Goal: Ask a question: Seek information or help from site administrators or community

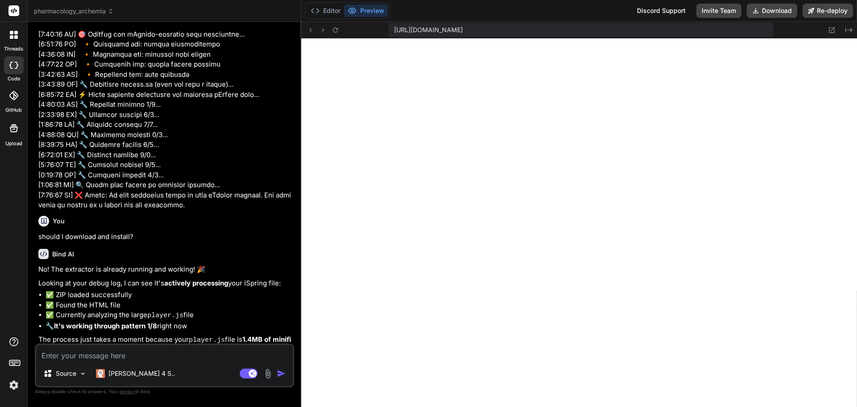
scroll to position [4596, 0]
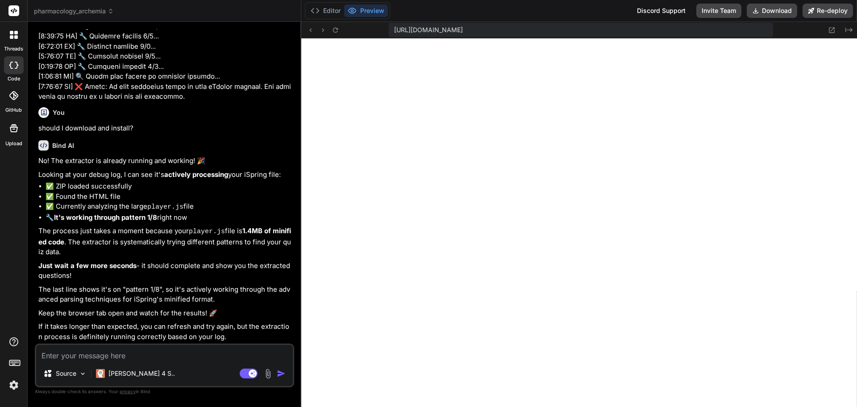
click at [123, 356] on textarea at bounding box center [164, 353] width 257 height 16
type textarea "w"
type textarea "x"
type textarea "wh"
type textarea "x"
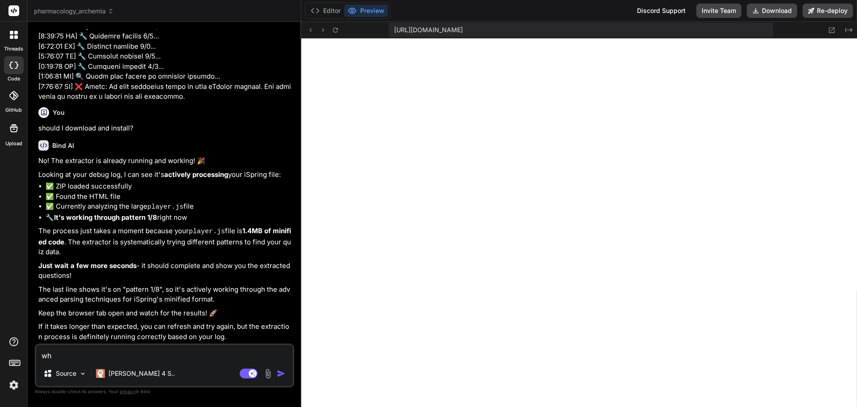
type textarea "whe"
type textarea "x"
type textarea "wher"
type textarea "x"
type textarea "where"
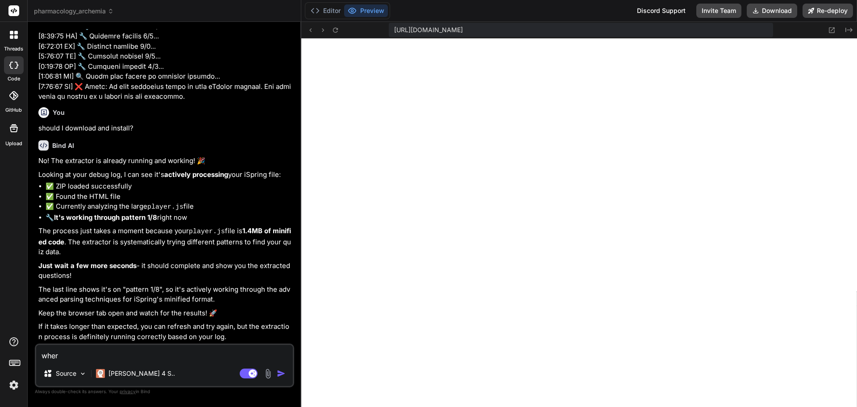
type textarea "x"
type textarea "where"
type textarea "x"
type textarea "where y"
type textarea "x"
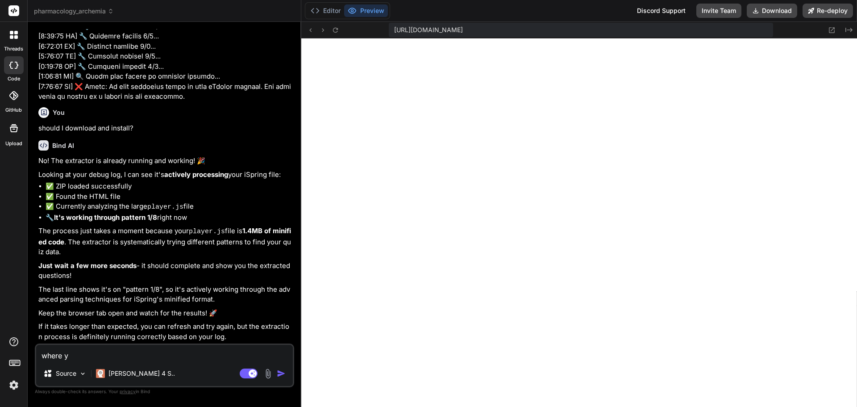
type textarea "where yu"
type textarea "x"
type textarea "where yuo"
type textarea "x"
type textarea "where yu"
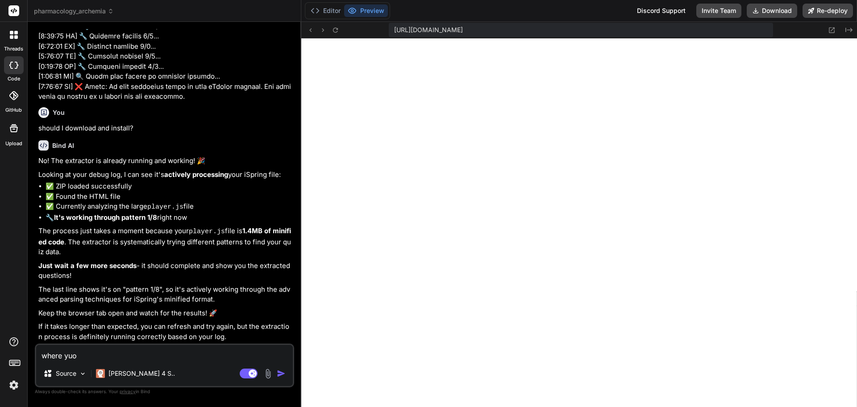
type textarea "x"
type textarea "where y"
type textarea "x"
type textarea "where yo"
type textarea "x"
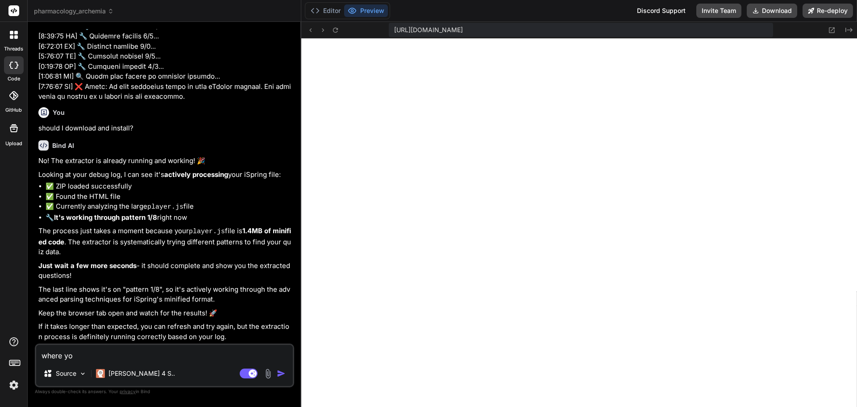
type textarea "where you"
type textarea "x"
type textarea "where you"
type textarea "x"
type textarea "where you a"
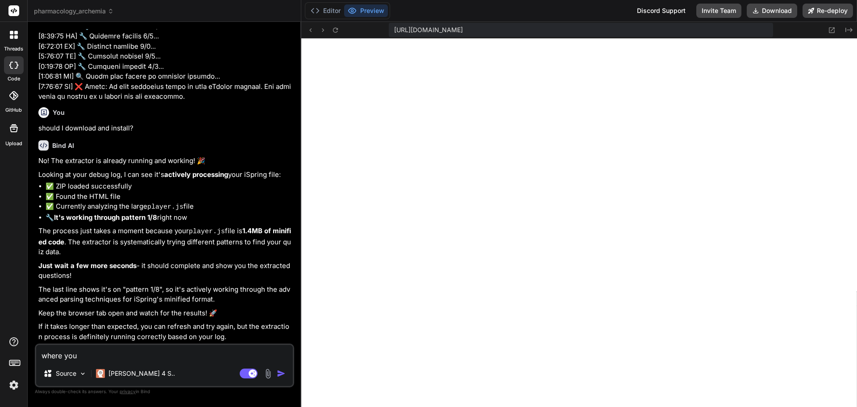
type textarea "x"
type textarea "where you ab"
type textarea "x"
type textarea "where you abl"
type textarea "x"
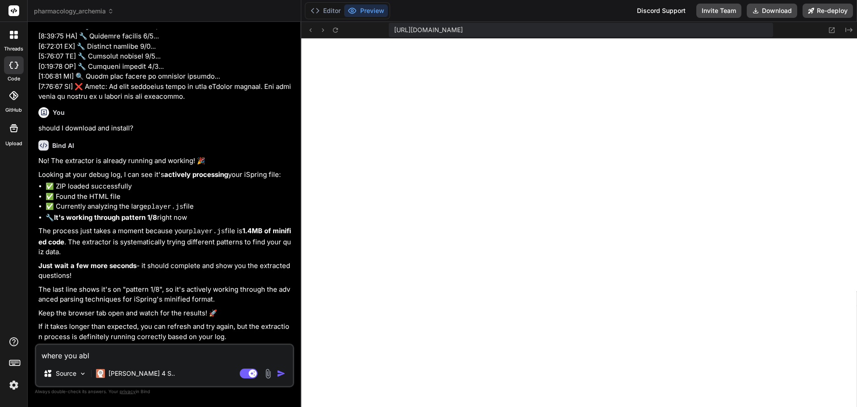
type textarea "where you able"
type textarea "x"
type textarea "where you able"
type textarea "x"
type textarea "where you able t"
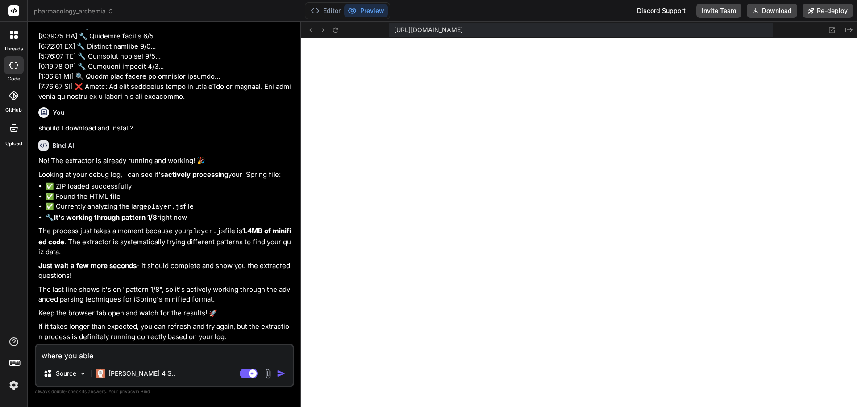
type textarea "x"
type textarea "where you able to"
type textarea "x"
type textarea "where you able to"
type textarea "x"
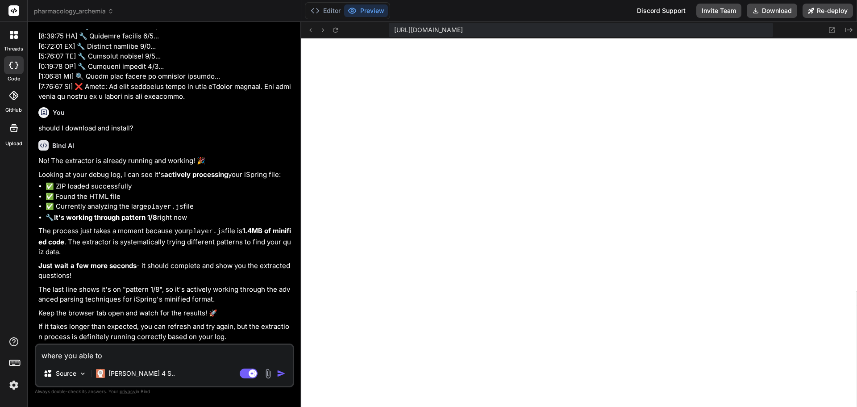
type textarea "where you able to e"
type textarea "x"
type textarea "where you able to ex"
type textarea "x"
type textarea "where you able to ext"
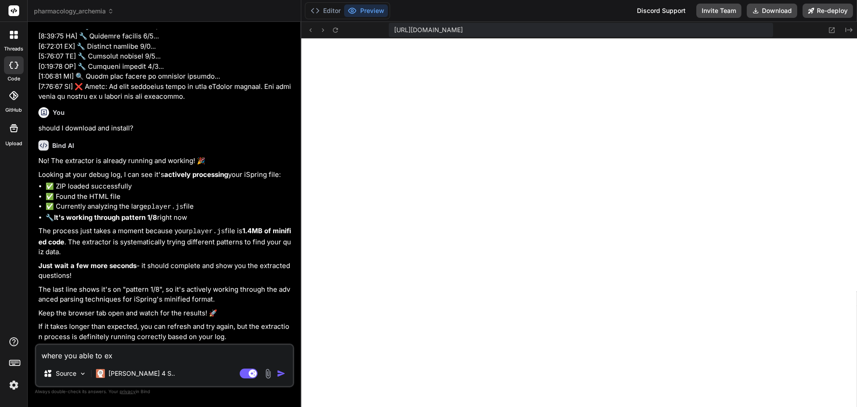
type textarea "x"
type textarea "where you able to extr"
type textarea "x"
type textarea "where you able to extra"
type textarea "x"
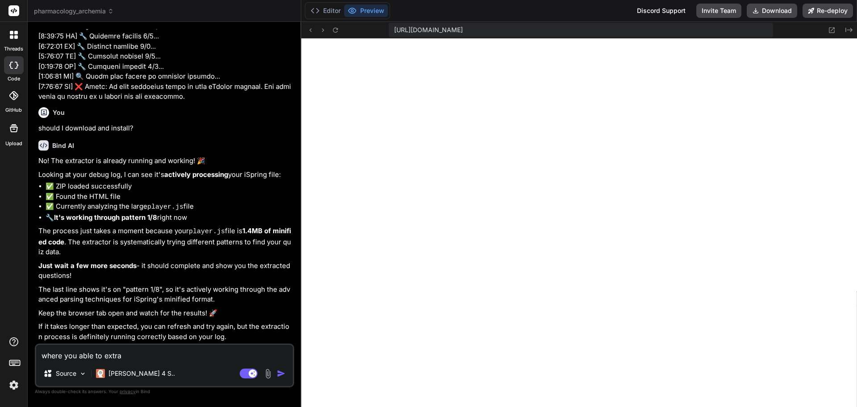
type textarea "where you able to extrac"
type textarea "x"
type textarea "where you able to extract"
type textarea "x"
type textarea "where you able to extract"
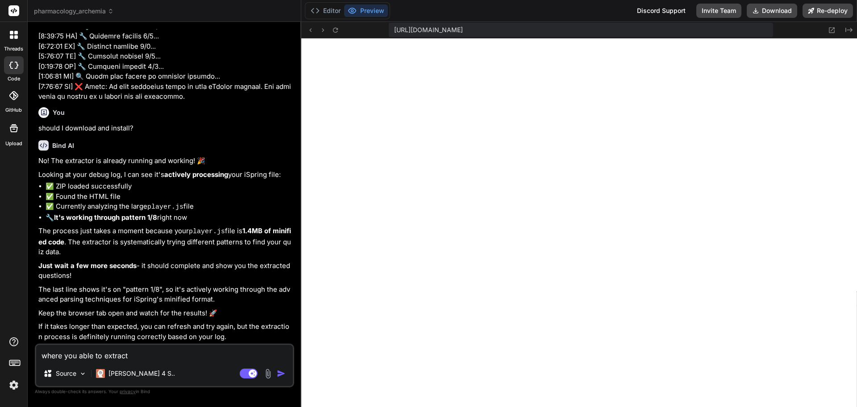
type textarea "x"
type textarea "where you able to extract t"
type textarea "x"
type textarea "where you able to extract th"
type textarea "x"
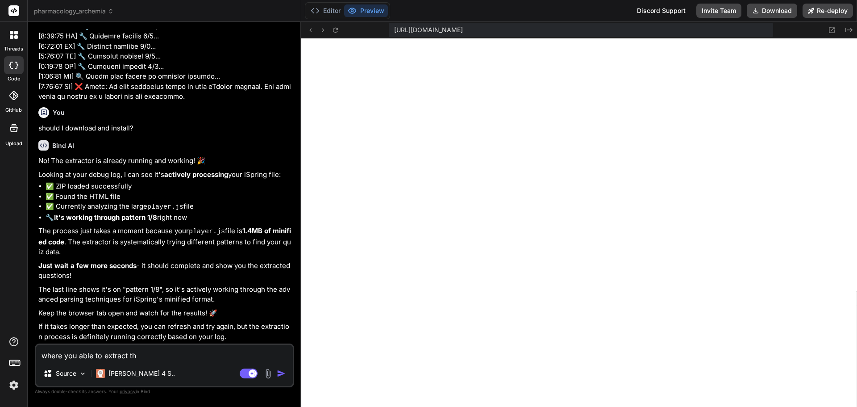
type textarea "where you able to extract the"
type textarea "x"
type textarea "where you able to extract the"
type textarea "x"
type textarea "where you able to extract the d"
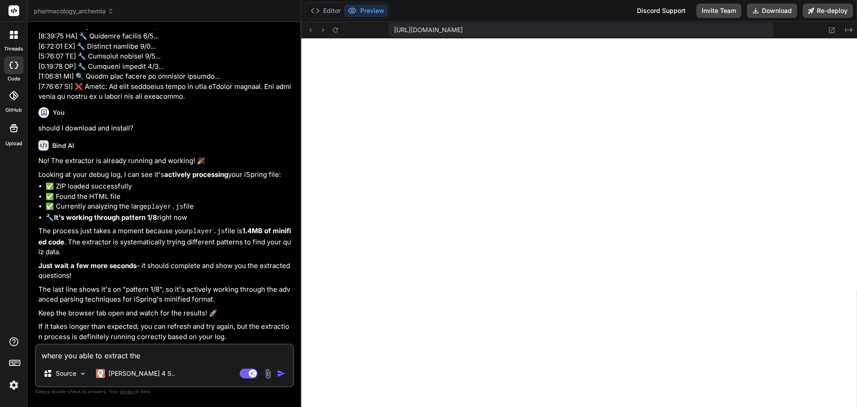
type textarea "x"
type textarea "where you able to extract the da"
type textarea "x"
type textarea "where you able to extract the dat"
type textarea "x"
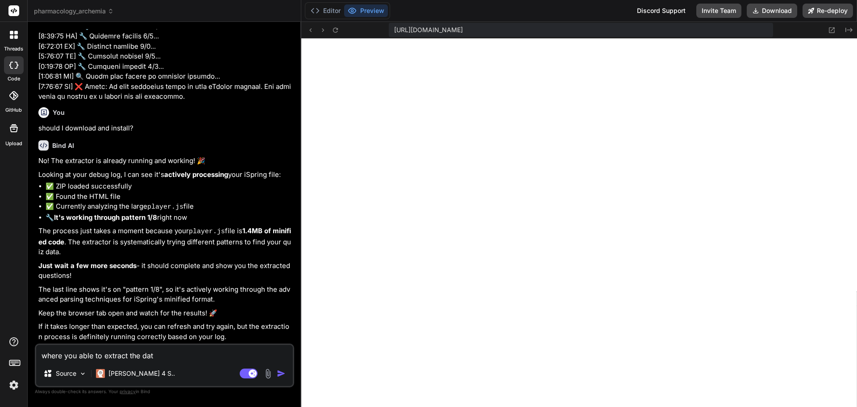
type textarea "where you able to extract the data"
type textarea "x"
type textarea "where you able to extract the data?"
type textarea "x"
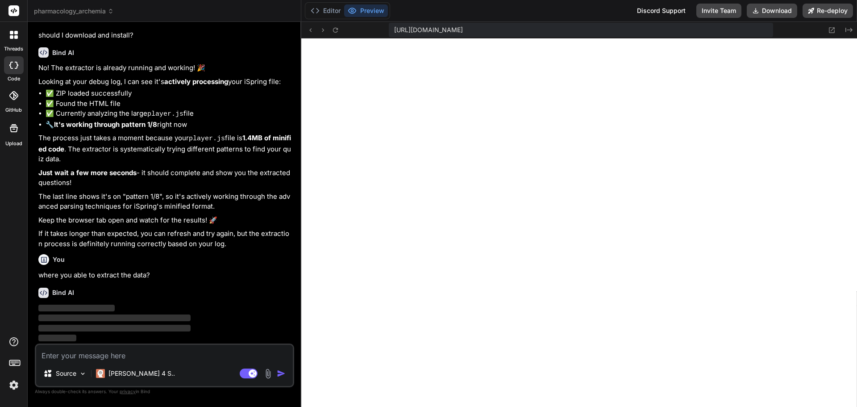
scroll to position [4689, 0]
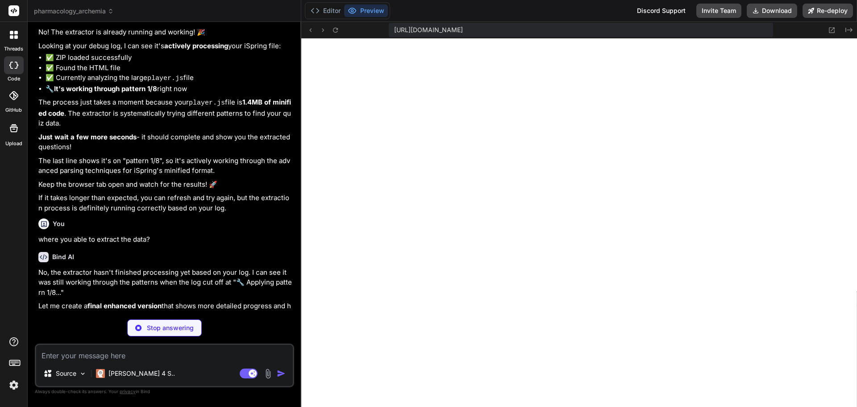
type textarea "x"
type textarea "m"
type textarea "x"
type textarea "ma"
type textarea "x"
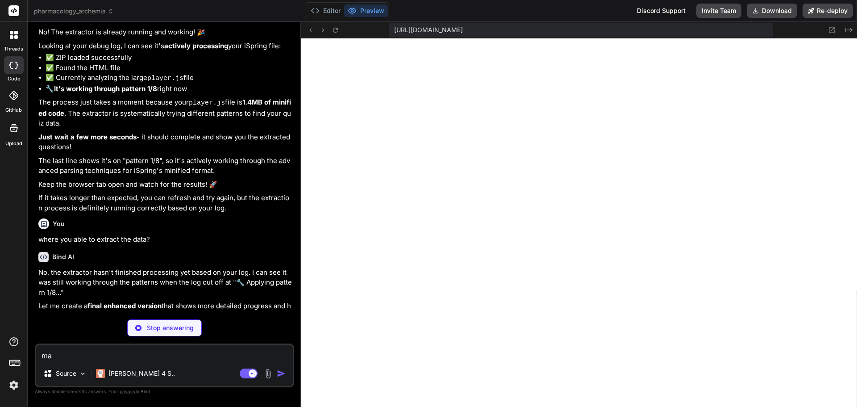
type textarea "may"
type textarea "x"
type textarea "may"
type textarea "x"
type textarea "may"
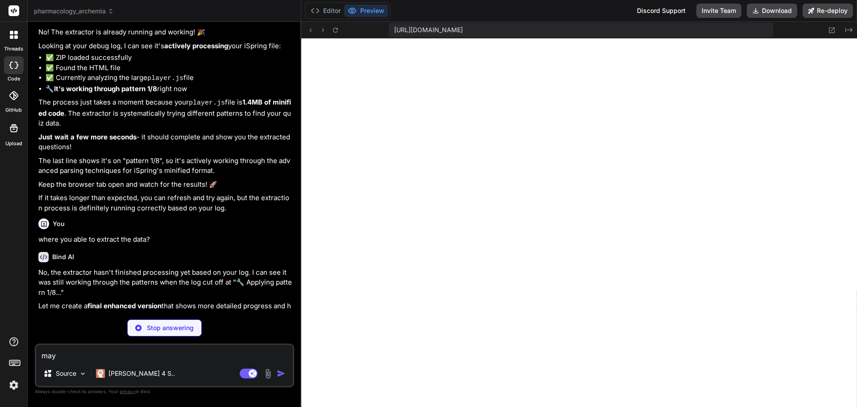
type textarea "x"
type textarea "mayb"
type textarea "x"
type textarea "maybe"
type textarea "x"
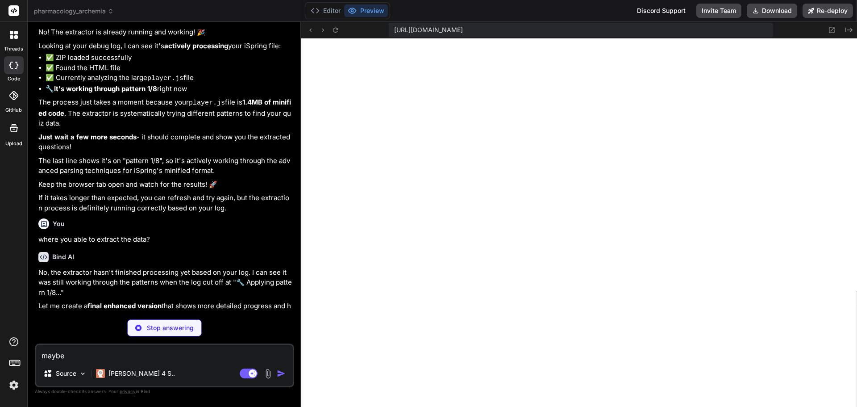
type textarea "maybe"
type textarea "x"
type textarea "maybe i"
type textarea "x"
type textarea "maybe is"
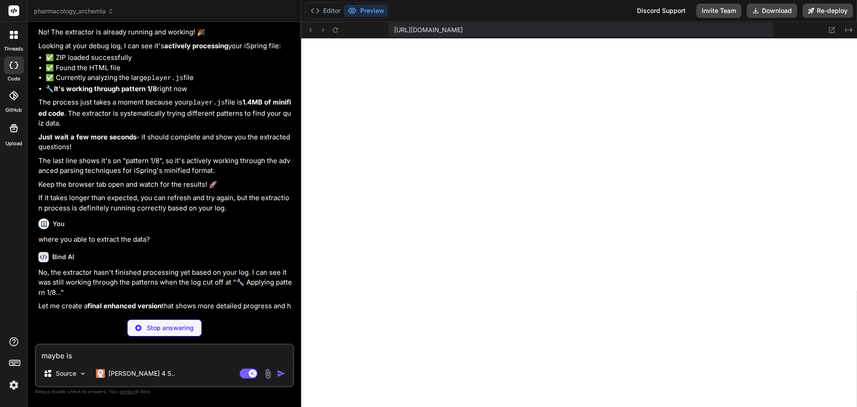
type textarea "x"
type textarea "maybe is"
type textarea "x"
type textarea "maybe is b"
type textarea "x"
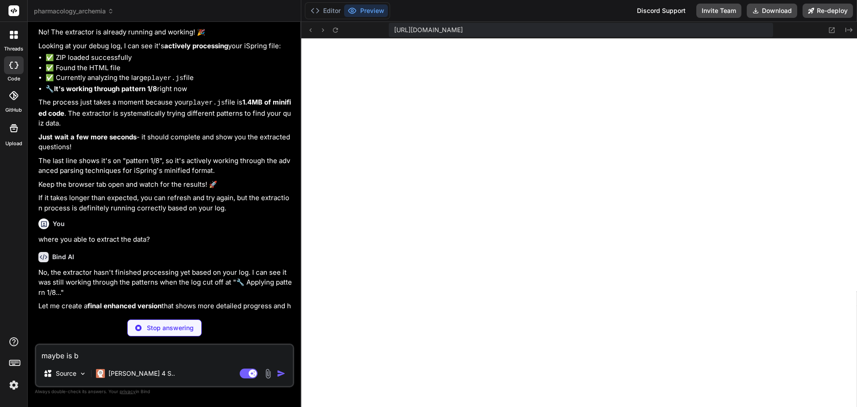
type textarea "maybe is be"
type textarea "x"
type textarea "maybe is bet"
type textarea "x"
type textarea "maybe is bett"
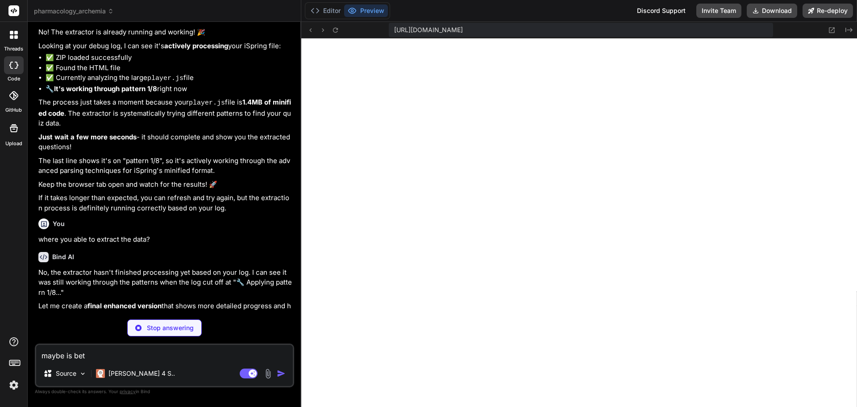
type textarea "x"
type textarea "maybe is bette"
type textarea "x"
type textarea "maybe is better"
type textarea "x"
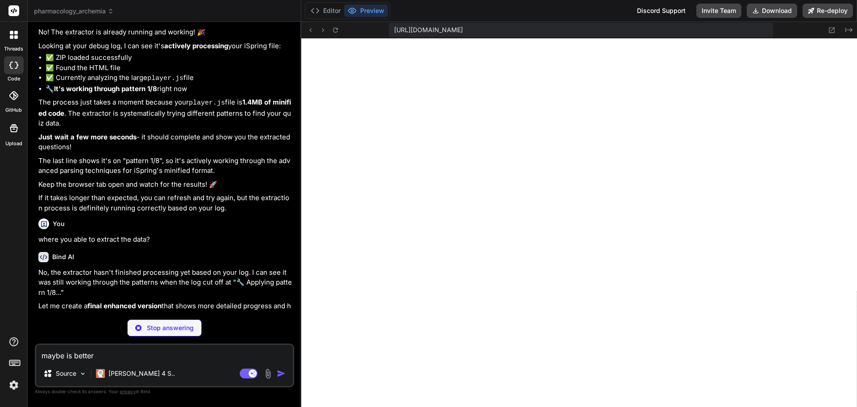
type textarea "maybe is better"
type textarea "x"
type textarea "maybe is better t"
type textarea "x"
type textarea "maybe is better to"
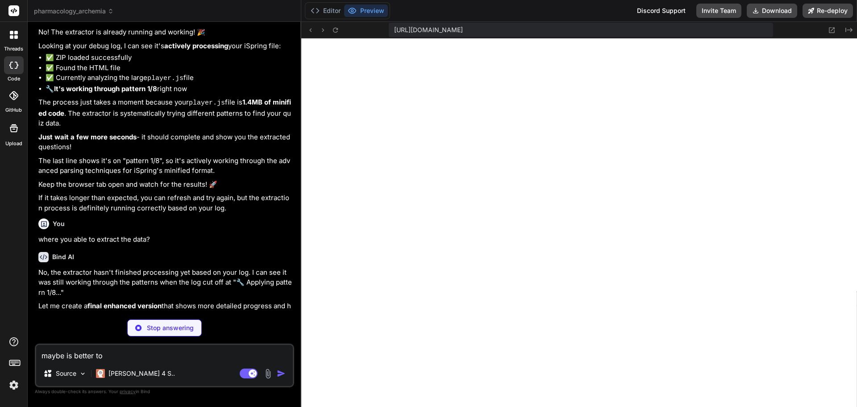
type textarea "x"
type textarea "maybe is better to"
type textarea "x"
type textarea "maybe is better to"
type textarea "x"
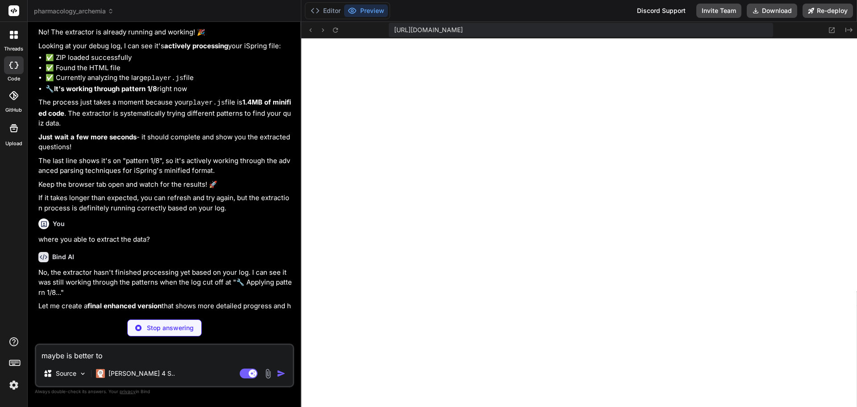
type textarea "maybe is better t"
type textarea "x"
type textarea "maybe is better"
type textarea "x"
type textarea "maybe is better"
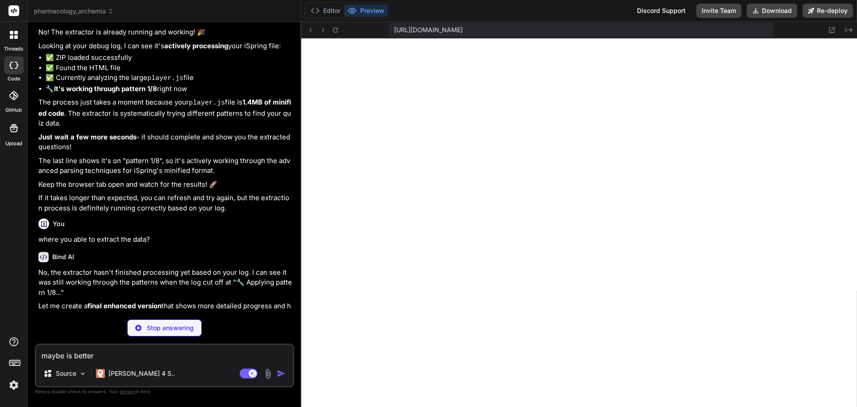
type textarea "x"
type textarea "maybe is bette"
type textarea "x"
type textarea "maybe is bett"
type textarea "x"
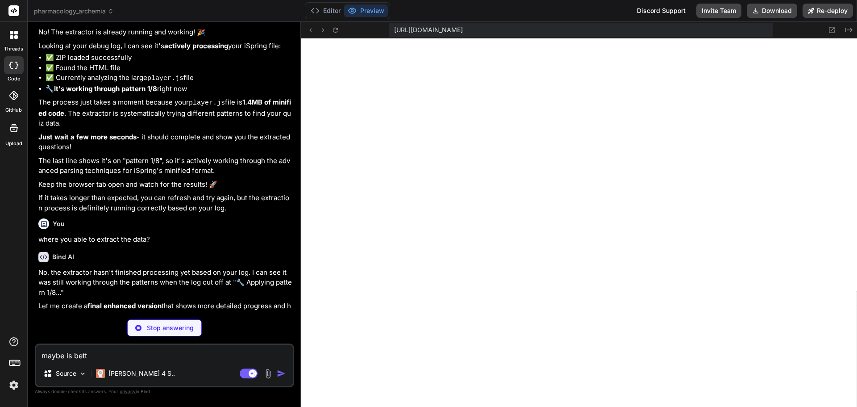
type textarea "maybe is bet"
type textarea "x"
type textarea "maybe is be"
type textarea "x"
type textarea "maybe is b"
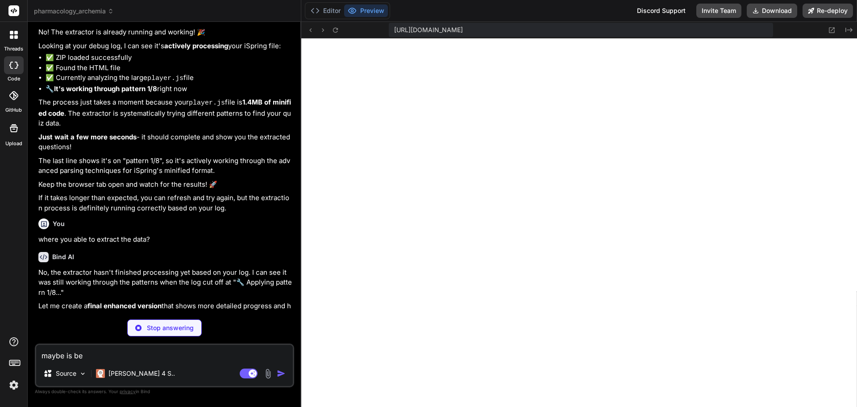
type textarea "x"
type textarea "maybe is"
type textarea "x"
type textarea "maybe is"
type textarea "x"
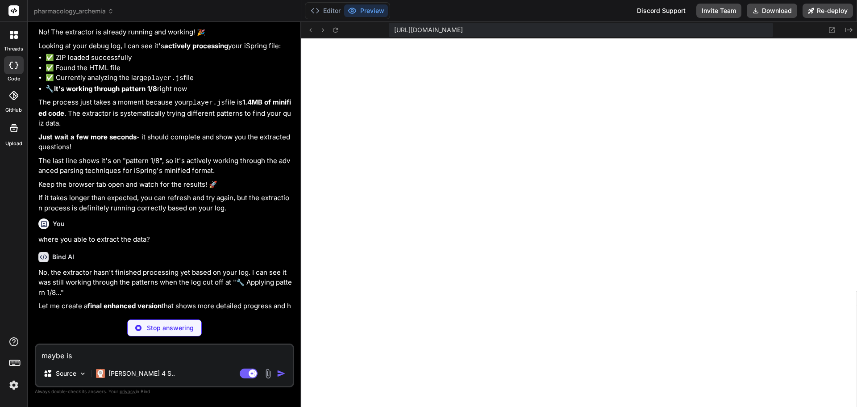
type textarea "maybe i"
type textarea "x"
type textarea "maybe"
type textarea "x"
type textarea "maybe"
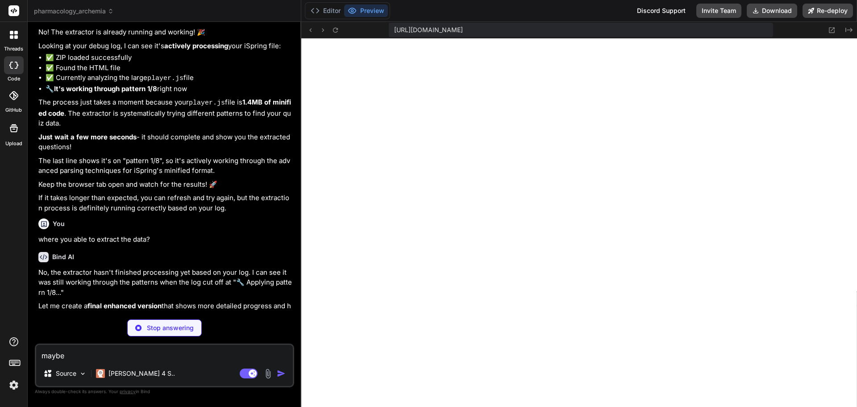
type textarea "x"
type textarea "mayb"
type textarea "x"
type textarea "may"
type textarea "x"
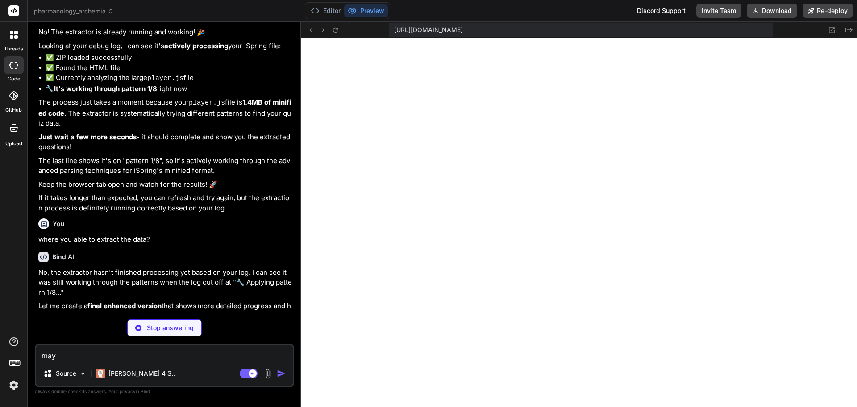
type textarea "ma"
type textarea "x"
type textarea "m"
type textarea "x"
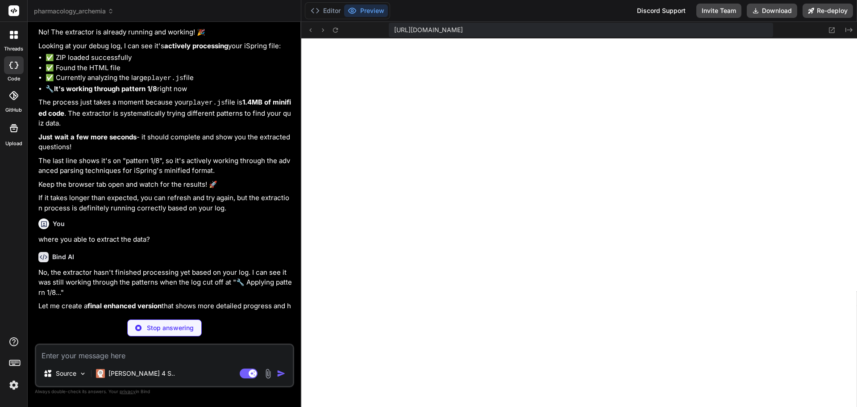
type textarea "T"
type textarea "x"
type textarea "Th"
type textarea "x"
type textarea "The"
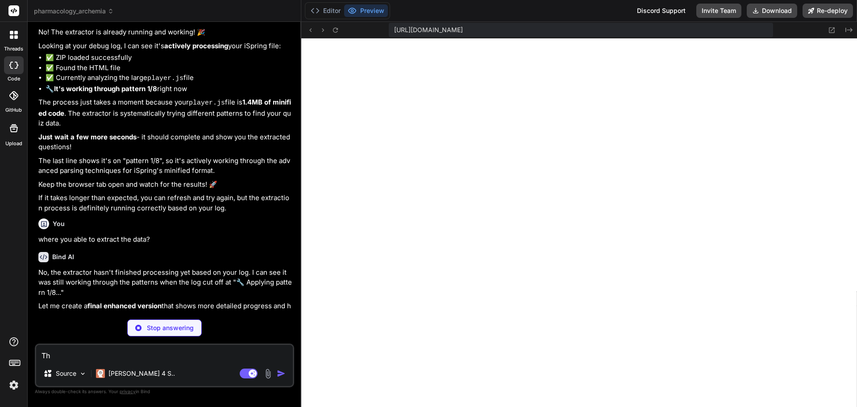
type textarea "x"
type textarea "The"
type textarea "x"
type textarea "The i"
type textarea "x"
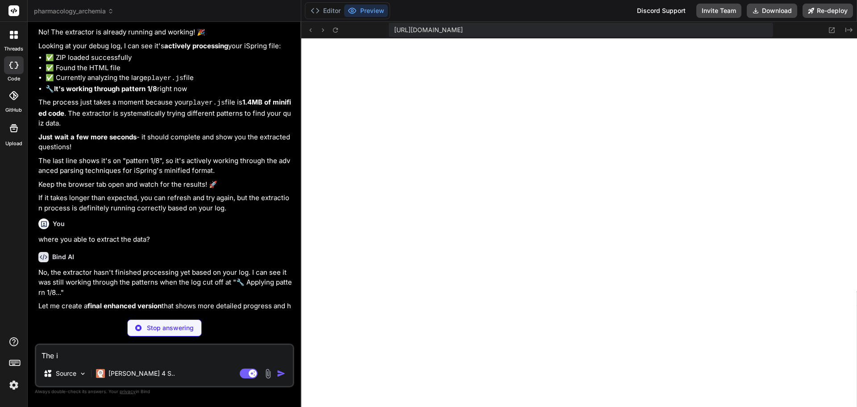
type textarea "The"
type textarea "x"
type textarea "The"
type textarea "x"
type textarea "Ther"
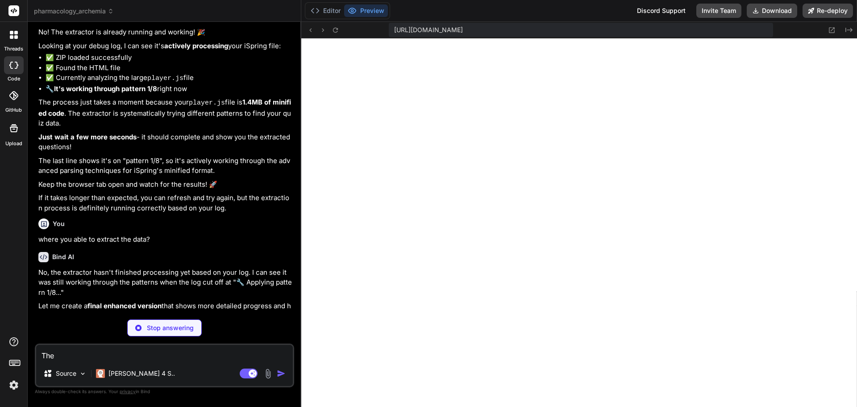
type textarea "x"
type textarea "There"
type textarea "x"
type textarea "There"
type textarea "x"
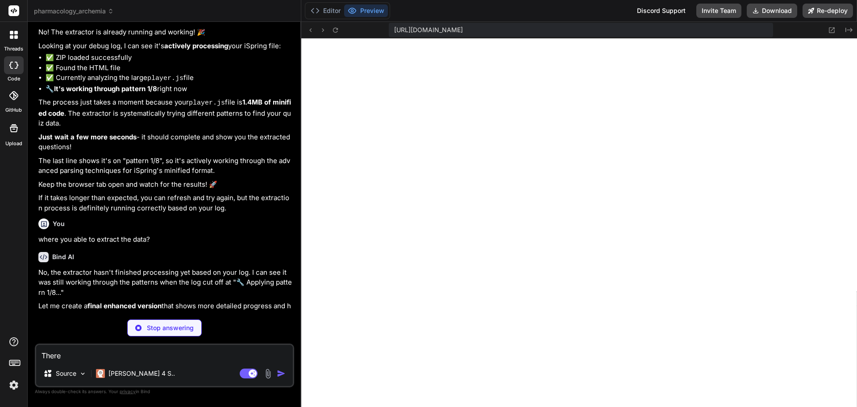
type textarea "There i"
type textarea "x"
type textarea "There is"
type textarea "x"
type textarea "There is"
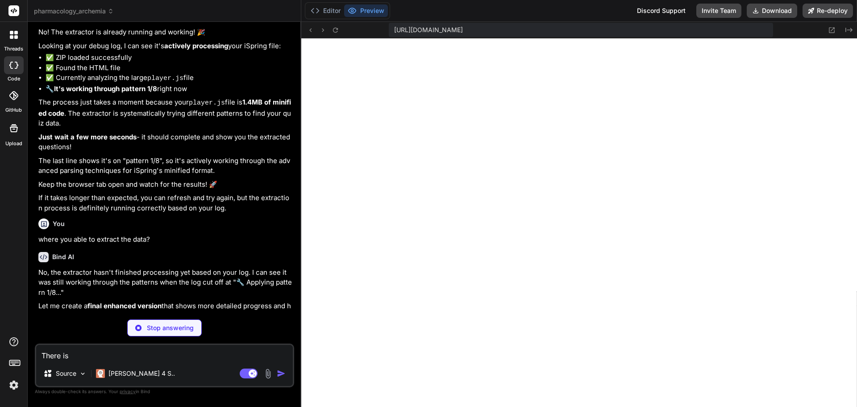
type textarea "x"
type textarea "There is a"
type textarea "x"
type textarea "There is a"
type textarea "x"
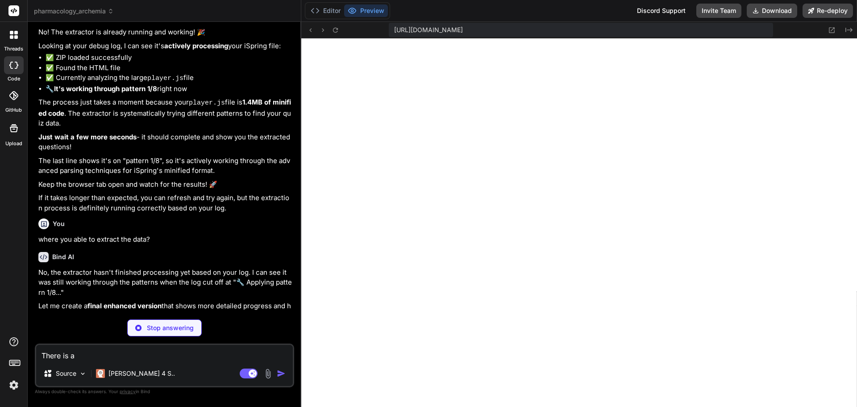
type textarea "There is a w"
type textarea "x"
type textarea "There is a wa"
type textarea "x"
type textarea "There is a way"
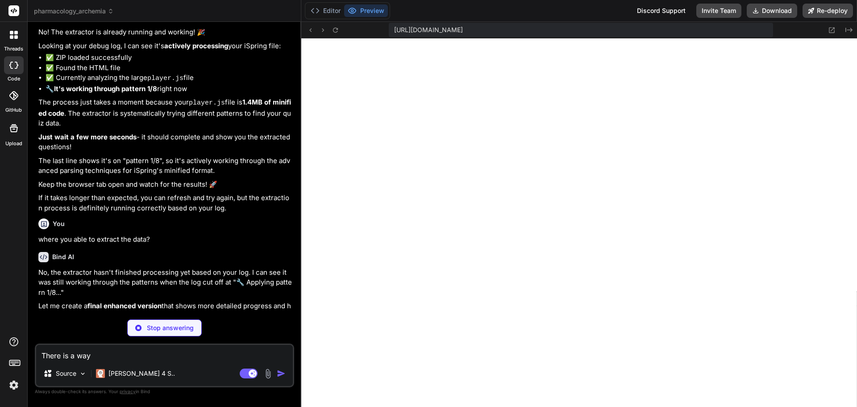
type textarea "x"
type textarea "There is a way"
type textarea "x"
type textarea "There is a way t"
type textarea "x"
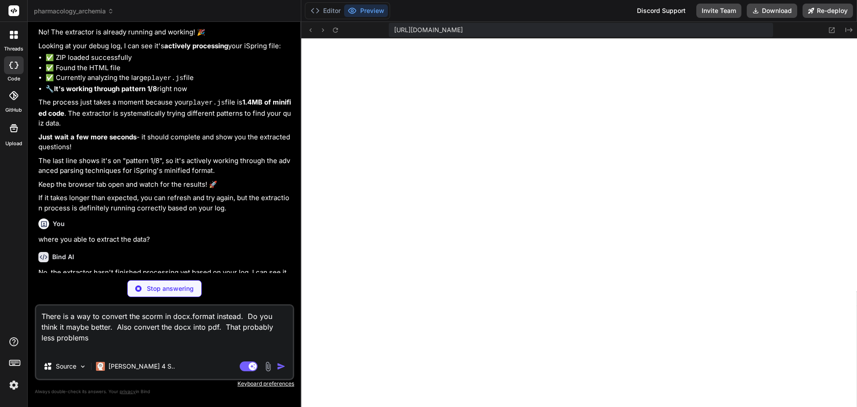
click at [94, 337] on textarea "There is a way to convert the scorm in docx.format instead. Do you think it may…" at bounding box center [164, 329] width 257 height 48
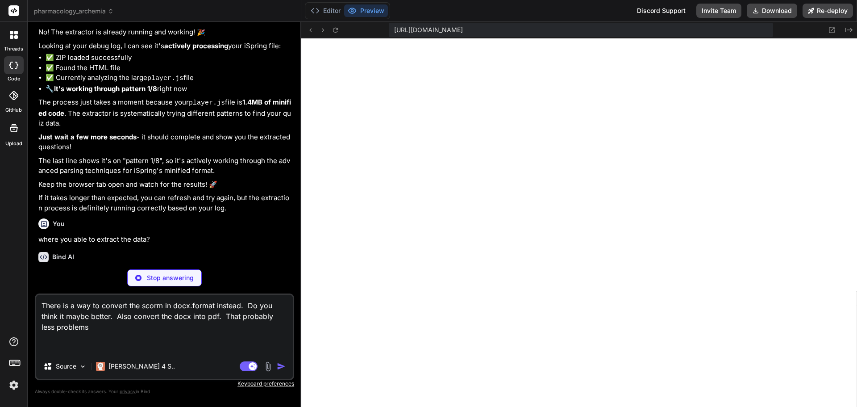
drag, startPoint x: 98, startPoint y: 328, endPoint x: 19, endPoint y: 300, distance: 83.9
click at [19, 300] on div "threads code GitHub Upload pharmacology_archemia Created with Pixso. Bind AI We…" at bounding box center [428, 203] width 857 height 407
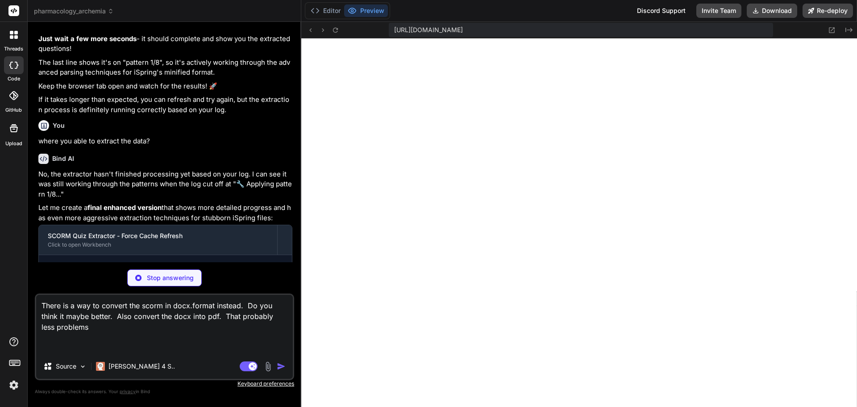
scroll to position [4844, 0]
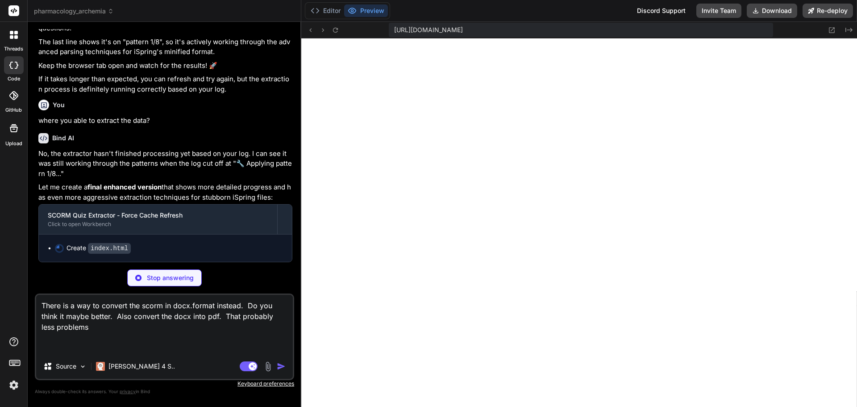
click at [167, 277] on p "Stop answering" at bounding box center [170, 277] width 47 height 9
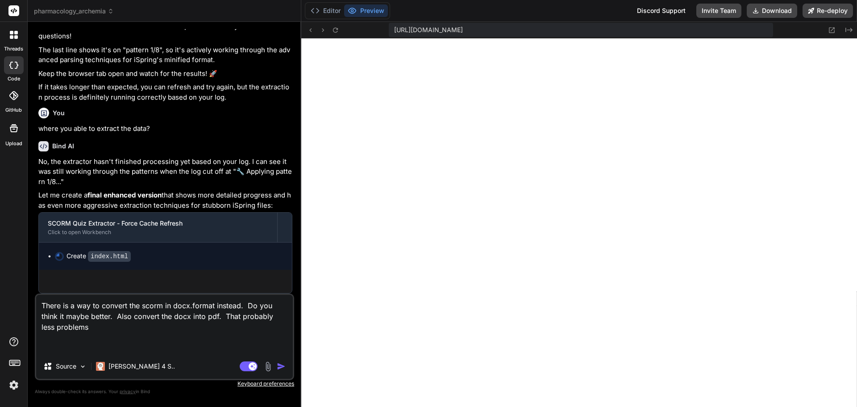
scroll to position [4836, 0]
click at [105, 325] on textarea "There is a way to convert the scorm in docx.format instead. Do you think it may…" at bounding box center [164, 324] width 257 height 59
click at [281, 367] on img "button" at bounding box center [281, 366] width 9 height 9
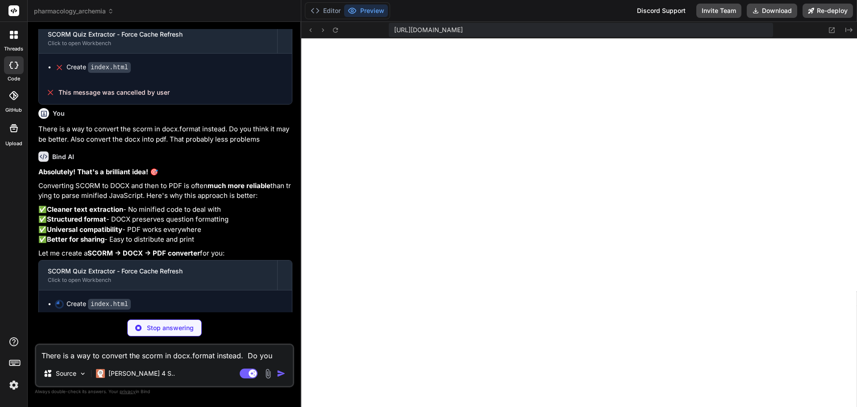
scroll to position [5061, 0]
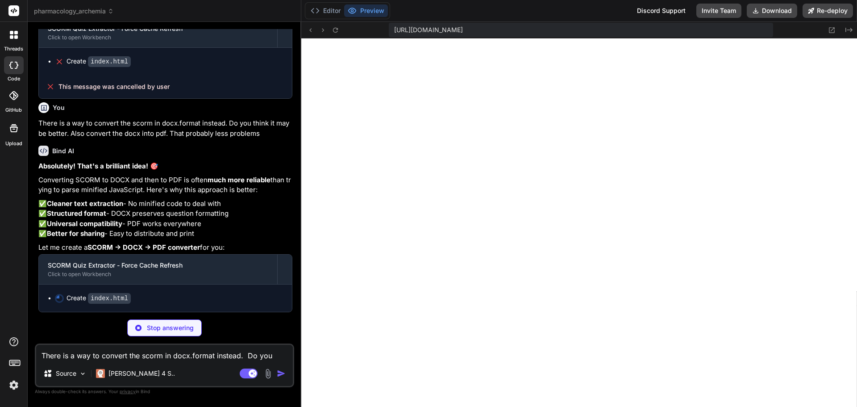
click at [176, 330] on p "Stop answering" at bounding box center [170, 327] width 47 height 9
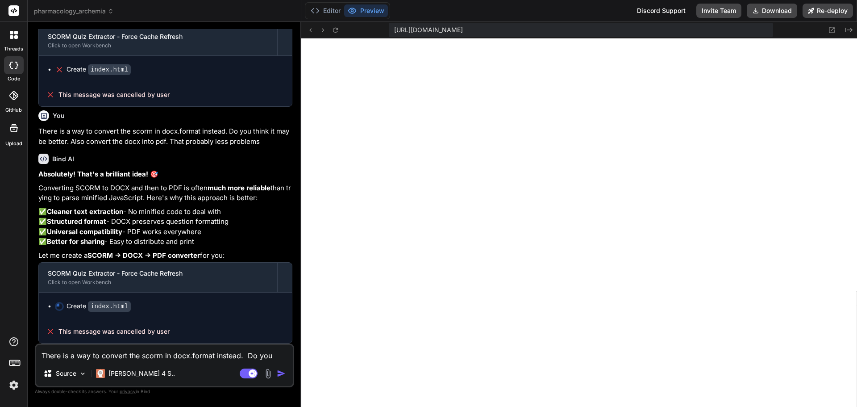
scroll to position [5053, 0]
click at [118, 357] on textarea "There is a way to convert the scorm in docx.format instead. Do you think it may…" at bounding box center [164, 353] width 257 height 16
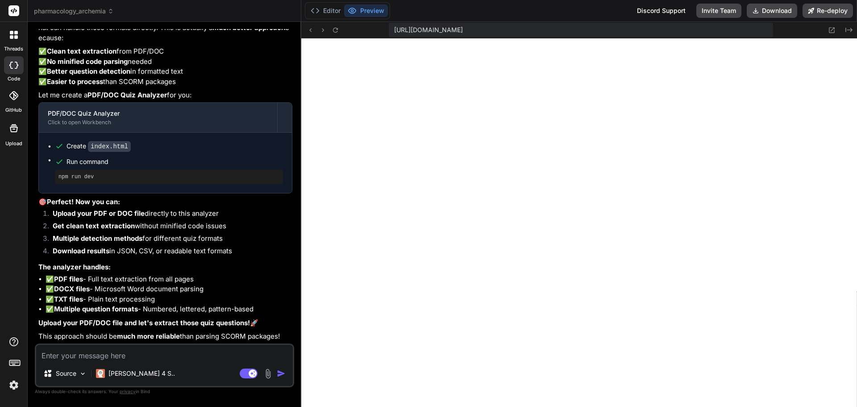
scroll to position [5489, 0]
click at [784, 8] on button "Download" at bounding box center [772, 11] width 50 height 14
click at [118, 357] on textarea at bounding box center [164, 353] width 257 height 16
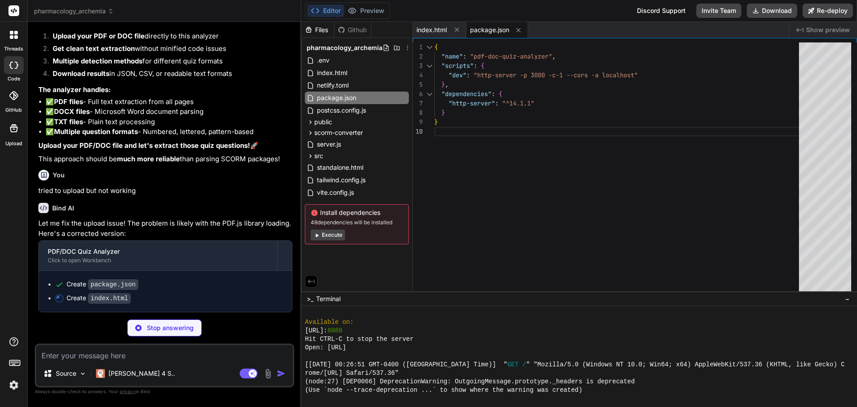
scroll to position [5667, 0]
drag, startPoint x: 392, startPoint y: 332, endPoint x: 307, endPoint y: 333, distance: 84.8
click at [309, 331] on div "http://localhost: 8080" at bounding box center [575, 330] width 540 height 8
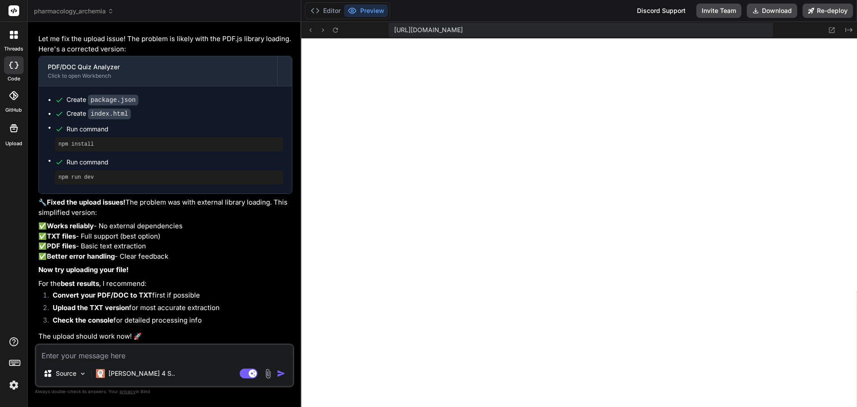
scroll to position [5881, 0]
click at [339, 35] on div "https://y0kcklukd0sk6k1gcn36to6gry44is-fi4k--3000--96435430.local-corp.webconta…" at bounding box center [579, 30] width 556 height 17
click at [337, 28] on icon at bounding box center [336, 30] width 8 height 8
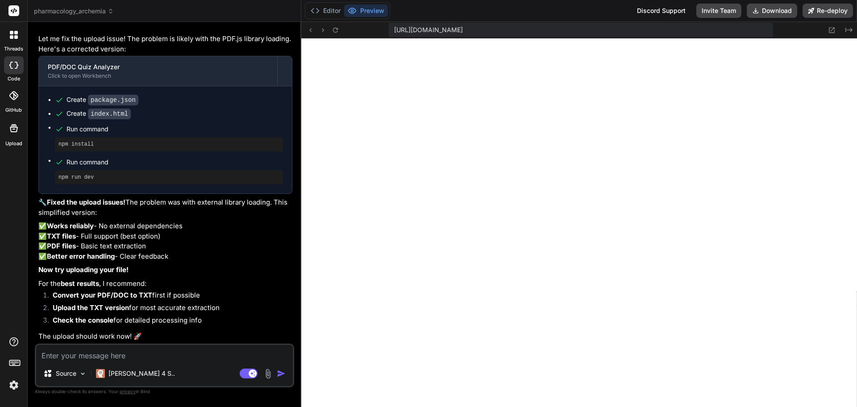
click at [370, 8] on button "Preview" at bounding box center [366, 10] width 44 height 13
click at [370, 11] on button "Preview" at bounding box center [366, 10] width 44 height 13
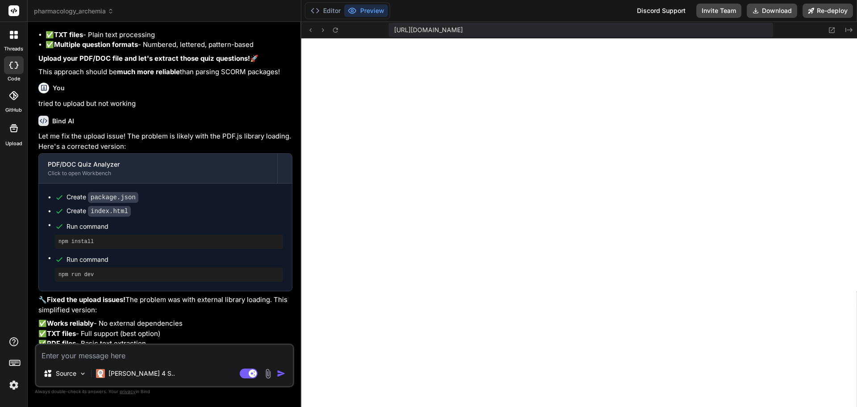
scroll to position [5836, 0]
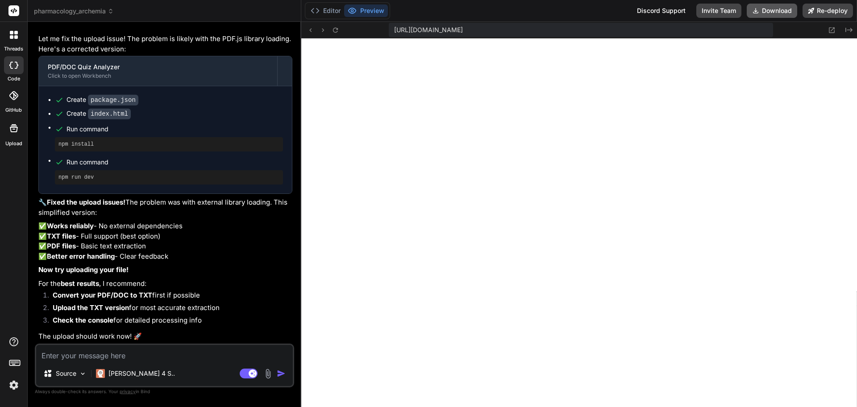
click at [781, 6] on button "Download" at bounding box center [772, 11] width 50 height 14
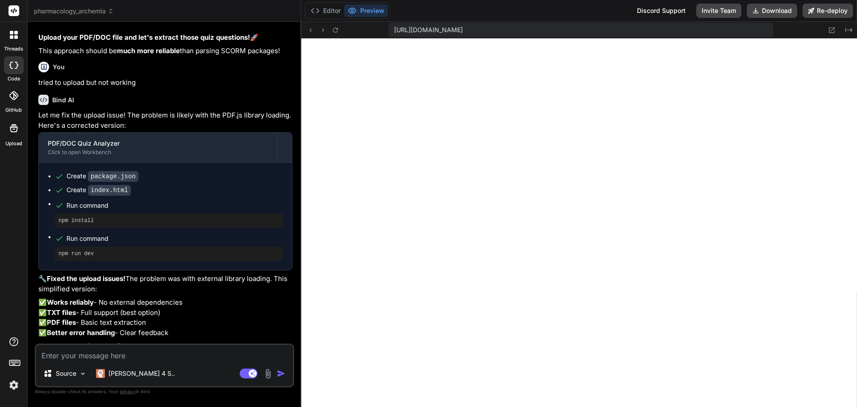
scroll to position [5613, 0]
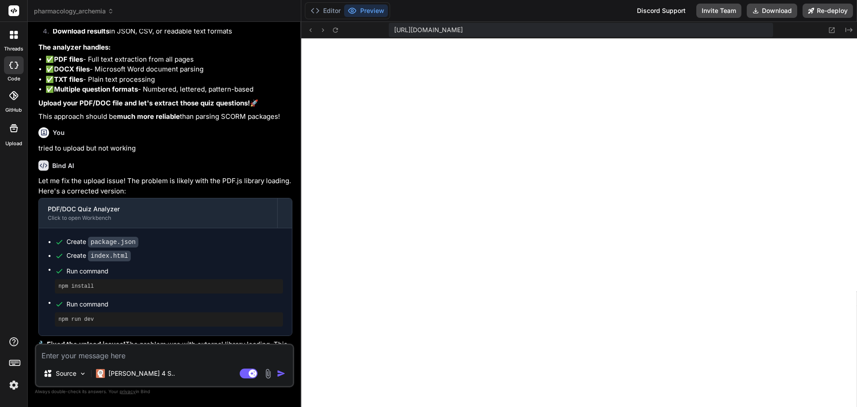
click at [93, 355] on textarea at bounding box center [164, 353] width 257 height 16
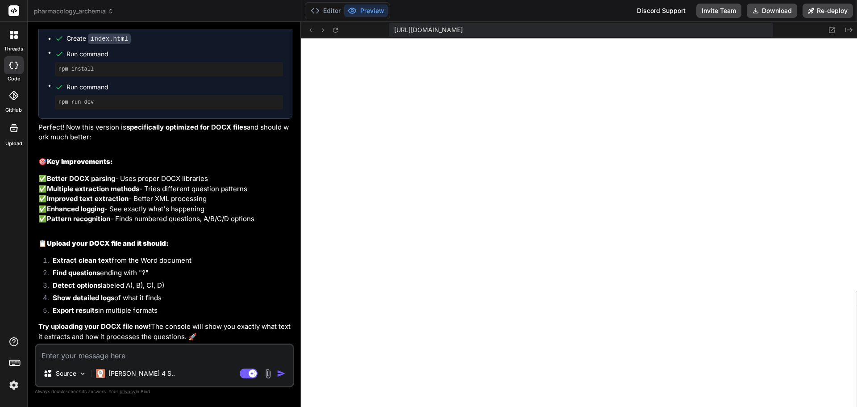
scroll to position [6355, 0]
click at [773, 9] on button "Download" at bounding box center [772, 11] width 50 height 14
click at [164, 350] on textarea at bounding box center [164, 353] width 257 height 16
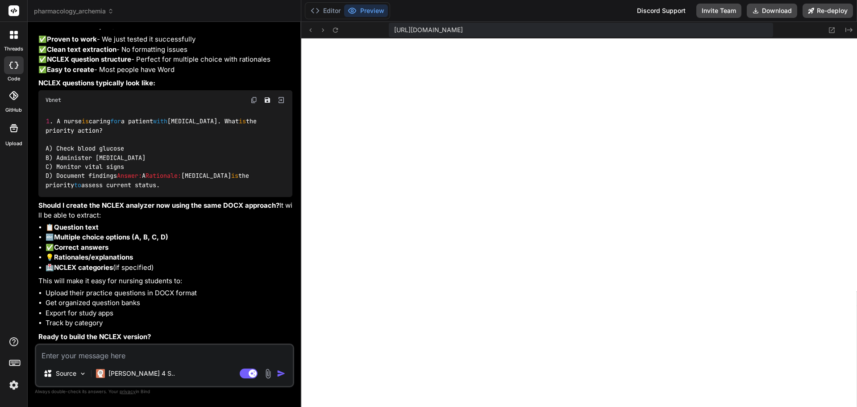
scroll to position [6803, 0]
click at [87, 351] on textarea at bounding box center [164, 353] width 257 height 16
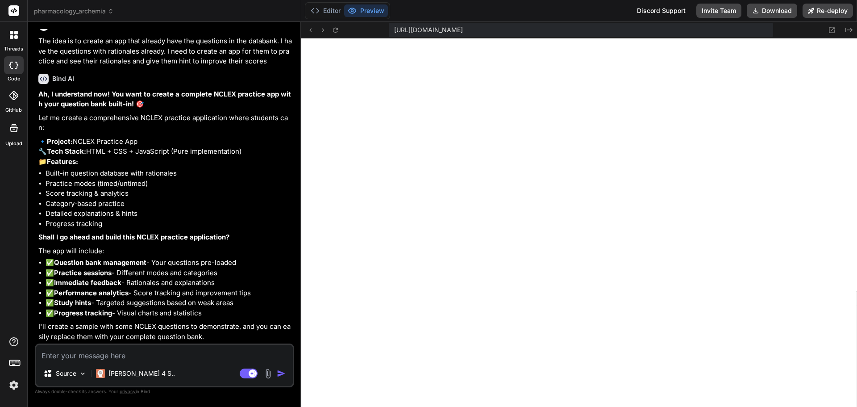
scroll to position [7140, 0]
click at [117, 348] on textarea at bounding box center [164, 353] width 257 height 16
click at [117, 351] on textarea at bounding box center [164, 353] width 257 height 16
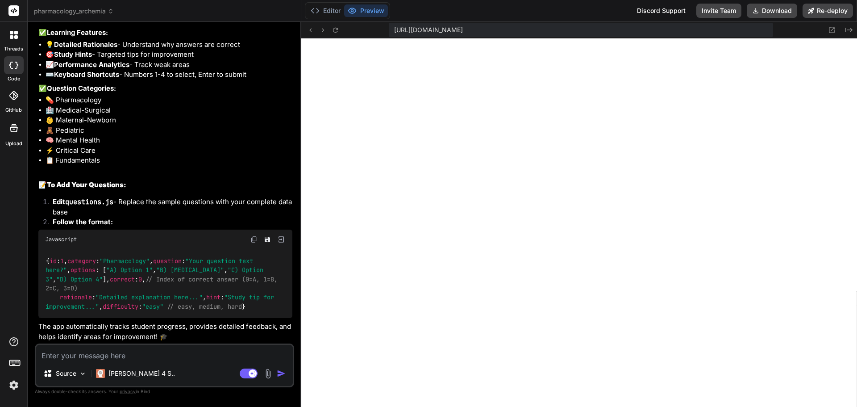
scroll to position [7819, 0]
click at [140, 359] on textarea at bounding box center [164, 353] width 257 height 16
click at [181, 351] on textarea at bounding box center [164, 353] width 257 height 16
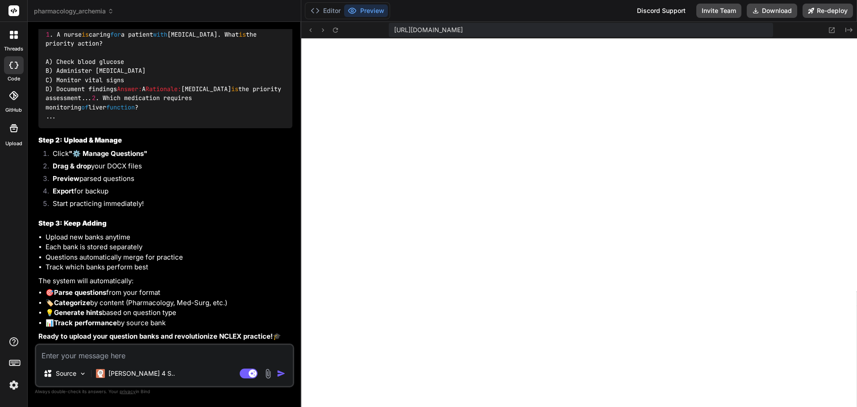
scroll to position [8687, 0]
click at [74, 356] on textarea at bounding box center [164, 353] width 257 height 16
click at [138, 349] on textarea at bounding box center [164, 353] width 257 height 16
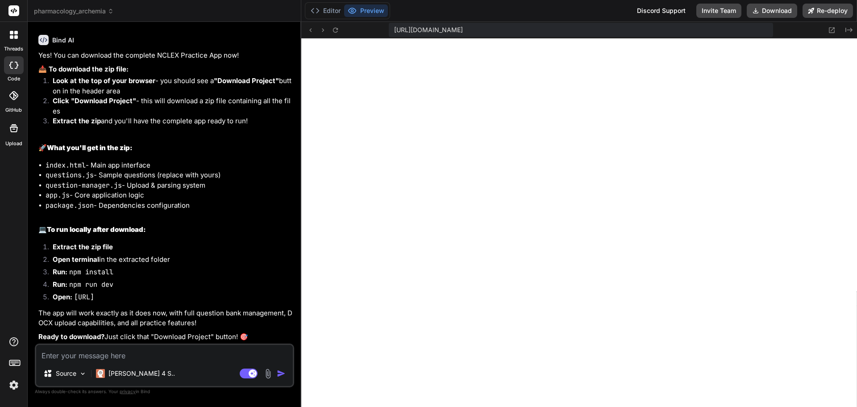
scroll to position [9032, 0]
drag, startPoint x: 774, startPoint y: 11, endPoint x: 768, endPoint y: 14, distance: 7.4
click at [774, 11] on button "Download" at bounding box center [772, 11] width 50 height 14
click at [62, 355] on textarea at bounding box center [164, 353] width 257 height 16
click at [98, 359] on textarea at bounding box center [164, 353] width 257 height 16
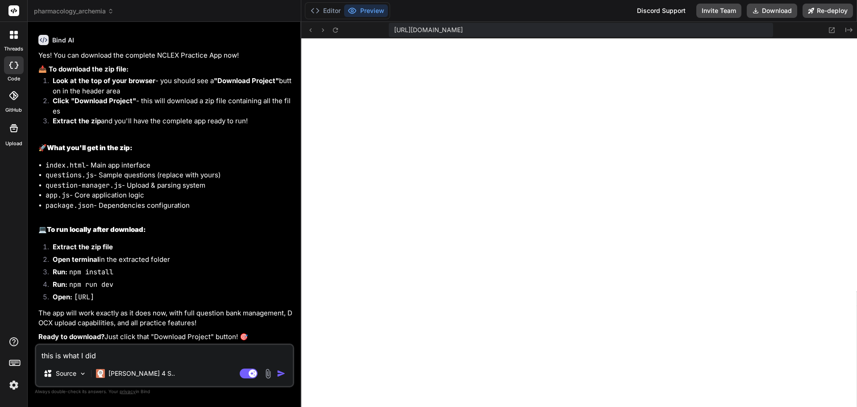
paste textarea "cd C:\Users\auffant\Documents\nclex-project npm install npm run dev"
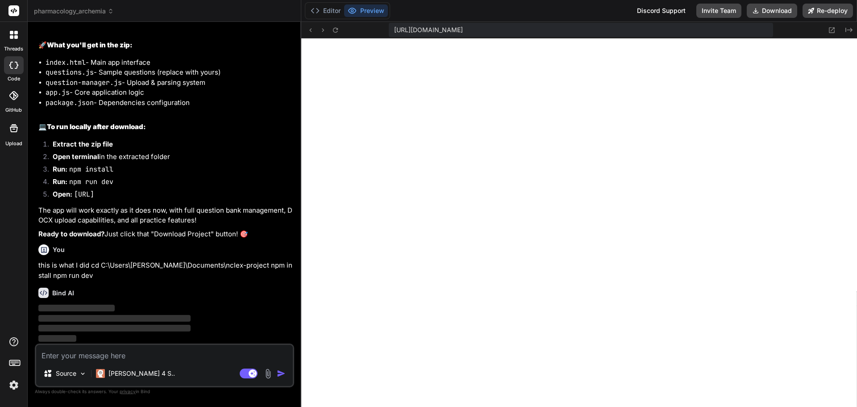
scroll to position [9135, 0]
click at [367, 11] on button "Preview" at bounding box center [366, 10] width 44 height 13
click at [372, 11] on button "Preview" at bounding box center [366, 10] width 44 height 13
click at [329, 12] on button "Editor" at bounding box center [325, 10] width 37 height 13
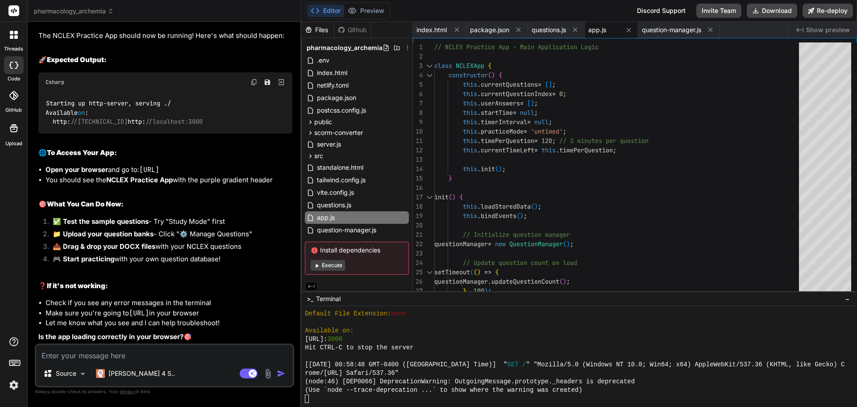
scroll to position [9406, 0]
click at [67, 355] on textarea at bounding box center [164, 353] width 257 height 16
paste textarea "C:\Users\auffant\Documents\nclex-project>npm run dev > dev > http-server -p 300…"
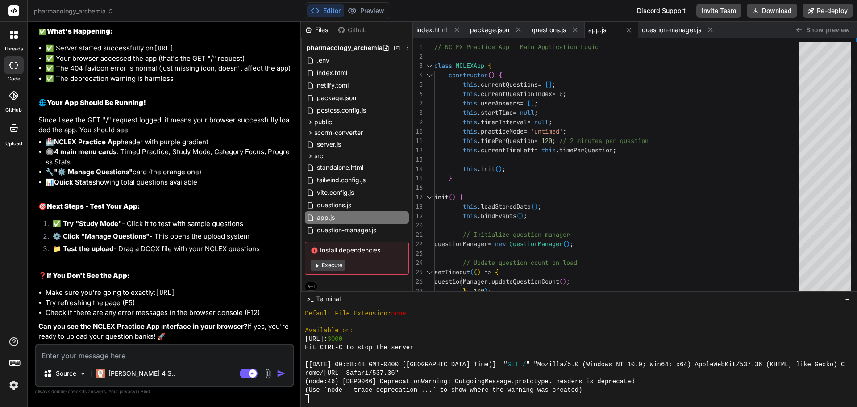
scroll to position [10041, 0]
click at [109, 354] on textarea at bounding box center [164, 353] width 257 height 16
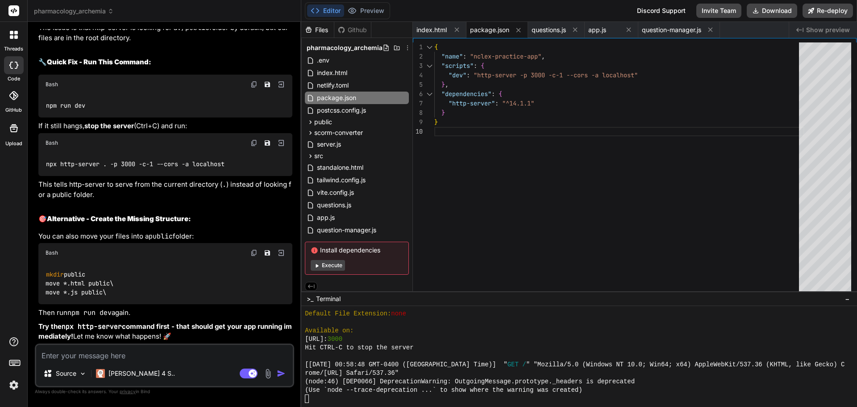
scroll to position [10447, 0]
click at [253, 146] on img at bounding box center [254, 142] width 7 height 7
click at [83, 357] on textarea at bounding box center [164, 353] width 257 height 16
click at [123, 353] on textarea "this where the app is" at bounding box center [164, 353] width 257 height 16
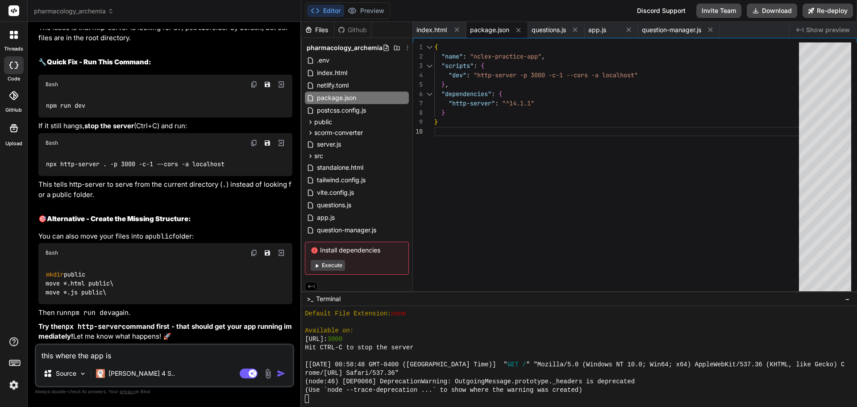
paste textarea "file:///C:/Users/auffant/Documents/nclex-project/index.html"
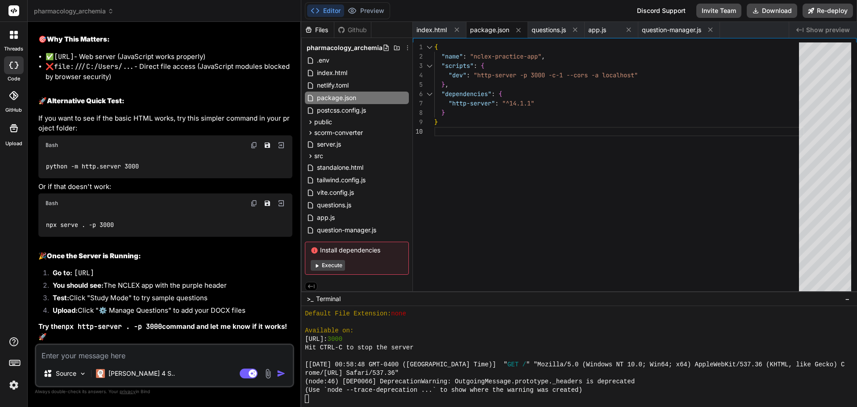
scroll to position [10823, 0]
drag, startPoint x: 181, startPoint y: 208, endPoint x: 96, endPoint y: 211, distance: 85.3
click at [96, 21] on p "Then access it at: http://localhost:3000 (not the file:// URL)" at bounding box center [165, 15] width 254 height 10
copy code "[URL]"
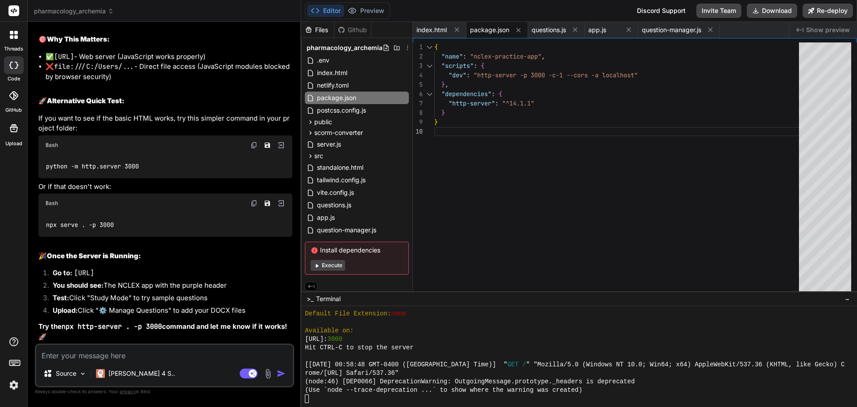
scroll to position [11017, 0]
click at [254, 202] on img at bounding box center [254, 203] width 7 height 7
click at [111, 357] on textarea at bounding box center [164, 353] width 257 height 16
paste textarea "[URL]"
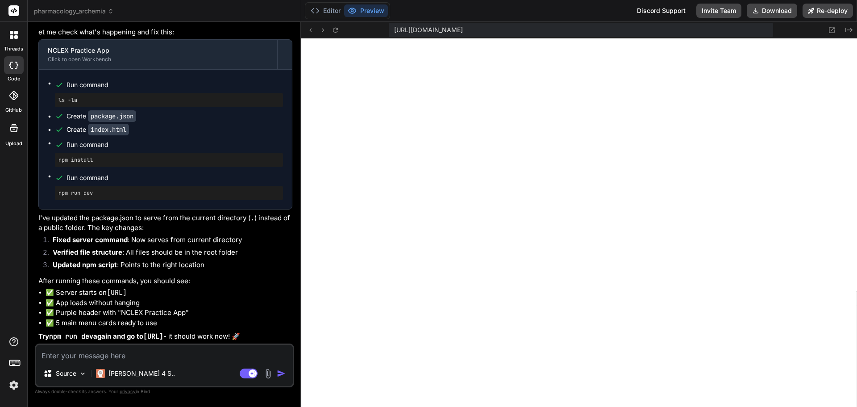
scroll to position [11406, 0]
click at [773, 10] on button "Download" at bounding box center [772, 11] width 50 height 14
click at [170, 354] on textarea at bounding box center [164, 353] width 257 height 16
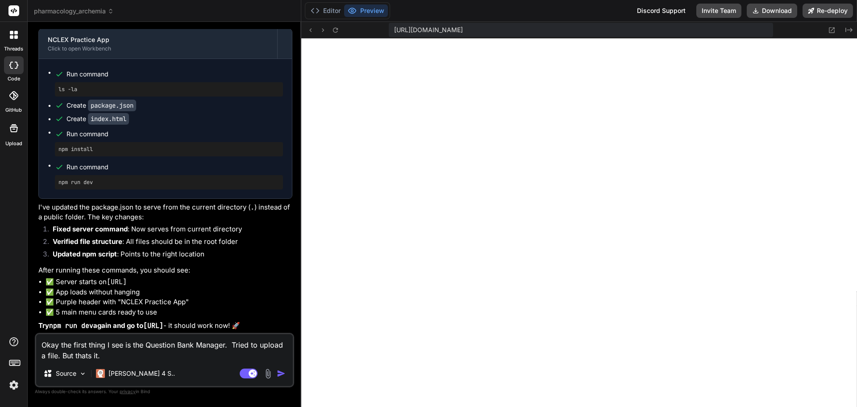
click at [138, 359] on textarea "Okay the first thing I see is the Question Bank Manager. Tried to upload a file…" at bounding box center [164, 347] width 257 height 27
paste textarea "http://localhost:3000 Hit CTRL-C to stop the server [2025-09-18T05:30:50.323Z] …"
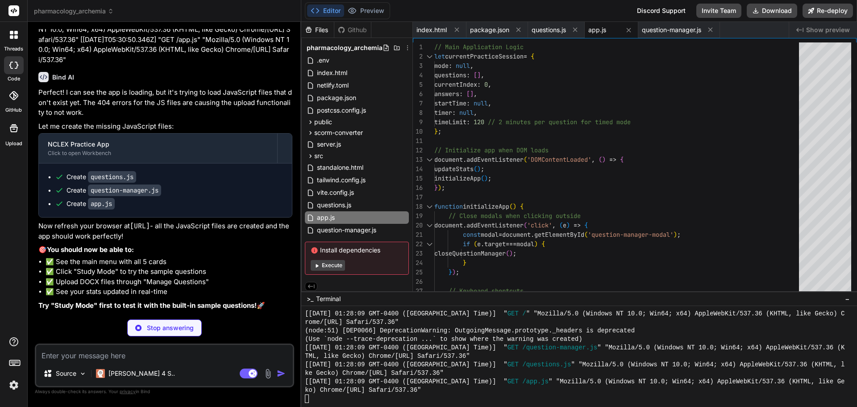
scroll to position [11804, 0]
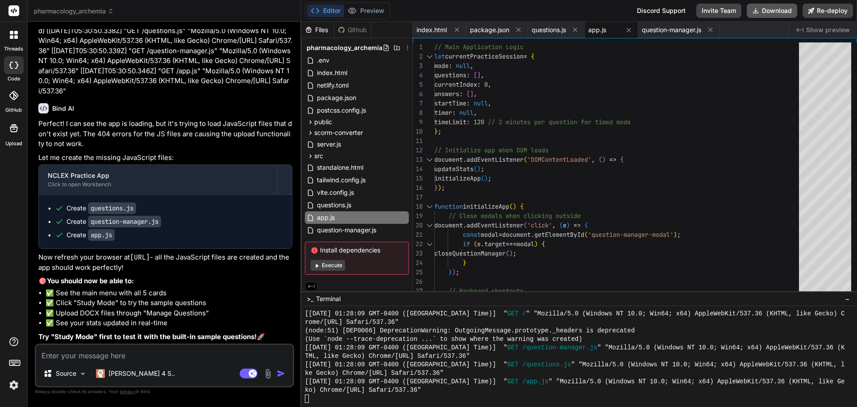
click at [772, 11] on button "Download" at bounding box center [772, 11] width 50 height 14
click at [93, 359] on textarea at bounding box center [164, 353] width 257 height 16
paste textarea "No valid questions found in "Pharmacology Post-Test-01.docx". Please check the …"
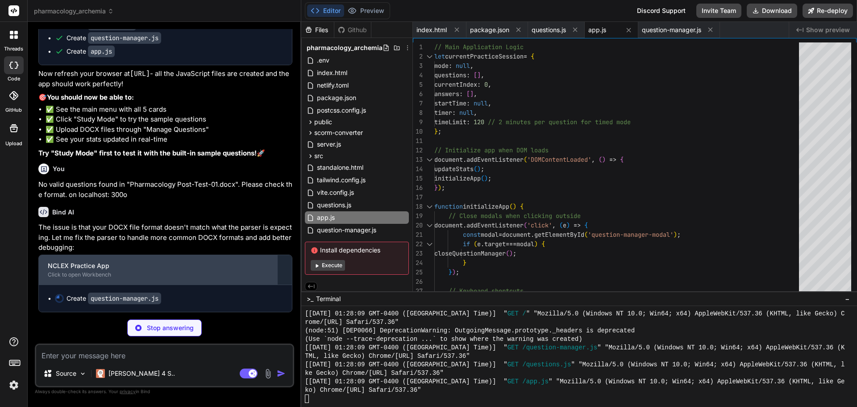
scroll to position [11987, 0]
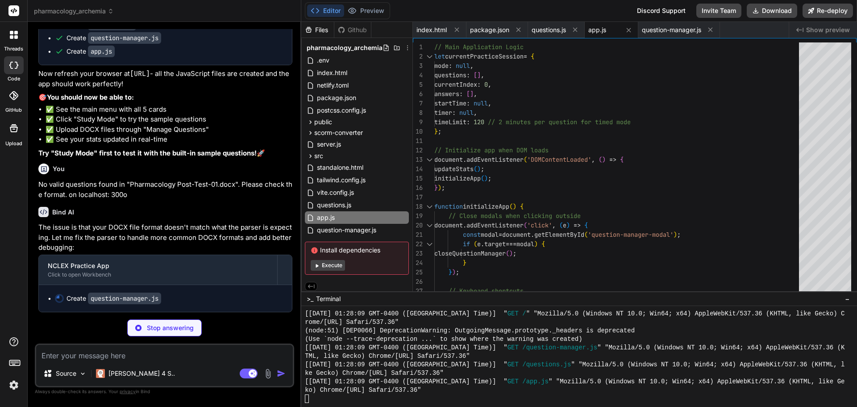
click at [99, 356] on textarea at bounding box center [164, 353] width 257 height 16
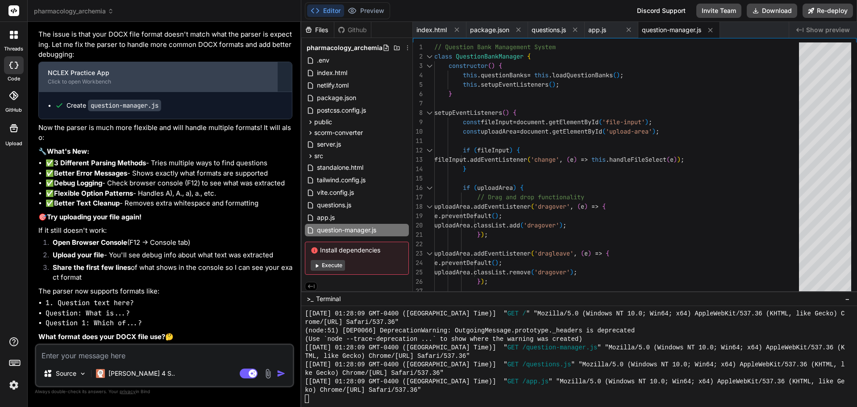
scroll to position [12180, 0]
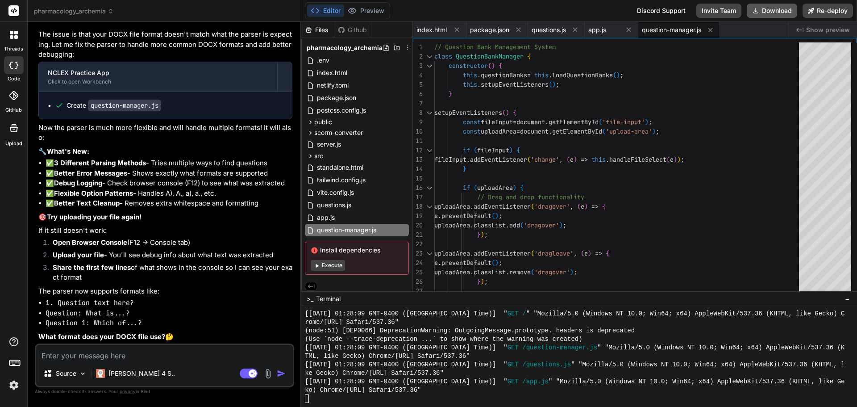
click at [783, 11] on button "Download" at bounding box center [772, 11] width 50 height 14
click at [131, 351] on textarea at bounding box center [164, 353] width 257 height 16
click at [270, 375] on img at bounding box center [268, 373] width 10 height 10
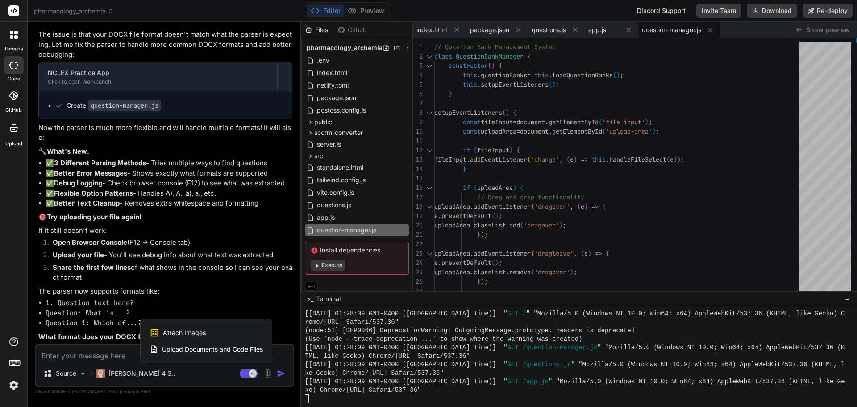
click at [193, 349] on span "Upload Documents and Code Files" at bounding box center [212, 349] width 101 height 9
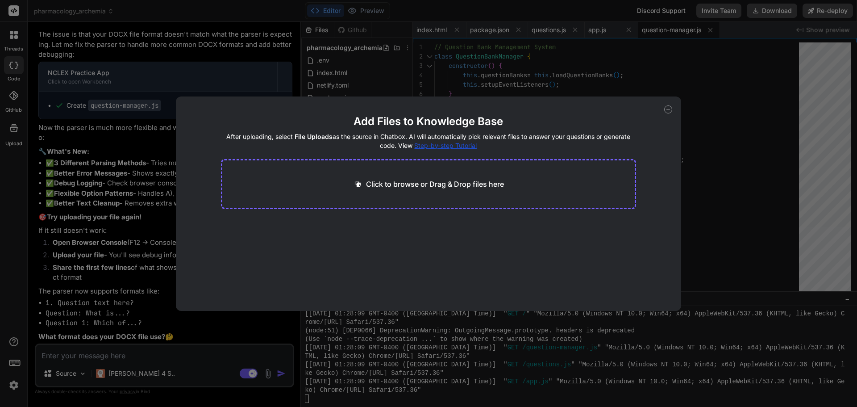
click at [426, 184] on p "Click to browse or Drag & Drop files here" at bounding box center [435, 184] width 138 height 11
click at [282, 237] on div "-> Upgrade for more" at bounding box center [259, 241] width 60 height 9
click at [275, 244] on div "-> Upgrade for more" at bounding box center [259, 241] width 60 height 9
click at [309, 225] on icon at bounding box center [308, 225] width 8 height 8
click at [116, 352] on div "Add Files to Knowledge Base After uploading, select File Uploads as the source …" at bounding box center [428, 203] width 857 height 407
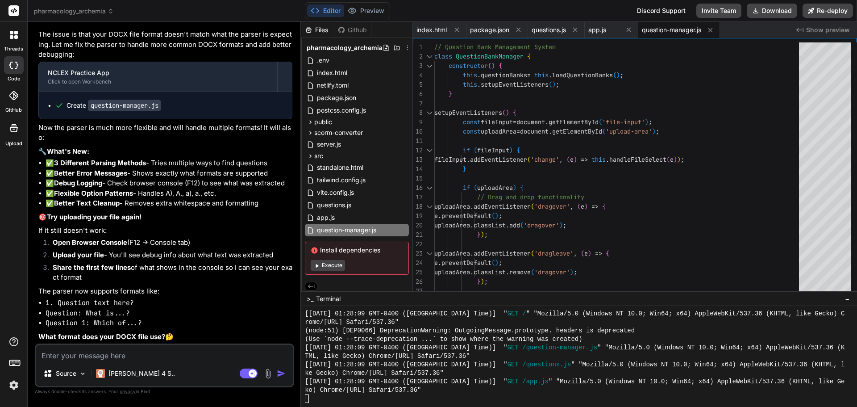
click at [73, 360] on textarea at bounding box center [164, 353] width 257 height 16
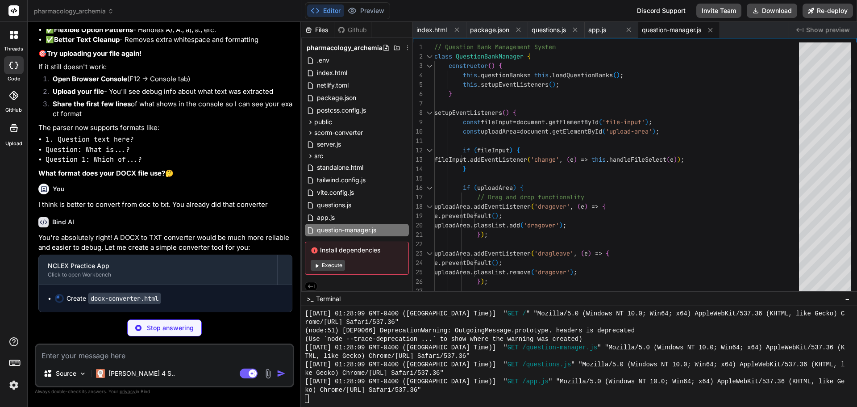
scroll to position [12343, 0]
click at [376, 11] on button "Preview" at bounding box center [366, 10] width 44 height 13
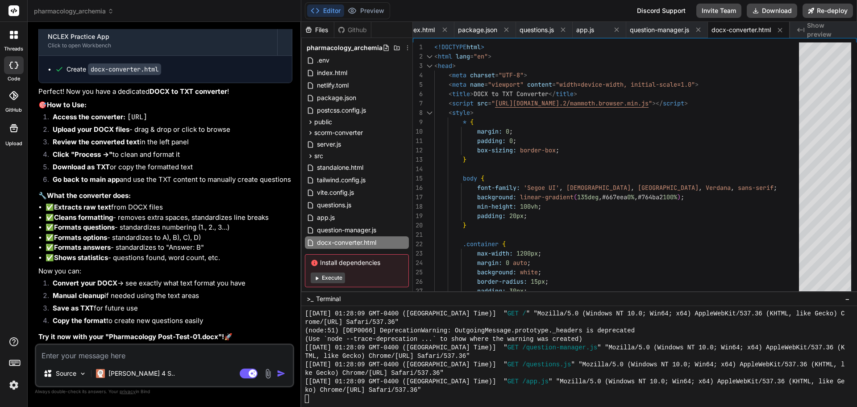
scroll to position [12566, 0]
click at [780, 12] on button "Download" at bounding box center [772, 11] width 50 height 14
drag, startPoint x: 127, startPoint y: 123, endPoint x: 292, endPoint y: 121, distance: 165.2
click at [292, 121] on p "Access the converter: http://localhost:3000/docx-converter.html" at bounding box center [173, 117] width 240 height 10
copy code "http://localhost:3000/docx-converter.html"
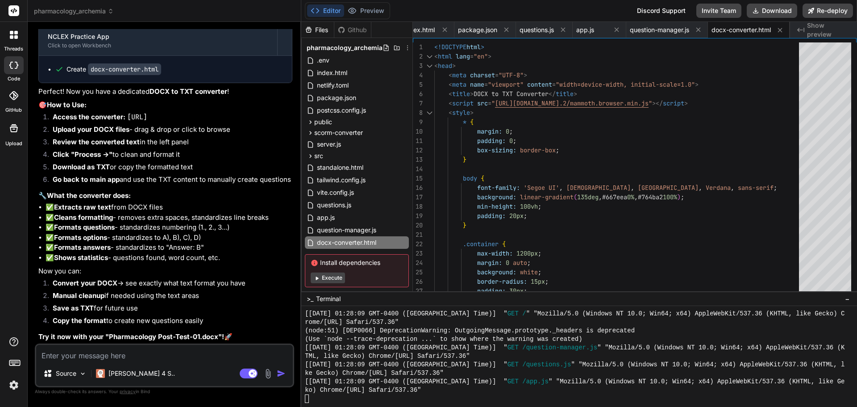
scroll to position [12572, 0]
click at [88, 353] on textarea at bounding box center [164, 353] width 257 height 16
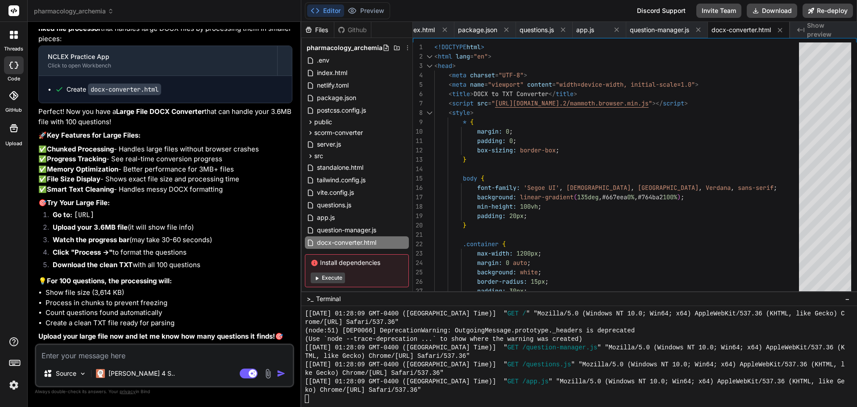
scroll to position [12965, 0]
click at [774, 10] on button "Download" at bounding box center [772, 11] width 50 height 14
drag, startPoint x: 75, startPoint y: 214, endPoint x: 237, endPoint y: 213, distance: 161.7
click at [94, 213] on code "http://localhost:3000/docx-converter.html" at bounding box center [84, 214] width 20 height 9
copy code "http://localhost:3000/docx-converter.html"
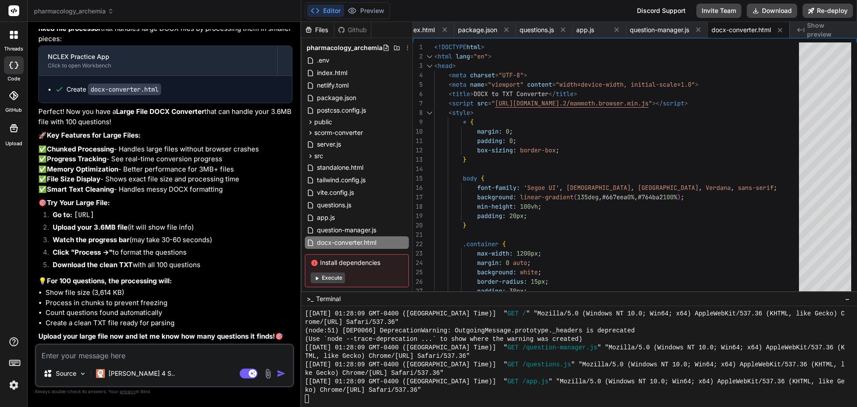
click at [98, 354] on textarea at bounding box center [164, 353] width 257 height 16
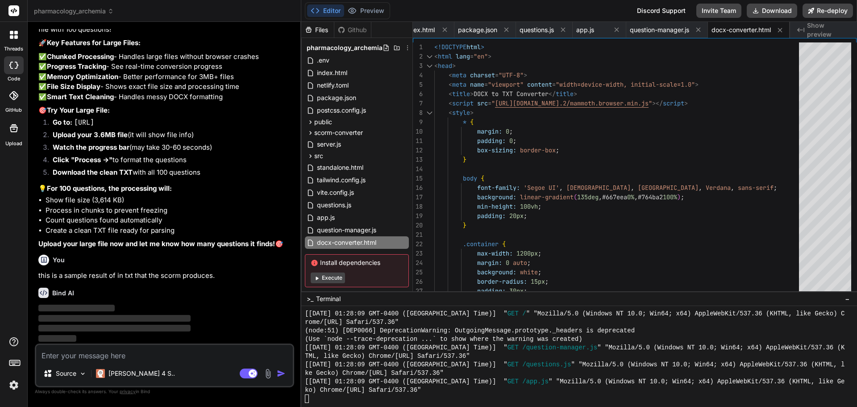
scroll to position [13057, 0]
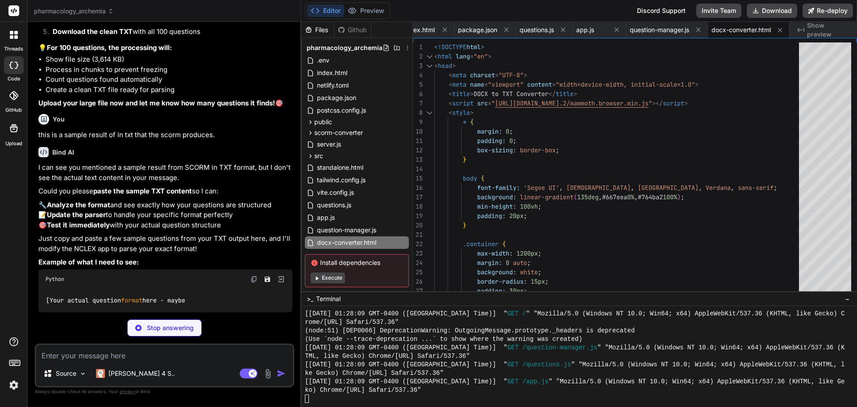
click at [86, 357] on textarea at bounding box center [164, 353] width 257 height 16
paste textarea "User ID: elsaortiz Name Elsa Ortiz Email Date/Time September 7, 2025 2:31 PM An…"
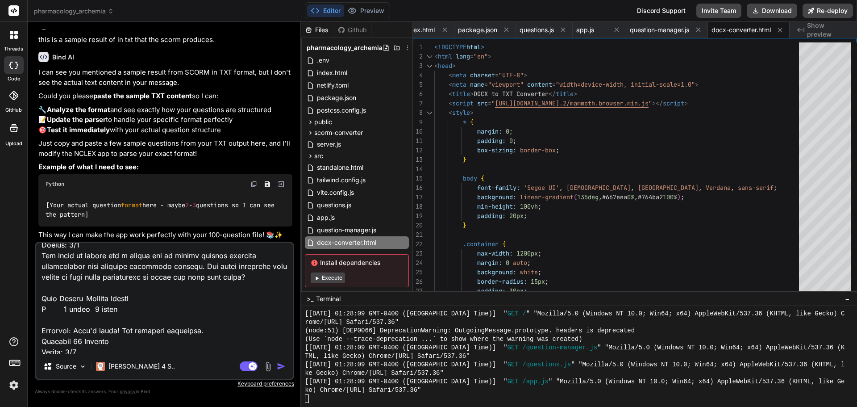
scroll to position [13602, 0]
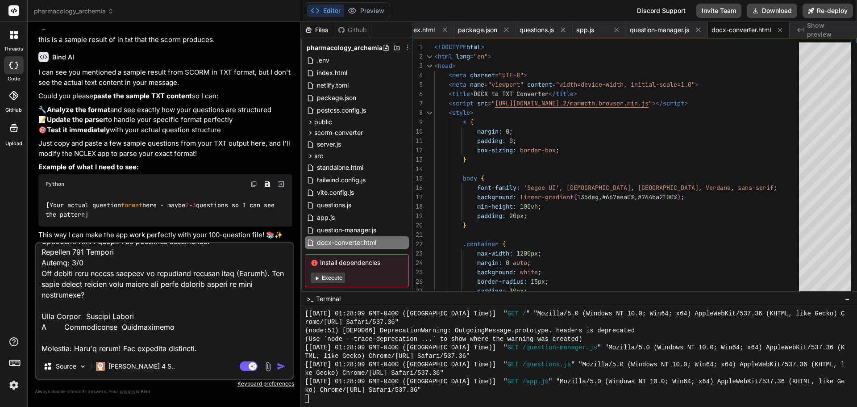
click at [283, 367] on img "button" at bounding box center [281, 366] width 9 height 9
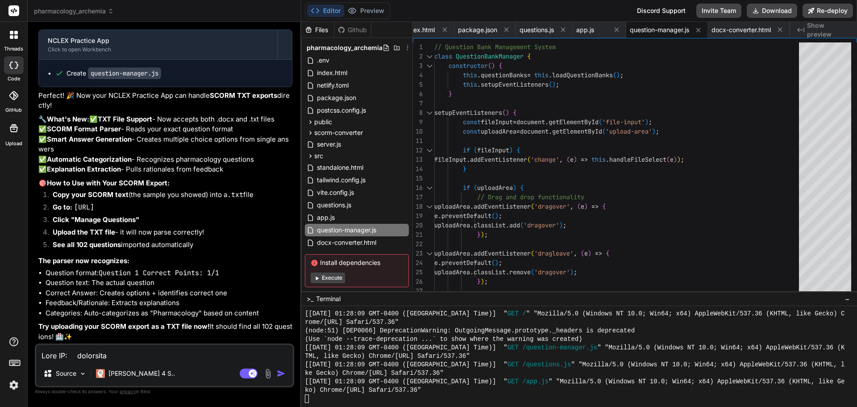
scroll to position [19548, 0]
click at [787, 13] on button "Download" at bounding box center [772, 11] width 50 height 14
click at [75, 359] on textarea at bounding box center [164, 353] width 257 height 16
paste textarea "No questions found with any parsing method question-manager.js:382 Found 0 ques…"
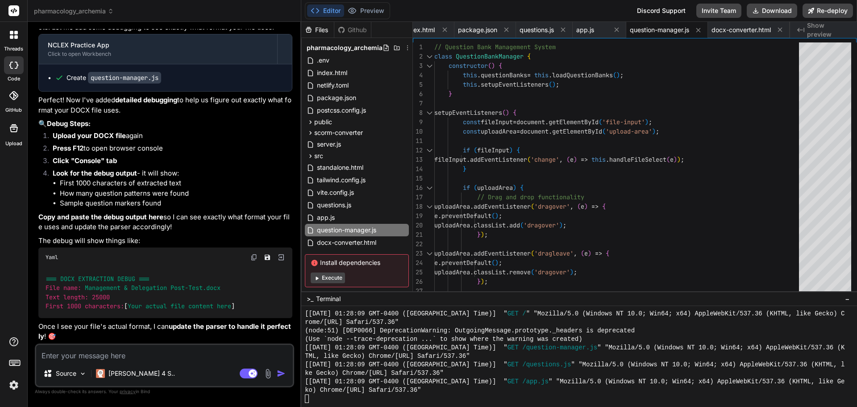
scroll to position [19950, 0]
click at [781, 11] on button "Download" at bounding box center [772, 11] width 50 height 14
click at [79, 359] on textarea at bounding box center [164, 353] width 257 height 16
paste textarea "Processing file: Basic Skills A- Post-Test.docx question-manager.js:368 === DOC…"
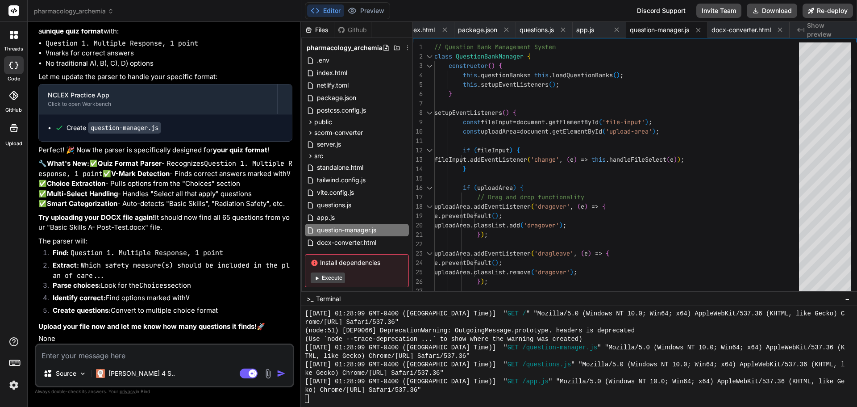
scroll to position [20882, 0]
click at [771, 9] on button "Download" at bounding box center [772, 11] width 50 height 14
paste textarea "Processing file: Basic Skills B- Post-Test.docx question-manager.js:368 === DOC…"
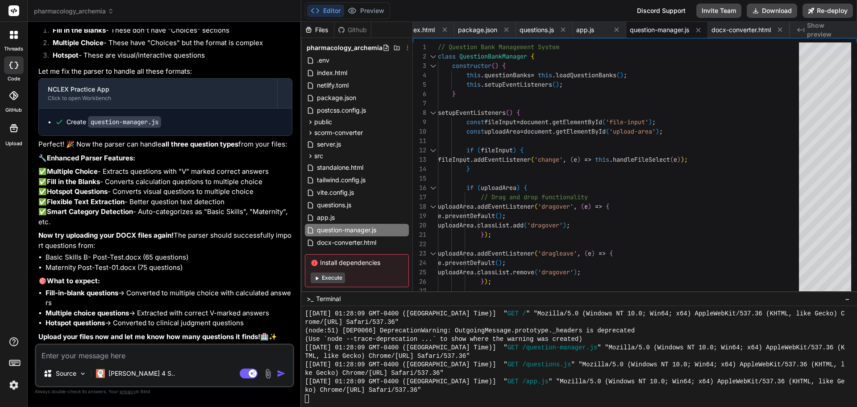
scroll to position [24932, 0]
click at [772, 10] on button "Download" at bounding box center [772, 11] width 50 height 14
click at [68, 361] on div "Source Claude 4 S.. Agent Mode. When this toggle is activated, AI automatically…" at bounding box center [164, 365] width 259 height 44
click at [70, 356] on textarea at bounding box center [164, 353] width 257 height 16
paste textarea "Processing file: Maternity Post-Test-01.docx question-manager.js:376 === DOCX E…"
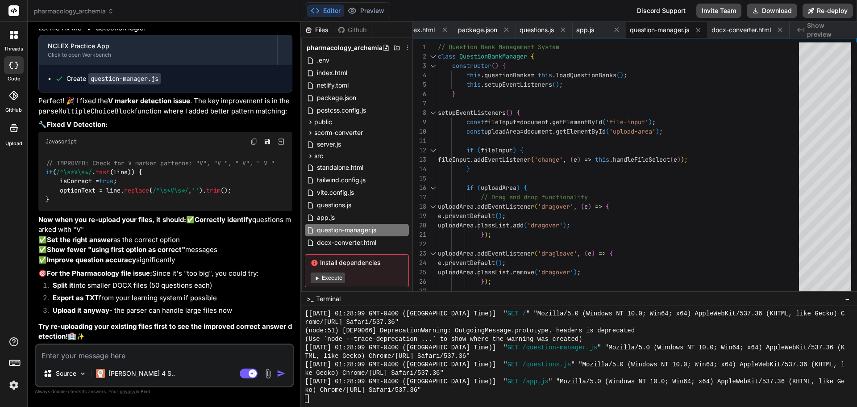
scroll to position [31743, 0]
click at [69, 355] on textarea at bounding box center [164, 353] width 257 height 16
click at [777, 11] on button "Download" at bounding box center [772, 11] width 50 height 14
click at [107, 349] on textarea at bounding box center [164, 353] width 257 height 16
paste textarea "Processing file: Basic Skills A- Post-Test.docx question-manager.js:376 === DOC…"
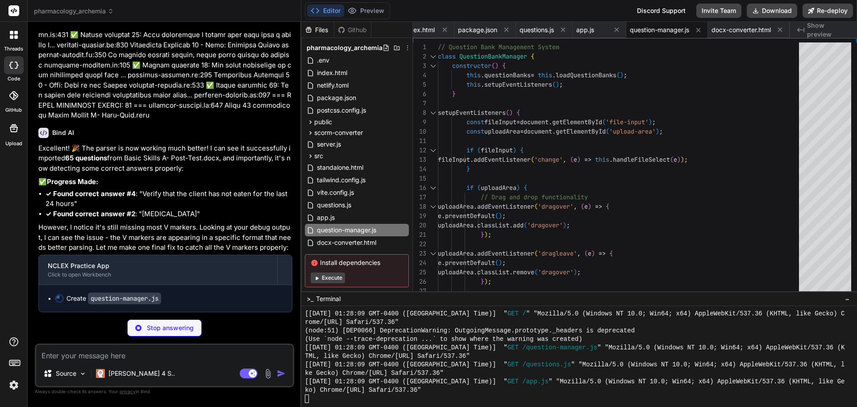
scroll to position [34246, 0]
click at [380, 10] on button "Preview" at bounding box center [366, 10] width 44 height 13
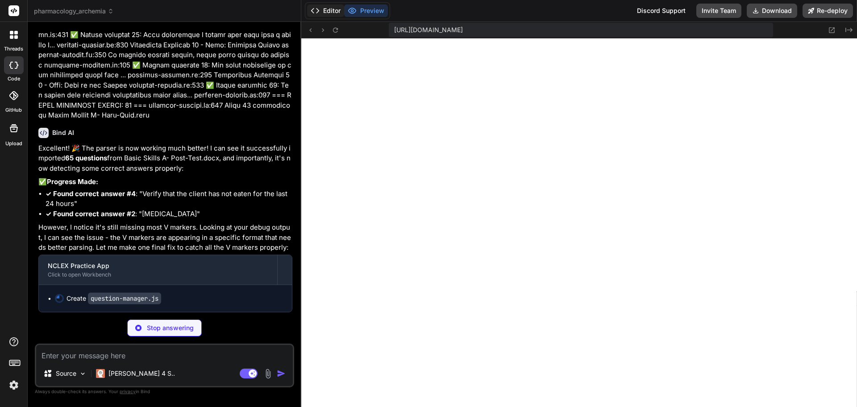
click at [330, 9] on button "Editor" at bounding box center [325, 10] width 37 height 13
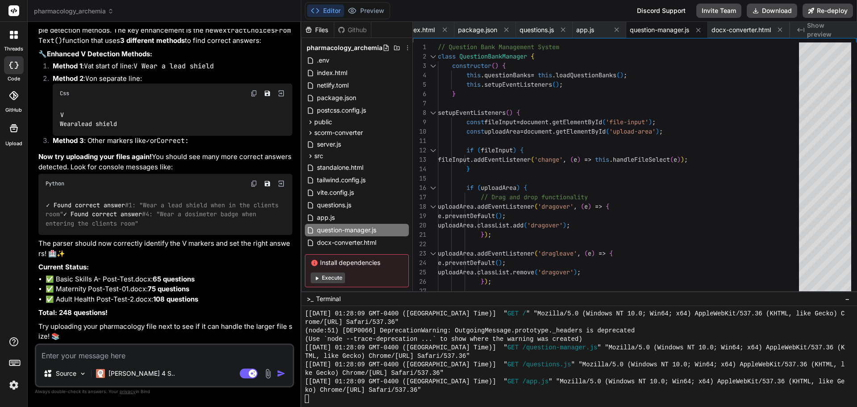
scroll to position [34555, 0]
click at [775, 13] on button "Download" at bounding box center [772, 11] width 50 height 14
click at [73, 357] on textarea at bounding box center [164, 353] width 257 height 16
paste textarea "Processing file: Basic Skills A- Post-Test.docx question-manager.js:376 === DOC…"
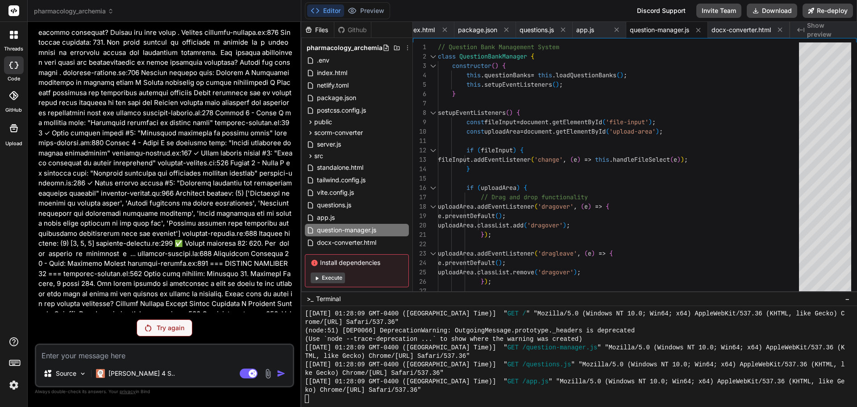
scroll to position [77559, 0]
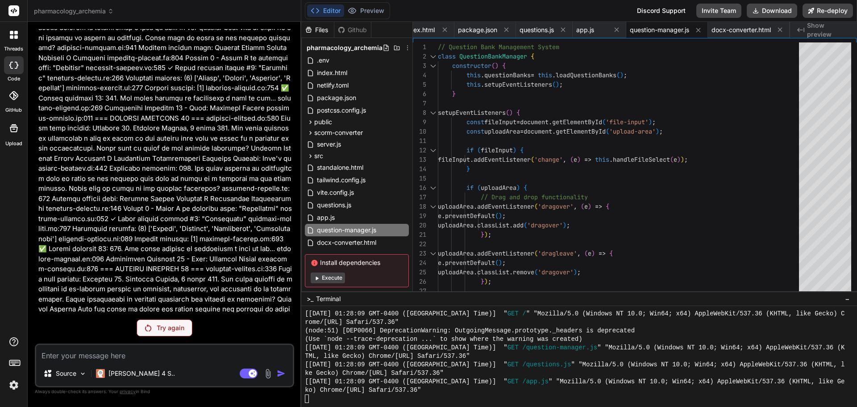
drag, startPoint x: 299, startPoint y: 284, endPoint x: 298, endPoint y: 304, distance: 20.6
click at [298, 304] on div "Bind AI Web Search Created with Pixso. Code Generator You my cmd sends me to 51…" at bounding box center [165, 214] width 274 height 384
click at [251, 326] on div "Try again" at bounding box center [164, 327] width 259 height 17
click at [230, 325] on div "Try again" at bounding box center [164, 327] width 259 height 17
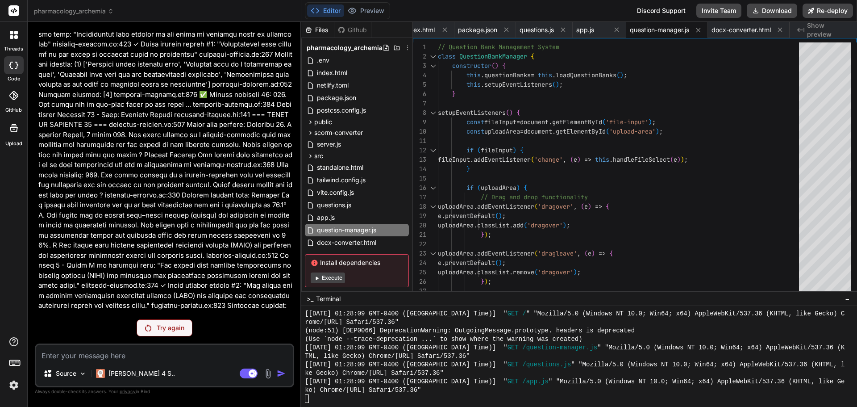
scroll to position [83230, 0]
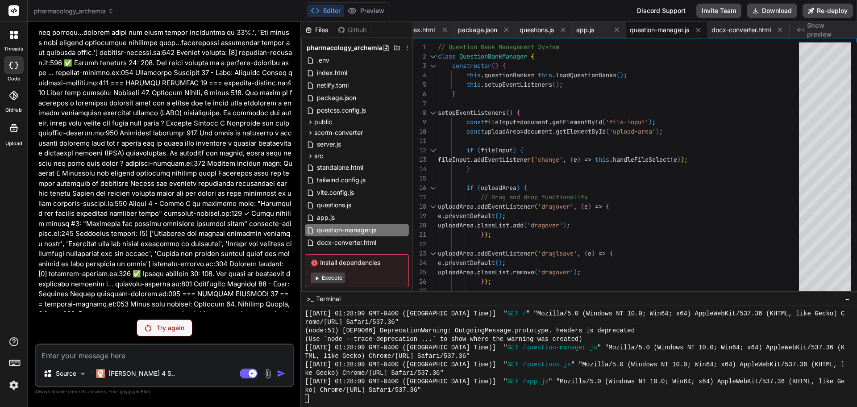
scroll to position [83607, 0]
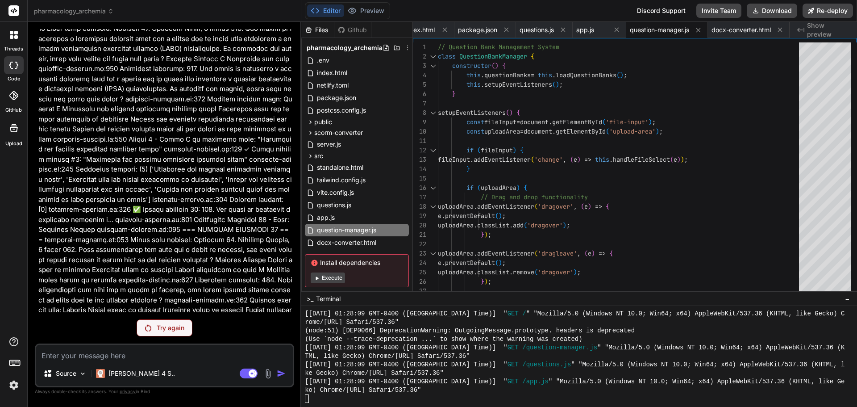
click at [167, 328] on p "Try again" at bounding box center [171, 327] width 28 height 9
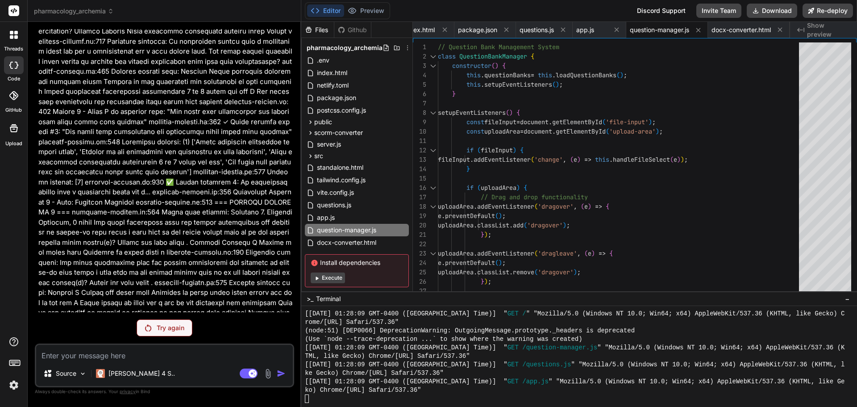
scroll to position [35137, 0]
click at [133, 353] on textarea at bounding box center [164, 353] width 257 height 16
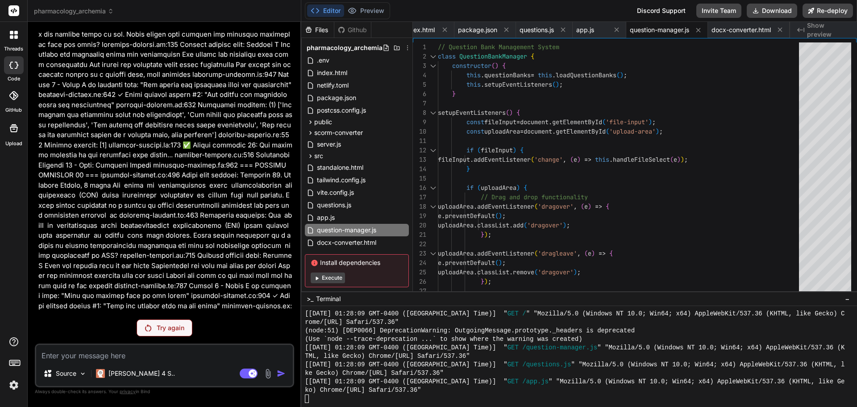
scroll to position [37861, 0]
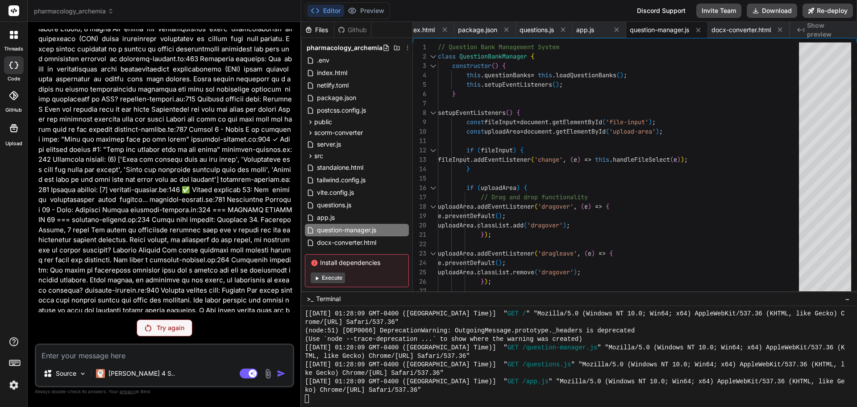
click at [125, 352] on textarea at bounding box center [164, 353] width 257 height 16
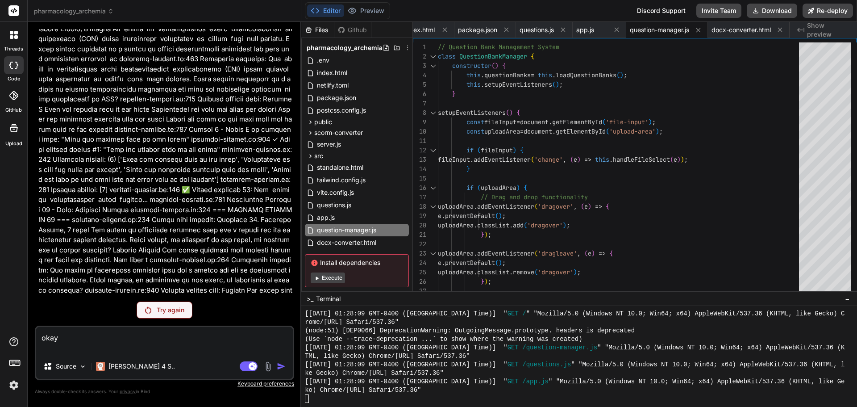
click at [178, 308] on p "Try again" at bounding box center [171, 309] width 28 height 9
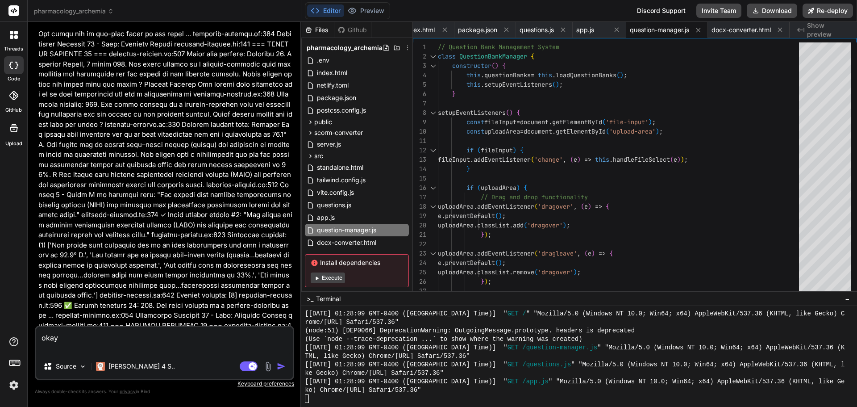
scroll to position [83656, 0]
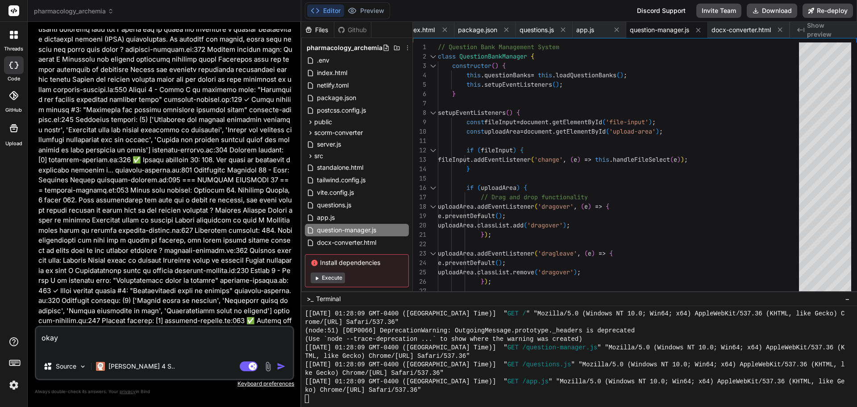
click at [72, 338] on textarea "okay" at bounding box center [164, 340] width 257 height 27
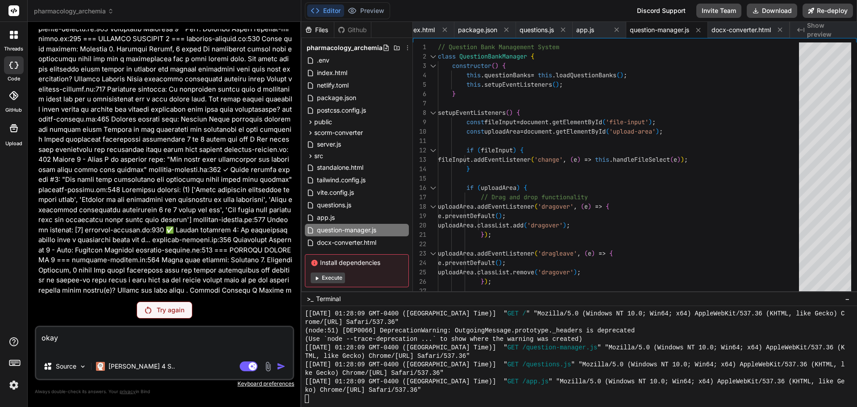
scroll to position [35137, 0]
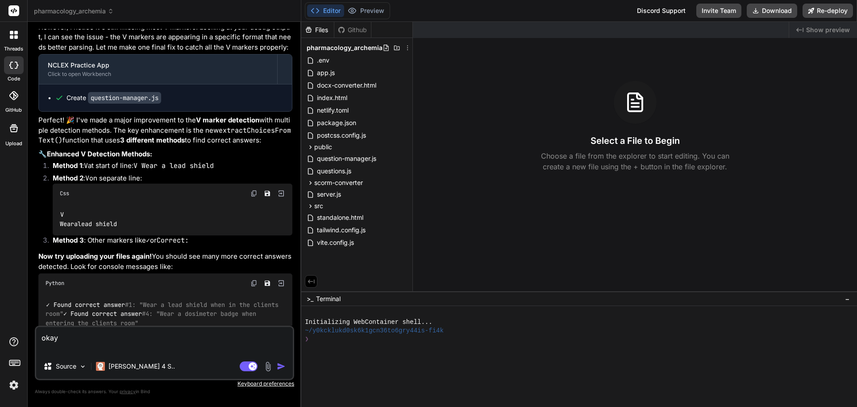
scroll to position [14295, 0]
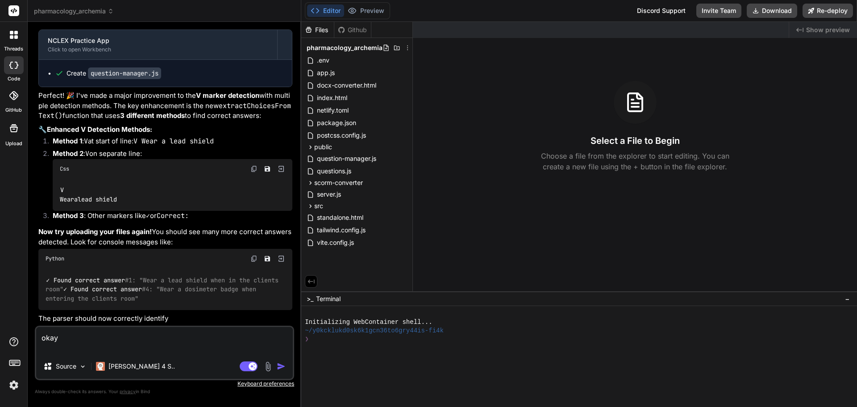
type textarea "x"
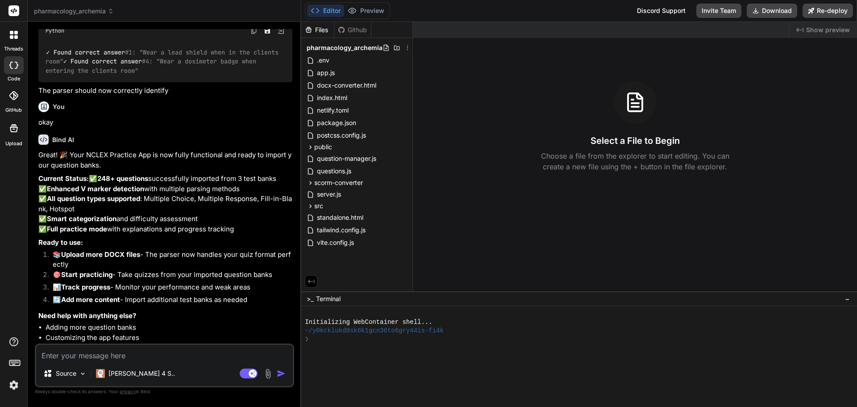
scroll to position [14557, 0]
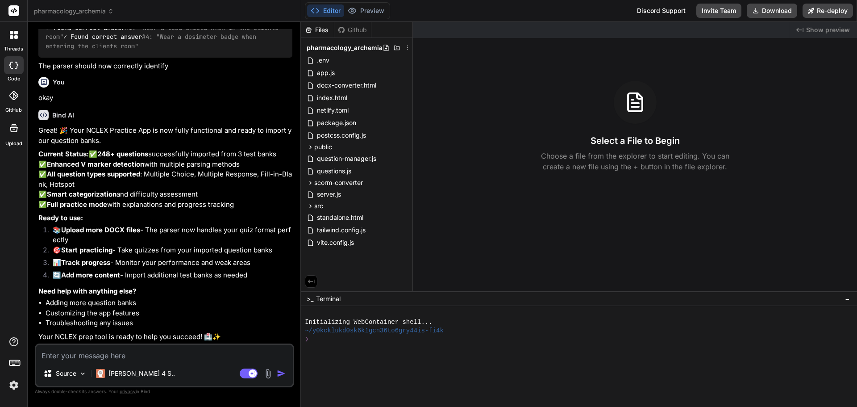
type textarea "x"
click at [64, 355] on textarea at bounding box center [164, 353] width 257 height 16
click at [67, 354] on textarea at bounding box center [164, 353] width 257 height 16
click at [102, 349] on textarea at bounding box center [164, 353] width 257 height 16
type textarea "w"
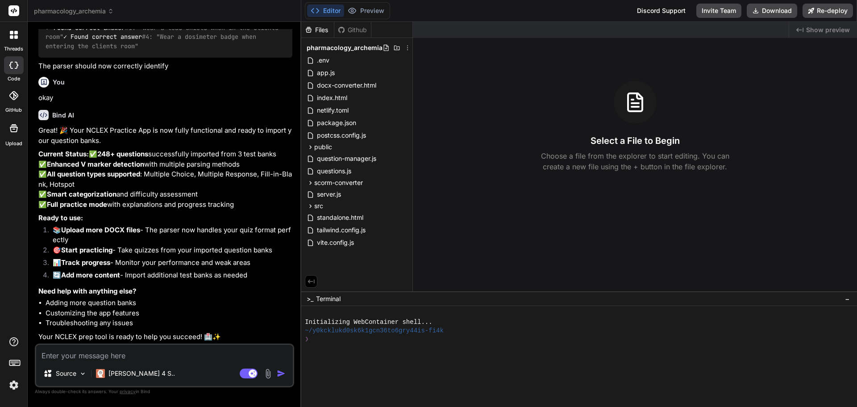
type textarea "x"
type textarea "wh"
type textarea "x"
type textarea "whe"
type textarea "x"
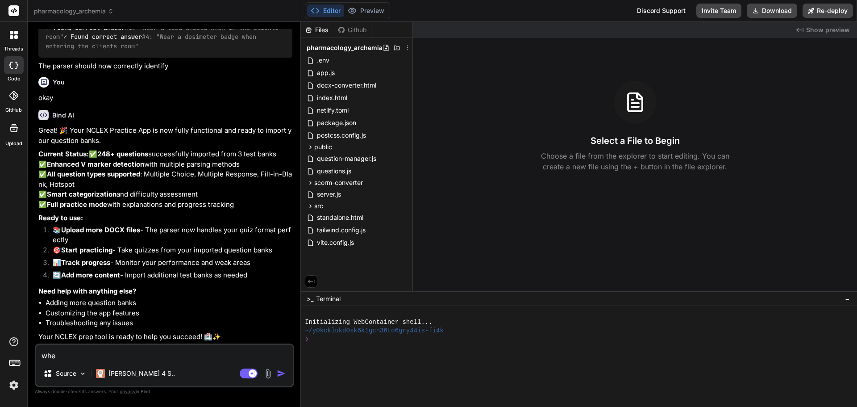
type textarea "wher"
type textarea "x"
type textarea "where"
type textarea "x"
type textarea "where"
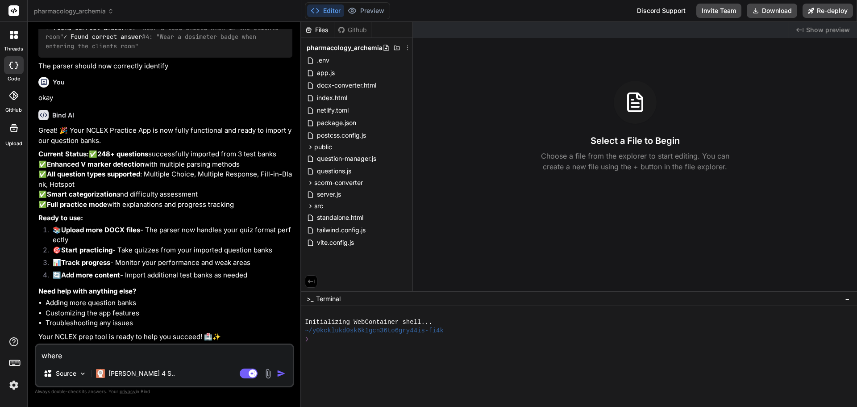
type textarea "x"
type textarea "where t"
type textarea "x"
type textarea "where to"
type textarea "x"
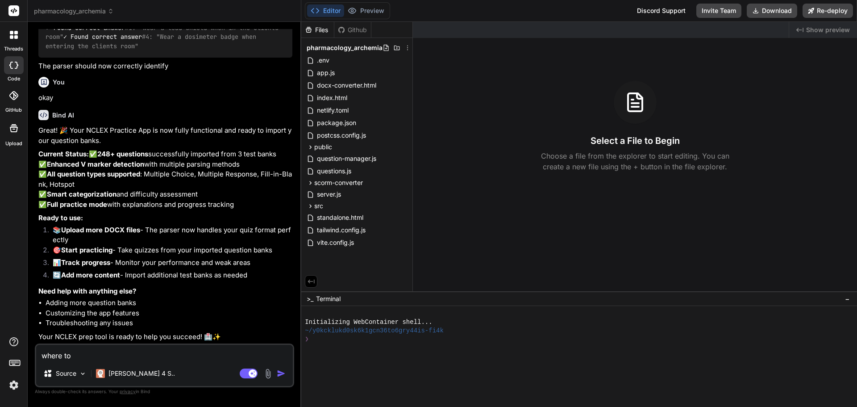
type textarea "where t"
type textarea "x"
type textarea "where"
type textarea "x"
type textarea "where d"
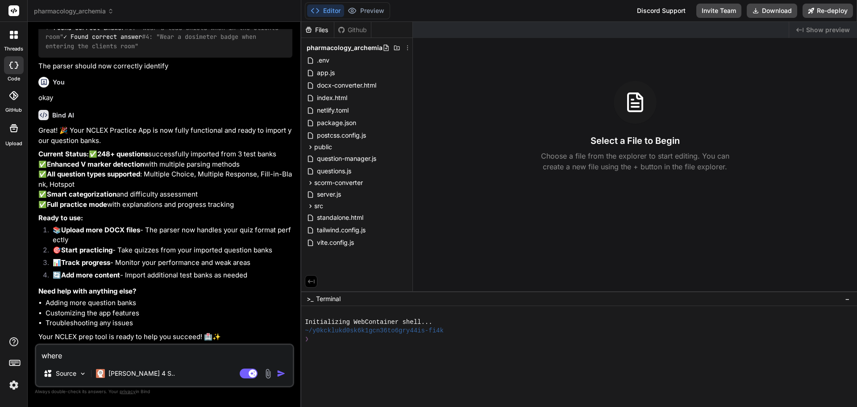
type textarea "x"
type textarea "where do"
type textarea "x"
type textarea "where do"
type textarea "x"
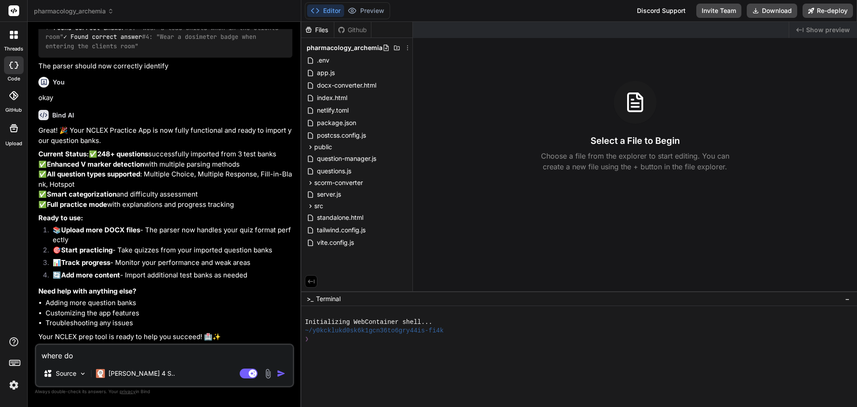
type textarea "where do I"
type textarea "x"
type textarea "where do I"
type textarea "x"
type textarea "where do I a"
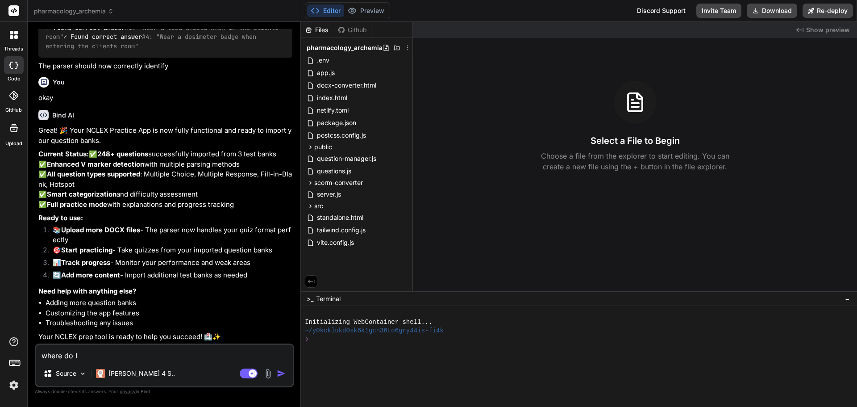
type textarea "x"
type textarea "where do I ac"
type textarea "x"
type textarea "where do I acc"
type textarea "x"
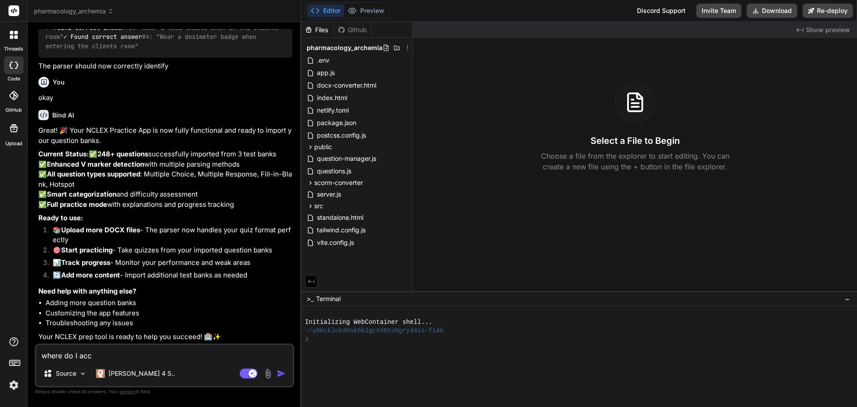
type textarea "where do I acce"
type textarea "x"
type textarea "where do I acces"
type textarea "x"
type textarea "where do I access"
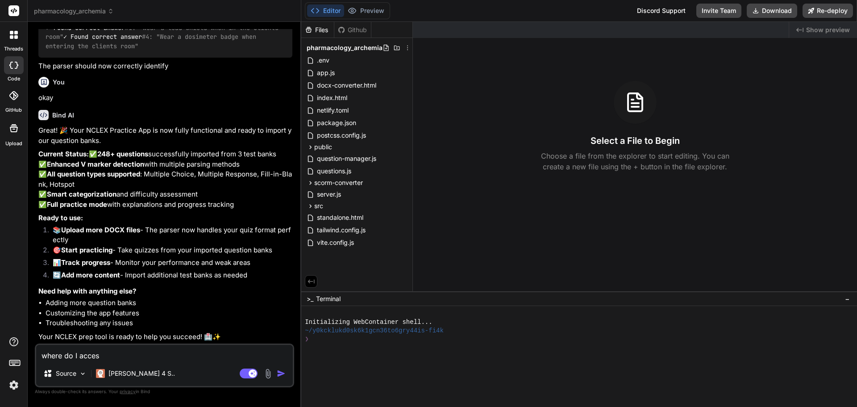
type textarea "x"
type textarea "where do I access"
type textarea "x"
type textarea "where do I access t"
type textarea "x"
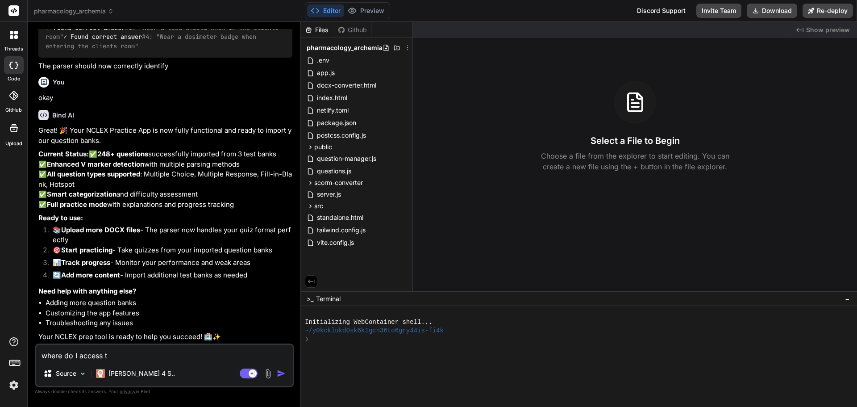
type textarea "where do I access th"
type textarea "x"
type textarea "where do I access the"
type textarea "x"
type textarea "where do I access the"
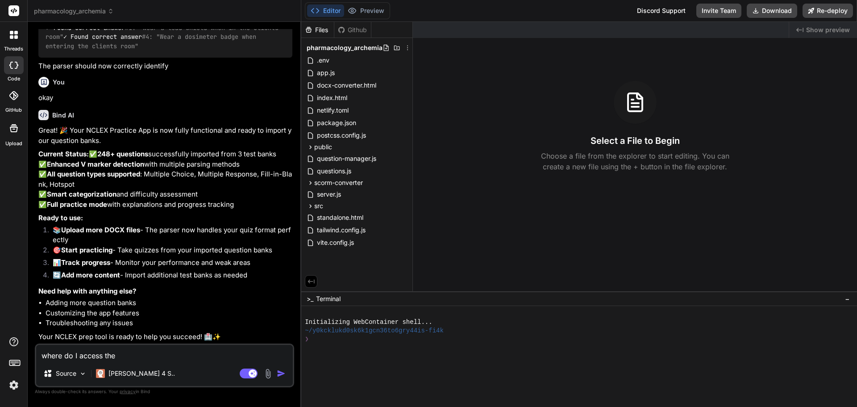
type textarea "x"
type textarea "where do I access the a"
type textarea "x"
type textarea "where do I access the ap"
type textarea "x"
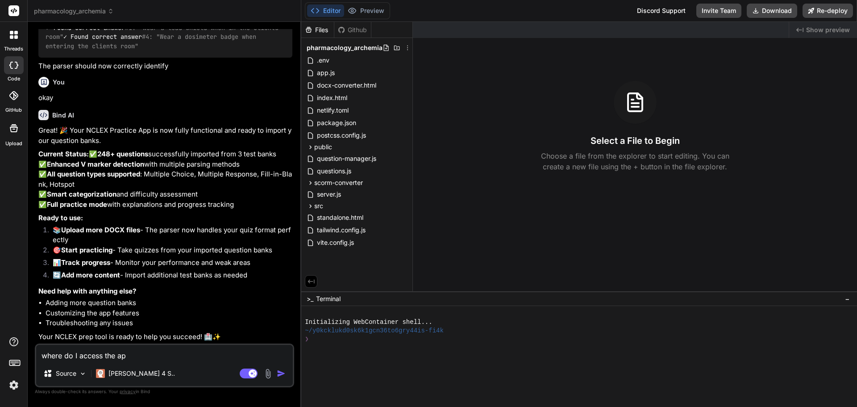
type textarea "where do I access the app"
type textarea "x"
type textarea "where do I access the app?"
type textarea "x"
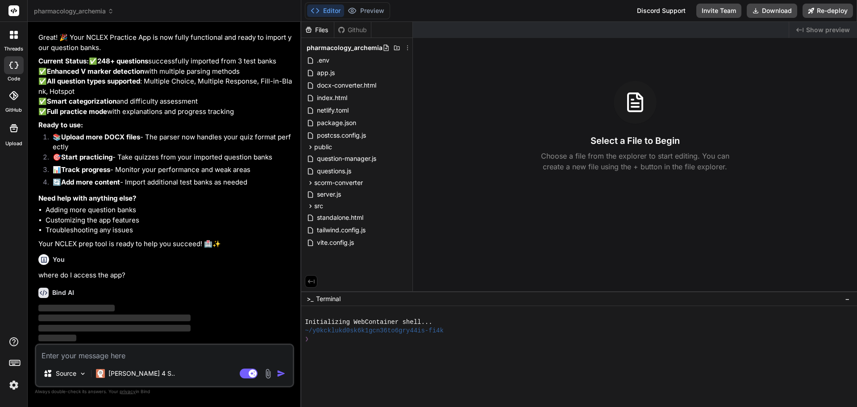
scroll to position [14619, 0]
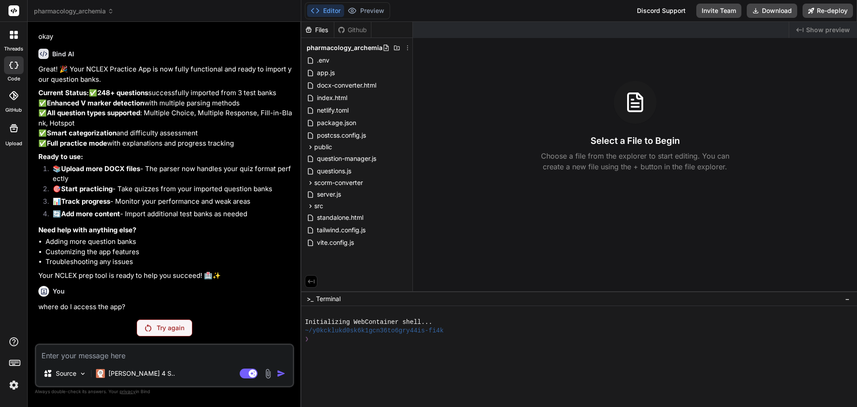
click at [172, 324] on p "Try again" at bounding box center [171, 327] width 28 height 9
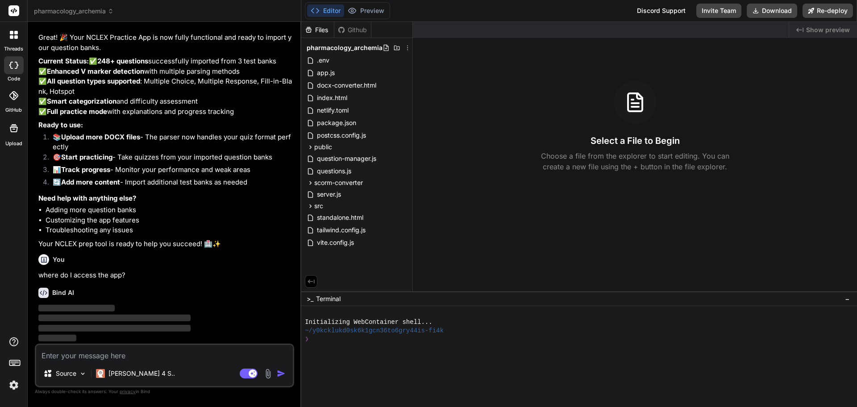
type textarea "x"
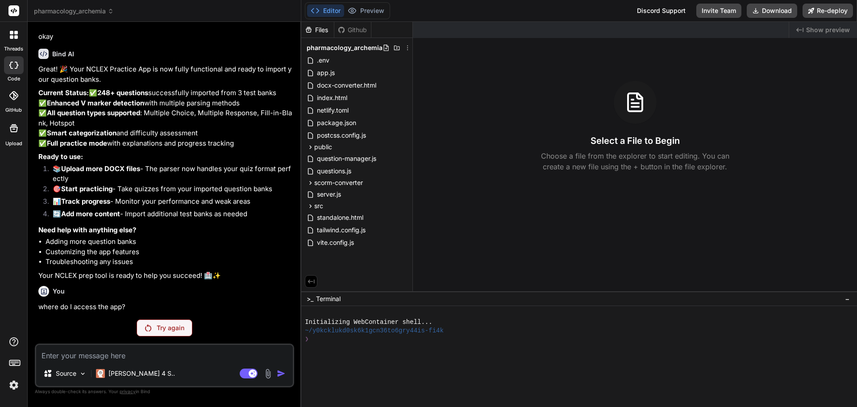
click at [554, 342] on div "❯" at bounding box center [575, 339] width 540 height 8
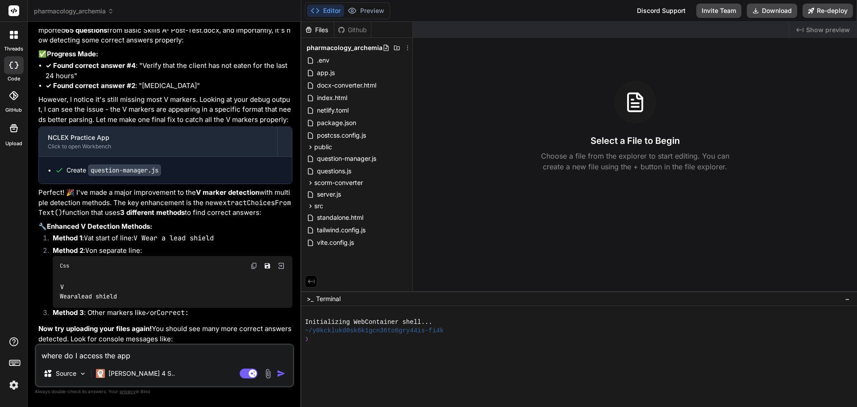
scroll to position [14277, 0]
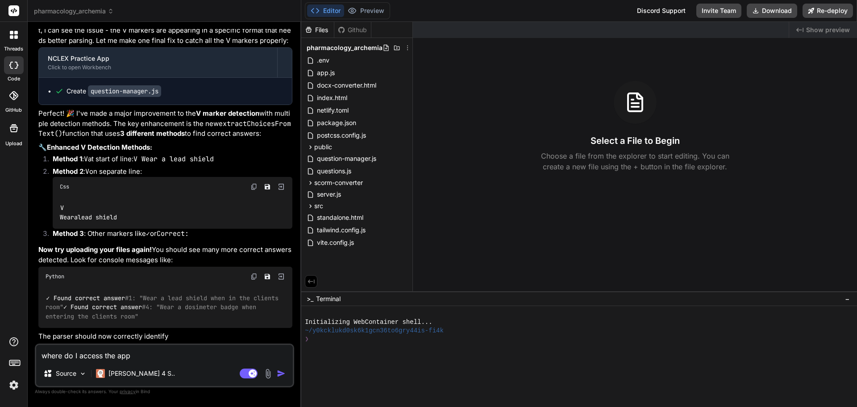
click at [188, 336] on p "The parser should now correctly identify" at bounding box center [165, 336] width 254 height 10
click at [155, 354] on textarea "where do I access the app" at bounding box center [164, 353] width 257 height 16
type textarea "x"
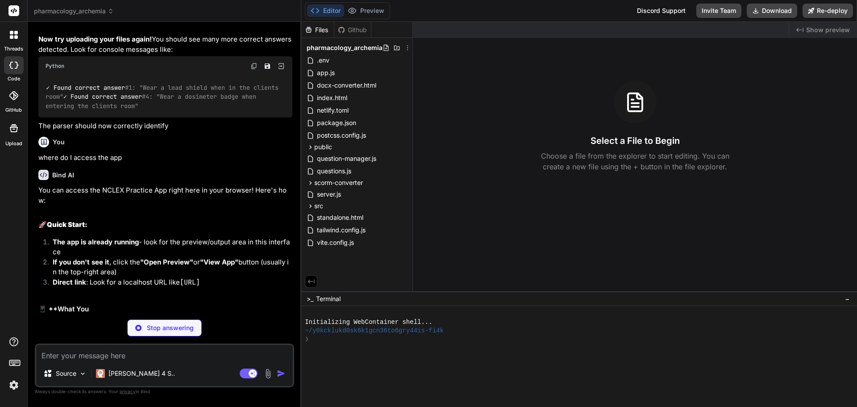
scroll to position [14486, 0]
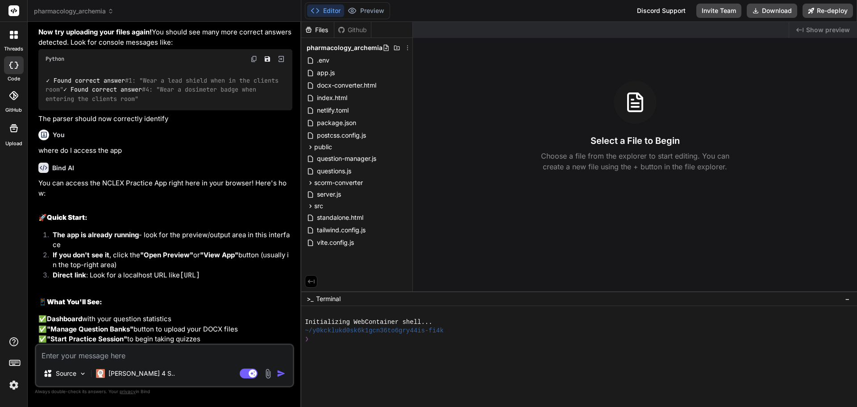
type textarea "x"
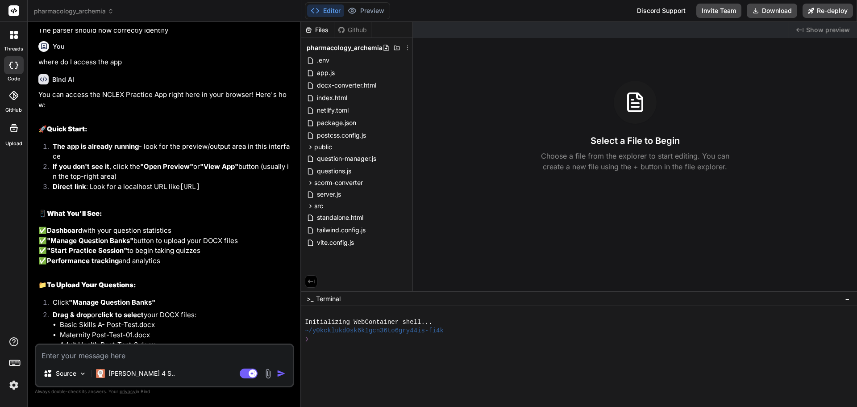
scroll to position [14576, 0]
drag, startPoint x: 181, startPoint y: 183, endPoint x: 270, endPoint y: 184, distance: 88.9
click at [270, 184] on li "Direct link : Look for a localhost URL like http://localhost:3000" at bounding box center [169, 187] width 247 height 13
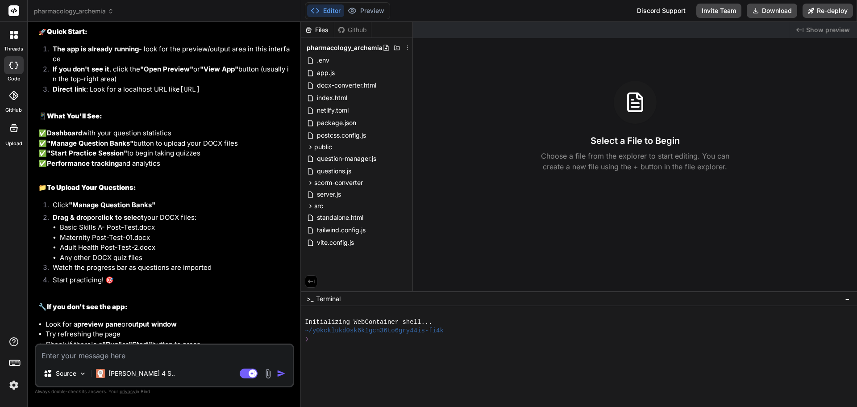
scroll to position [14742, 0]
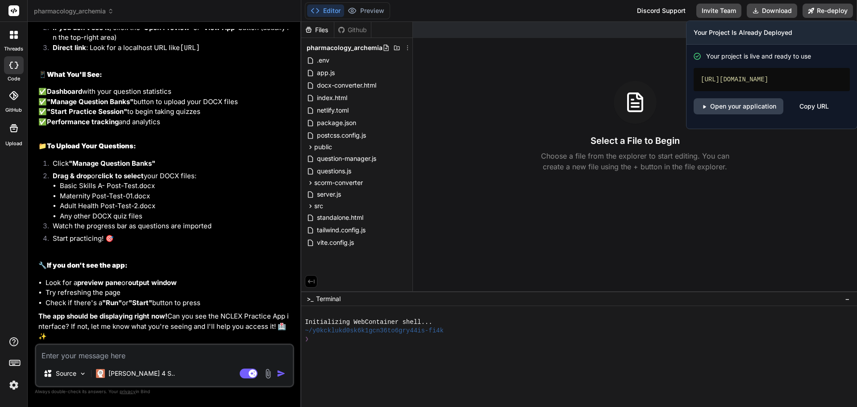
click at [742, 35] on h3 "Your Project Is Already Deployed" at bounding box center [772, 32] width 156 height 9
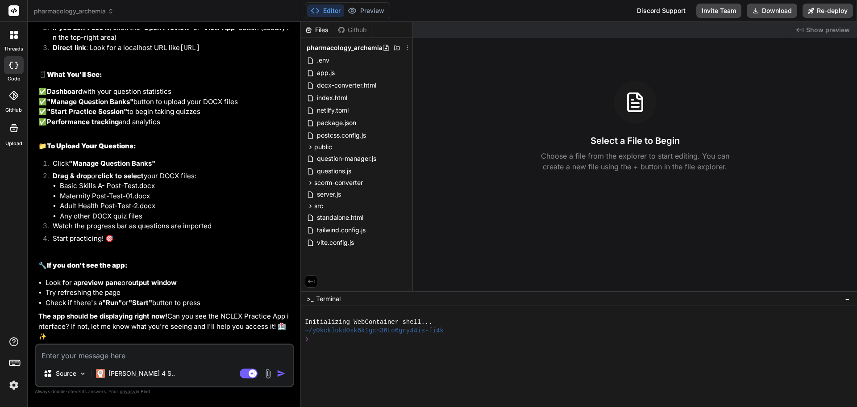
click at [639, 33] on div at bounding box center [601, 30] width 376 height 16
click at [815, 28] on span "Show preview" at bounding box center [828, 29] width 44 height 9
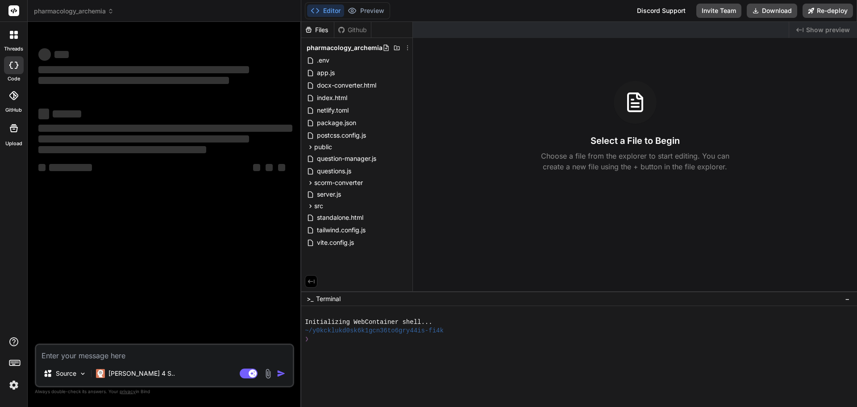
type textarea "x"
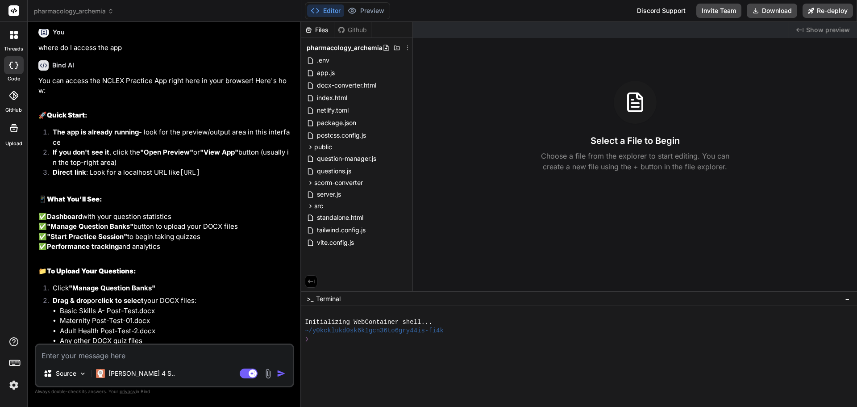
scroll to position [14194, 0]
click at [325, 14] on button "Editor" at bounding box center [325, 10] width 37 height 13
click at [327, 10] on button "Editor" at bounding box center [325, 10] width 37 height 13
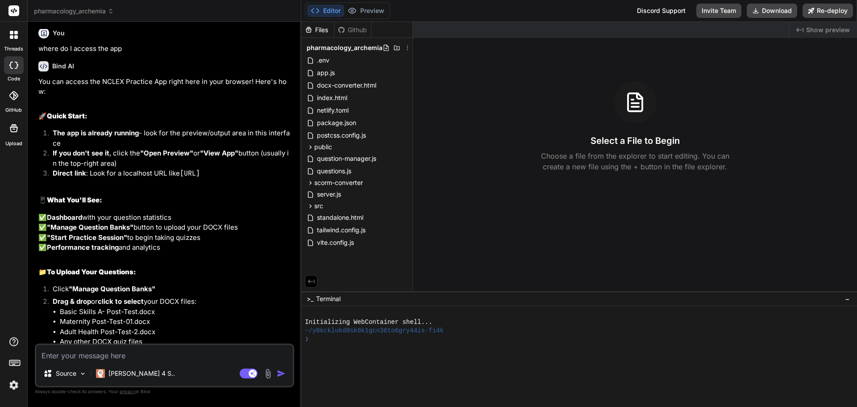
click at [327, 10] on button "Editor" at bounding box center [325, 10] width 37 height 13
click at [746, 92] on div "Select a File to Begin Choose a file from the explorer to start editing. You ca…" at bounding box center [635, 126] width 444 height 91
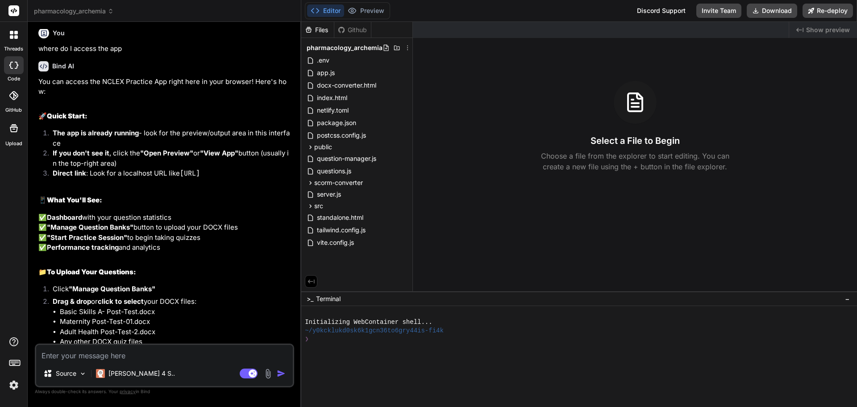
click at [87, 12] on span "pharmacology_archemia" at bounding box center [74, 11] width 80 height 9
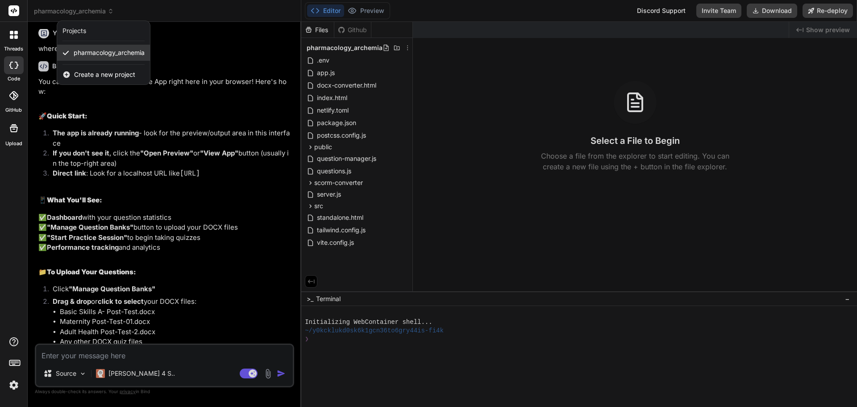
click at [91, 54] on span "pharmacology_archemia" at bounding box center [109, 52] width 71 height 9
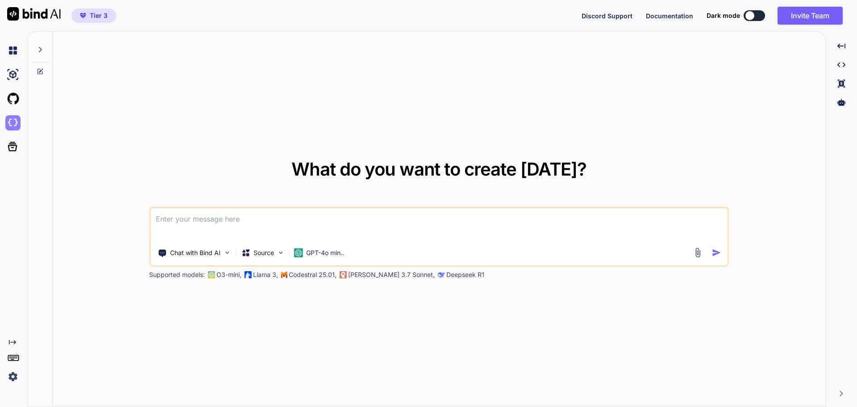
click at [15, 124] on img at bounding box center [12, 122] width 15 height 15
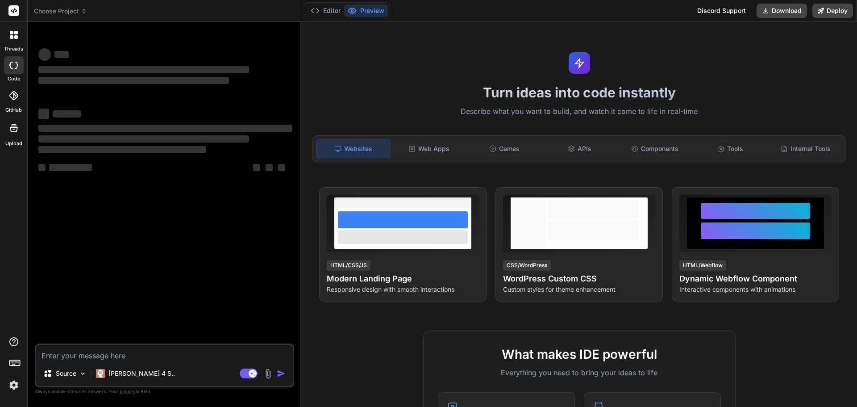
type textarea "x"
click at [123, 357] on textarea at bounding box center [164, 353] width 257 height 16
click at [63, 9] on span "Choose Project" at bounding box center [60, 11] width 53 height 9
type textarea "x"
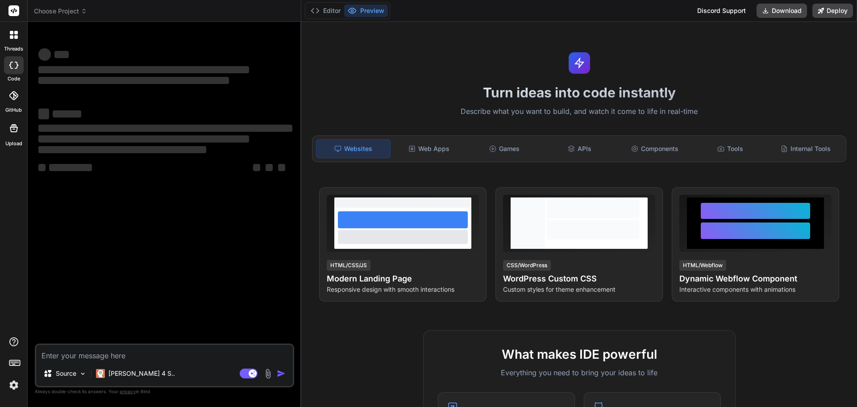
click at [15, 11] on rect at bounding box center [13, 10] width 11 height 11
click at [323, 11] on button "Editor" at bounding box center [325, 10] width 37 height 13
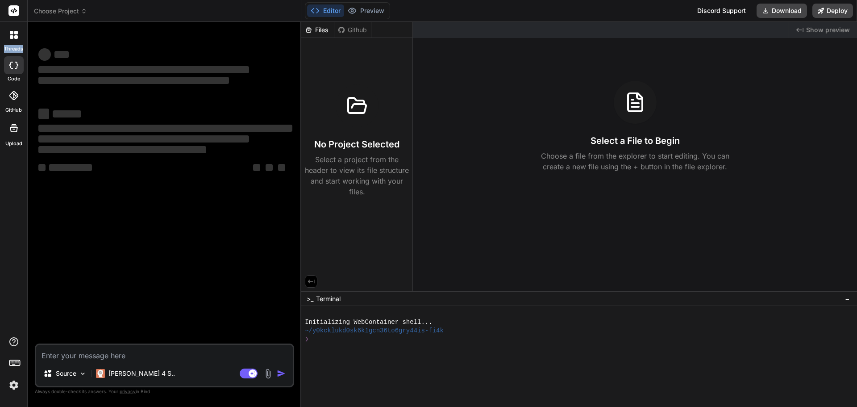
click at [322, 11] on button "Editor" at bounding box center [325, 10] width 37 height 13
click at [9, 13] on rect at bounding box center [13, 10] width 11 height 11
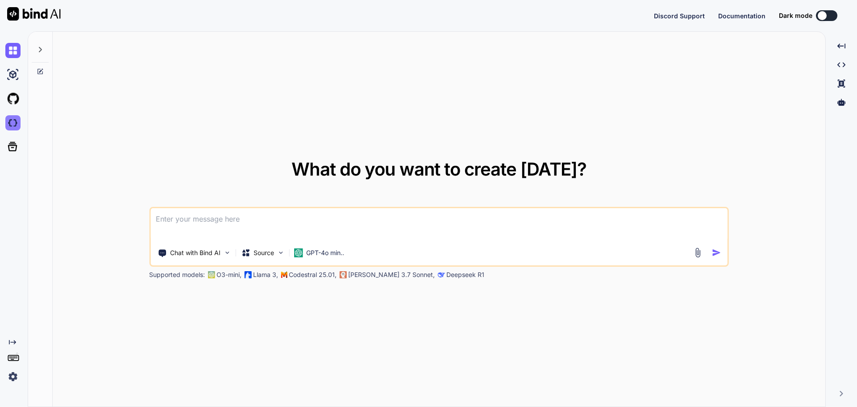
click at [12, 125] on img at bounding box center [12, 122] width 15 height 15
type textarea "x"
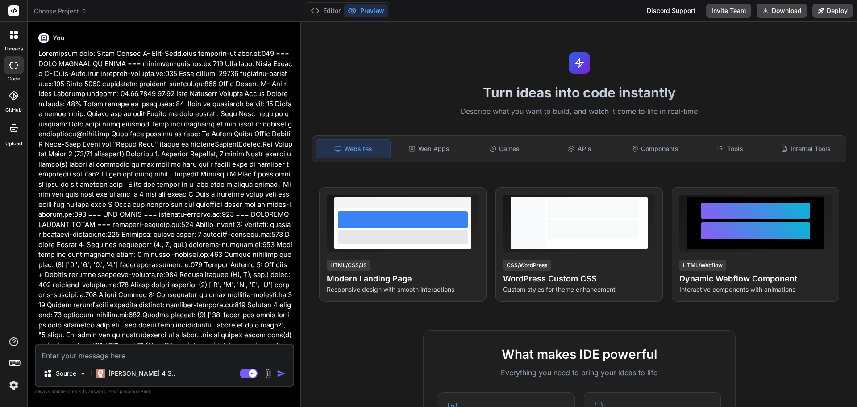
type textarea "x"
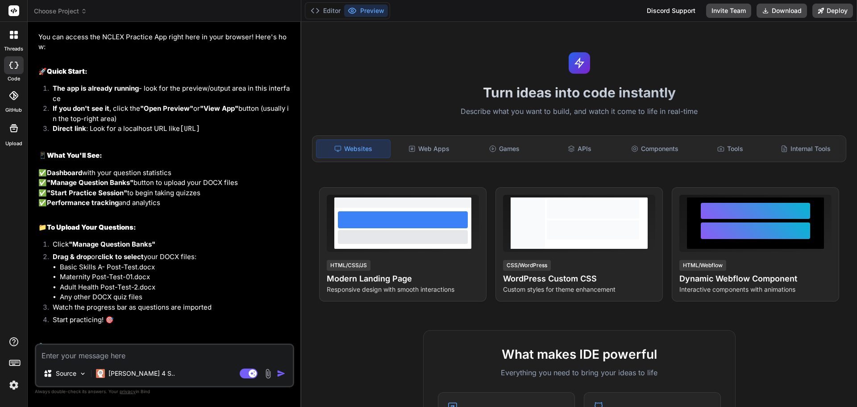
scroll to position [14284, 0]
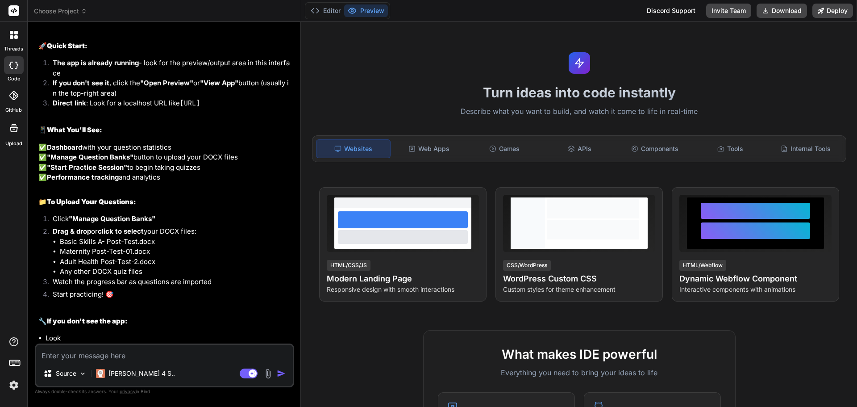
click at [103, 351] on textarea at bounding box center [164, 353] width 257 height 16
type textarea "t"
type textarea "x"
type textarea "th"
type textarea "x"
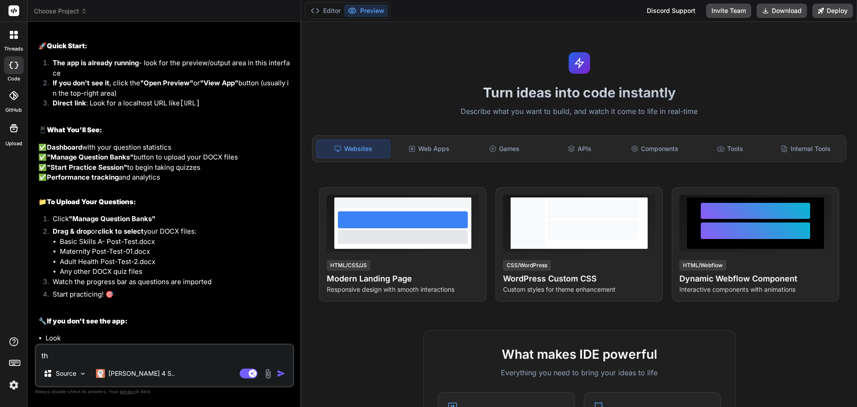
type textarea "the"
type textarea "x"
type textarea "the"
type textarea "x"
type textarea "the q"
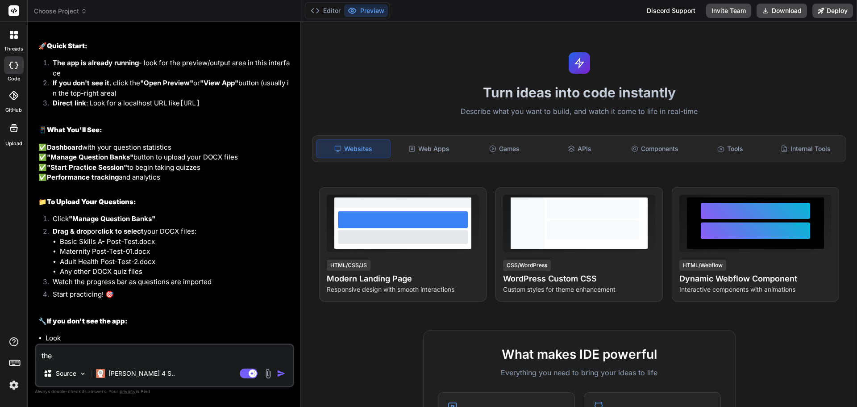
type textarea "x"
type textarea "the qu"
type textarea "x"
type textarea "the que"
type textarea "x"
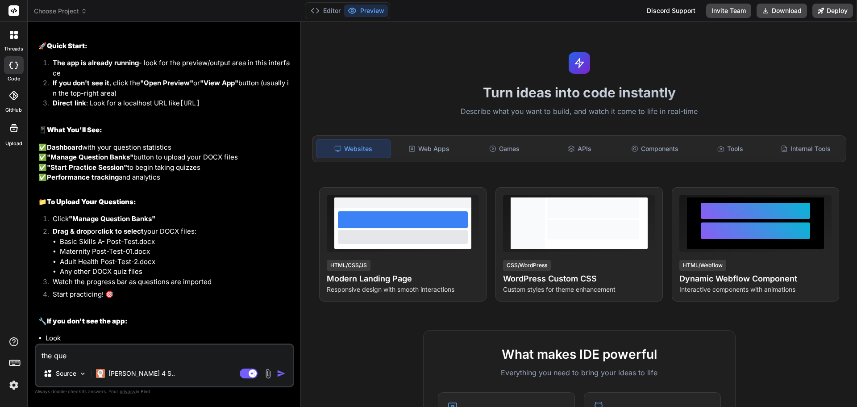
type textarea "the ques"
type textarea "x"
type textarea "the quest"
type textarea "x"
type textarea "the questi"
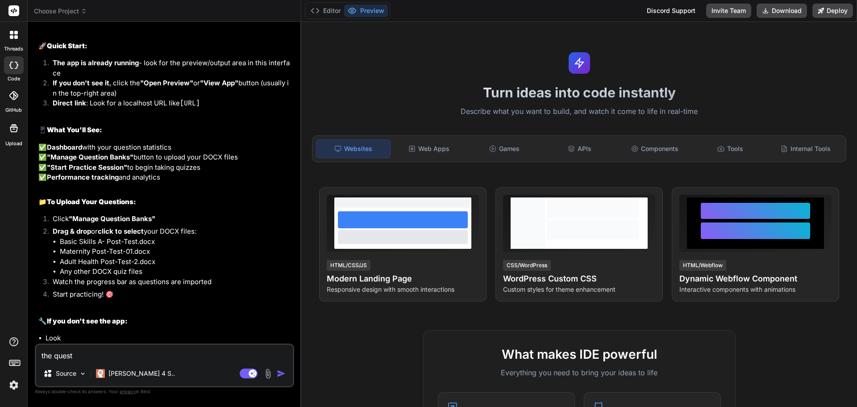
type textarea "x"
type textarea "the questio"
type textarea "x"
type textarea "the question"
type textarea "x"
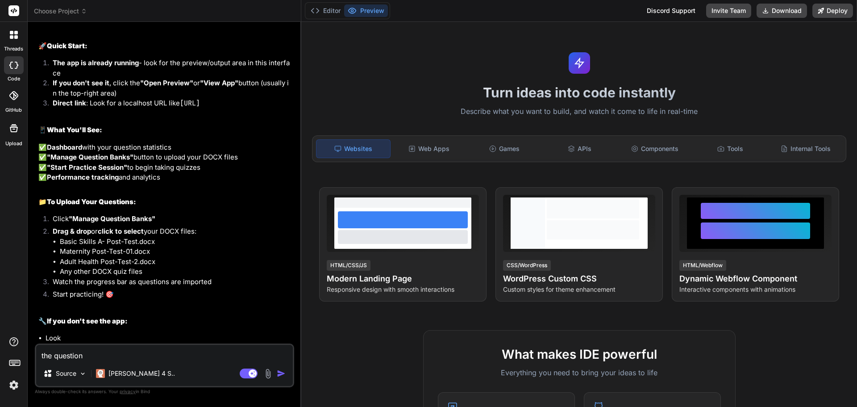
type textarea "the question"
type textarea "x"
type textarea "the question b"
type textarea "x"
type textarea "the question ba"
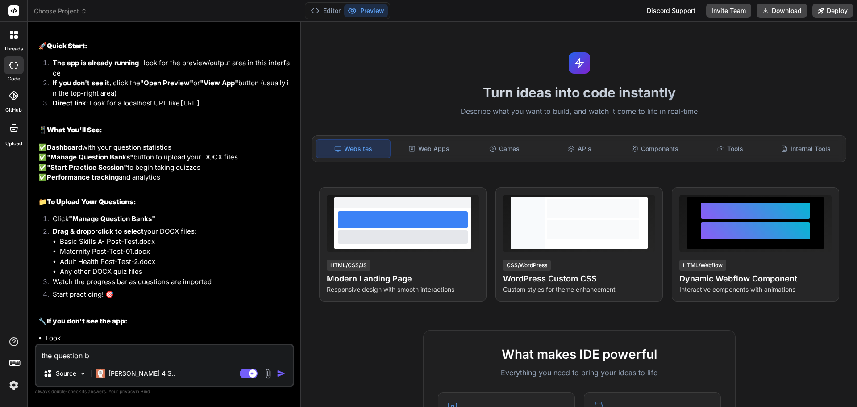
type textarea "x"
type textarea "the question ban"
type textarea "x"
type textarea "the question bank"
type textarea "x"
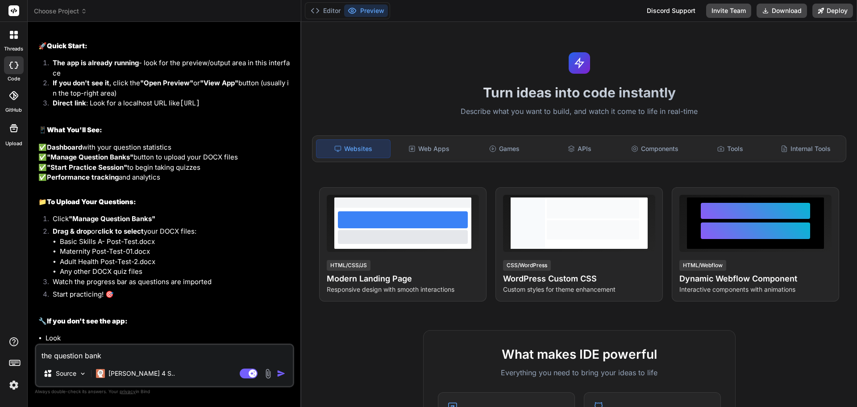
type textarea "the question bank"
type textarea "x"
type textarea "the question bank m"
type textarea "x"
type textarea "the question bank ma"
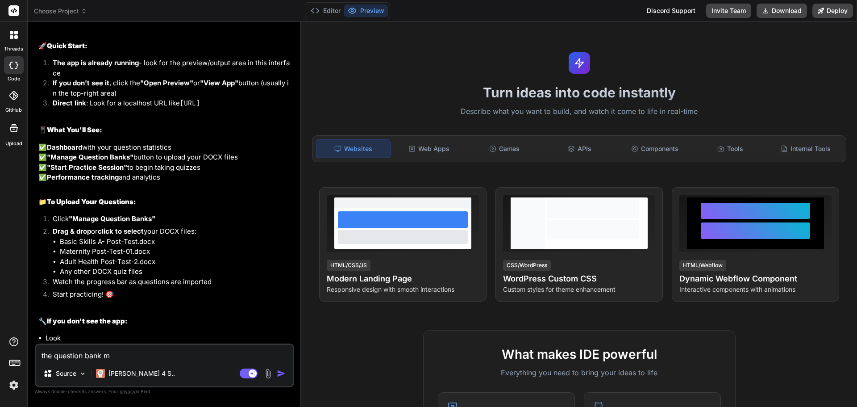
type textarea "x"
type textarea "the question bank man"
type textarea "x"
type textarea "the question bank mana"
type textarea "x"
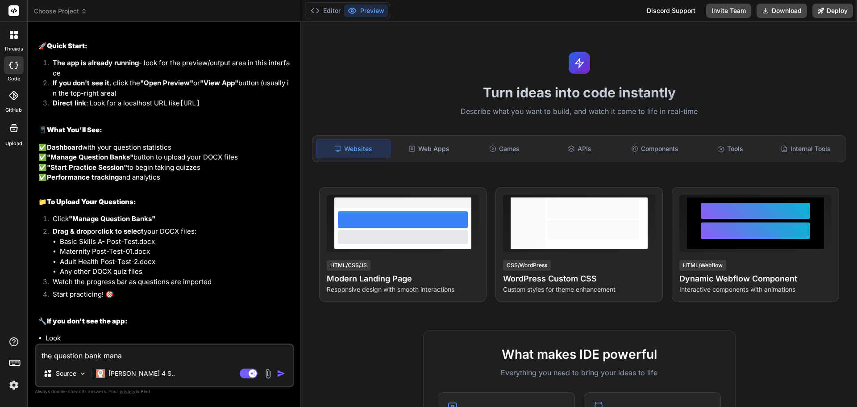
type textarea "the question bank manag"
type textarea "x"
type textarea "the question bank manage"
type textarea "x"
type textarea "the question bank manager"
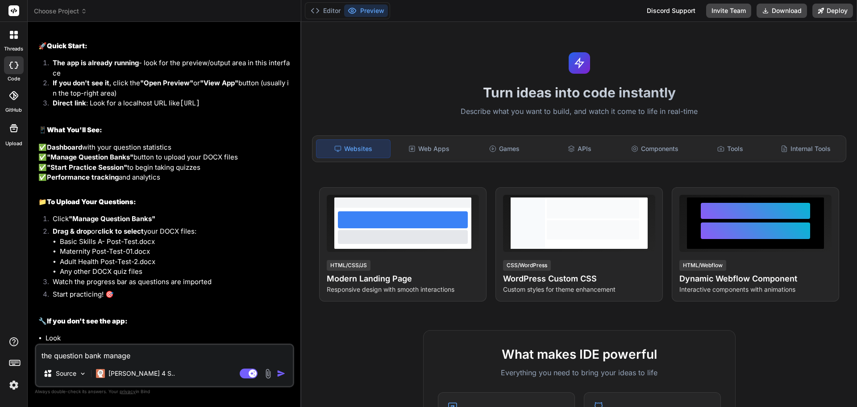
type textarea "x"
type textarea "the question bank manager"
type textarea "x"
type textarea "the question bank manager s"
type textarea "x"
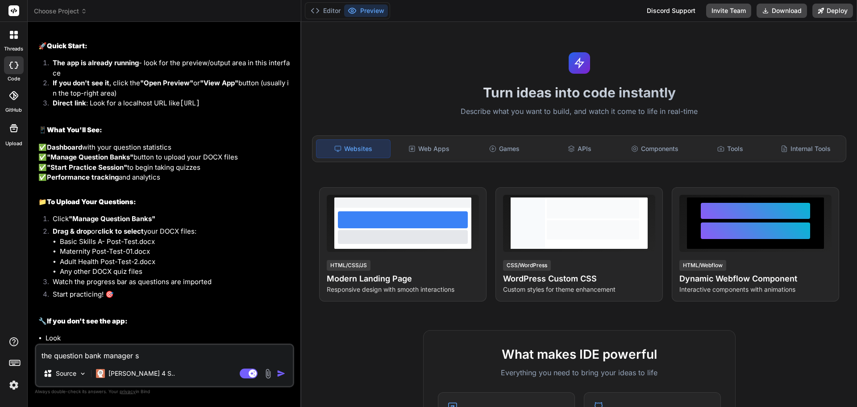
type textarea "the question bank manager sc"
type textarea "x"
type textarea "the question bank manager scr"
type textarea "x"
type textarea "the question bank manager scre"
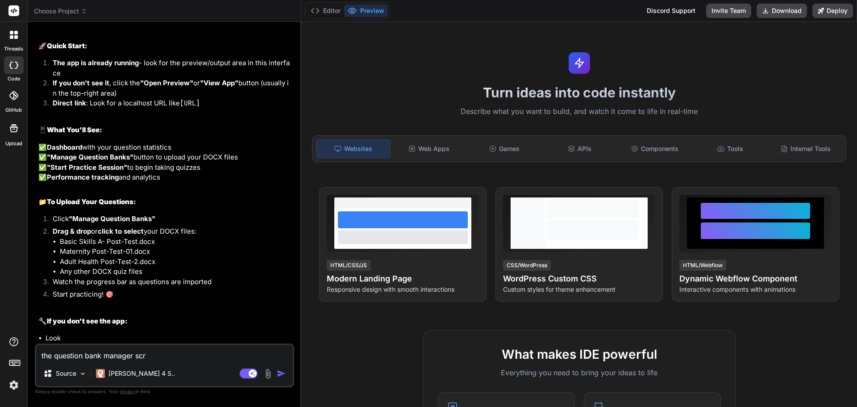
type textarea "x"
type textarea "the question bank manager scree"
type textarea "x"
type textarea "the question bank manager screen"
type textarea "x"
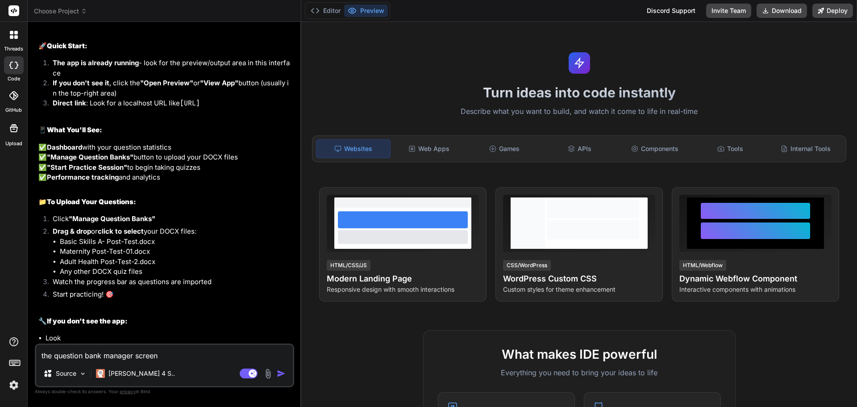
type textarea "the question bank manager screen"
type textarea "x"
type textarea "the question bank manager screen d"
type textarea "x"
type textarea "the question bank manager screen do"
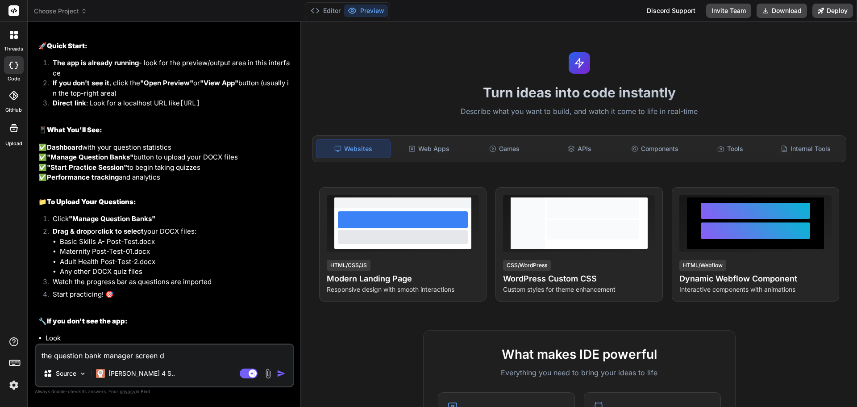
type textarea "x"
type textarea "the question bank manager screen doe"
type textarea "x"
type textarea "the question bank manager screen doen"
type textarea "x"
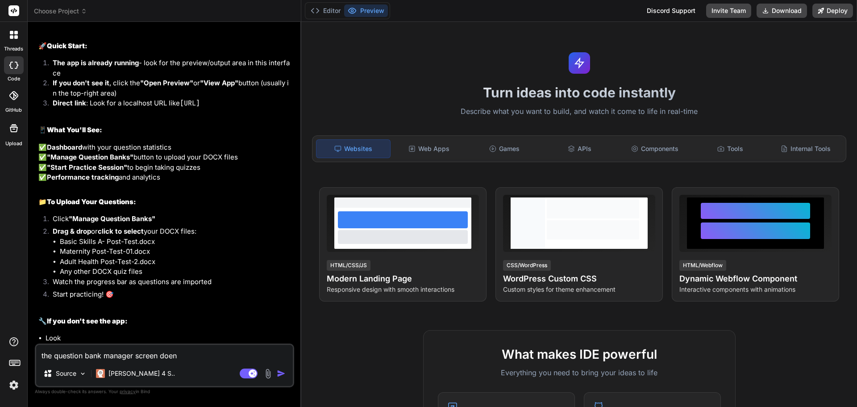
type textarea "the question bank manager screen doe"
type textarea "x"
type textarea "the question bank manager screen does"
type textarea "x"
type textarea "the question bank manager screen doesn"
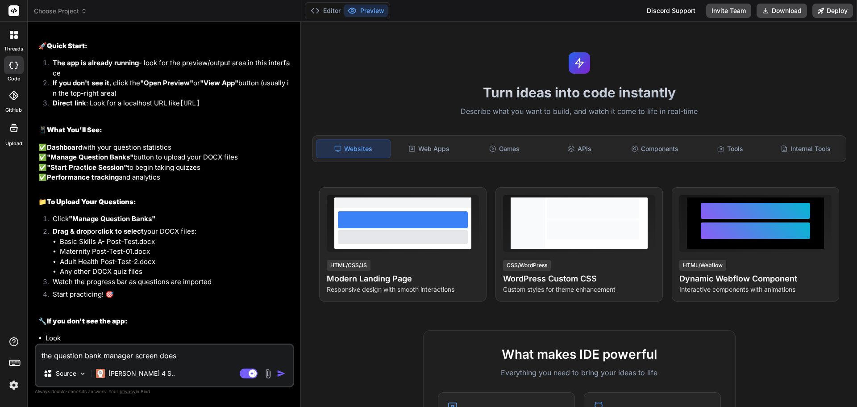
type textarea "x"
type textarea "the question bank manager screen doesnt"
type textarea "x"
type textarea "the question bank manager screen doesnt"
type textarea "x"
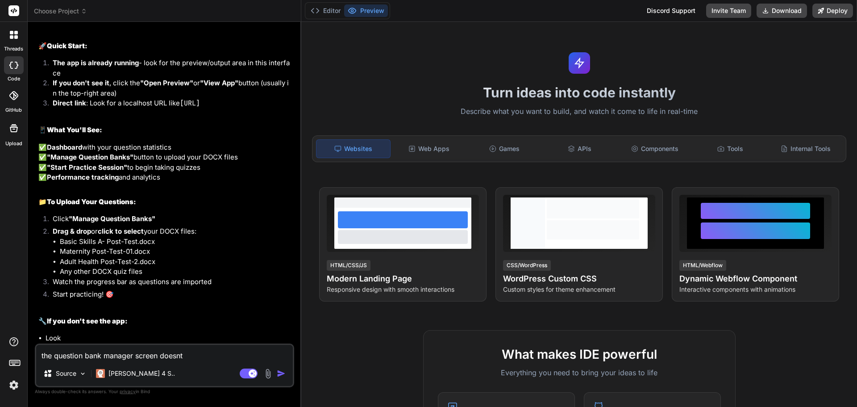
type textarea "the question bank manager screen doesnt g"
type textarea "x"
type textarea "the question bank manager screen doesnt ge"
type textarea "x"
type textarea "the question bank manager screen doesnt get"
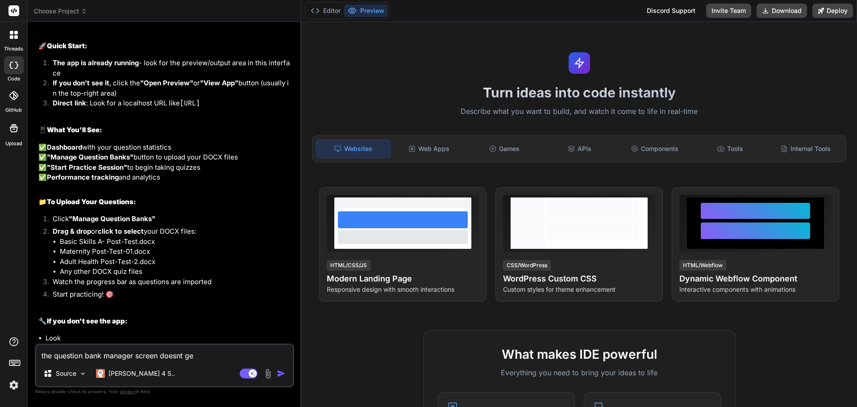
type textarea "x"
type textarea "the question bank manager screen doesnt get"
type textarea "x"
type textarea "the question bank manager screen doesnt get o"
type textarea "x"
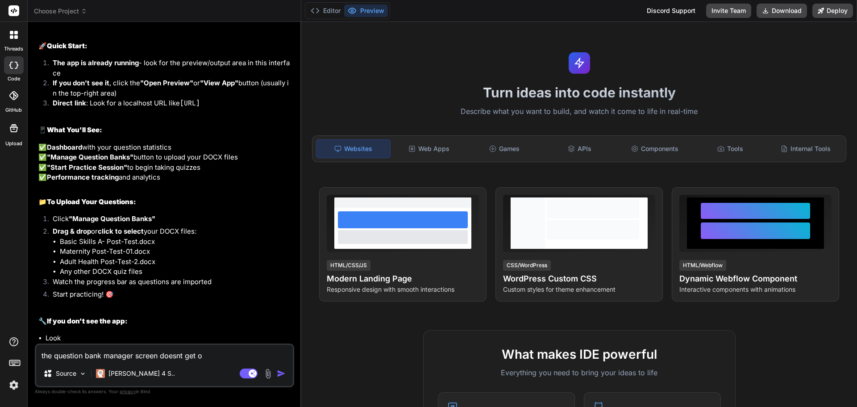
type textarea "the question bank manager screen doesnt get of"
type textarea "x"
type textarea "the question bank manager screen doesnt get off"
type textarea "x"
type textarea "the question bank manager screen doesnt get off"
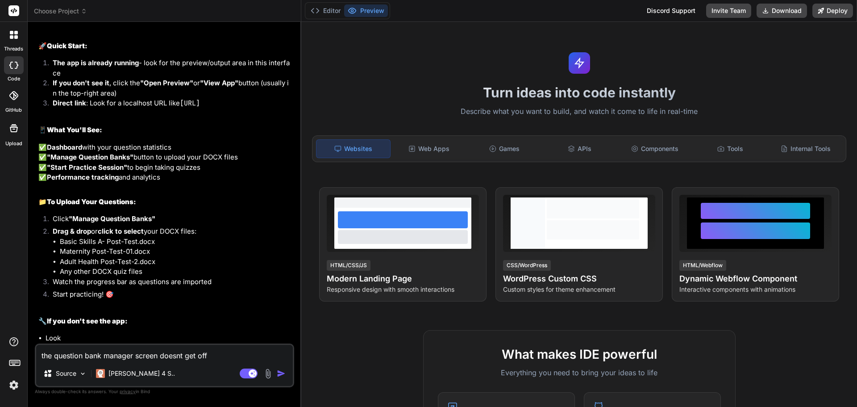
type textarea "x"
type textarea "the question bank manager screen doesnt get off t"
type textarea "x"
type textarea "the question bank manager screen doesnt get off th"
type textarea "x"
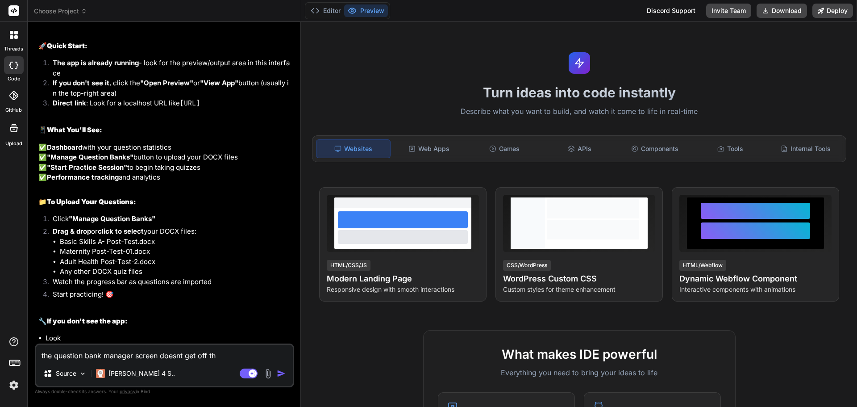
type textarea "the question bank manager screen doesnt get off the"
type textarea "x"
type textarea "the question bank manager screen doesnt get off the"
type textarea "x"
type textarea "the question bank manager screen doesnt get off the s"
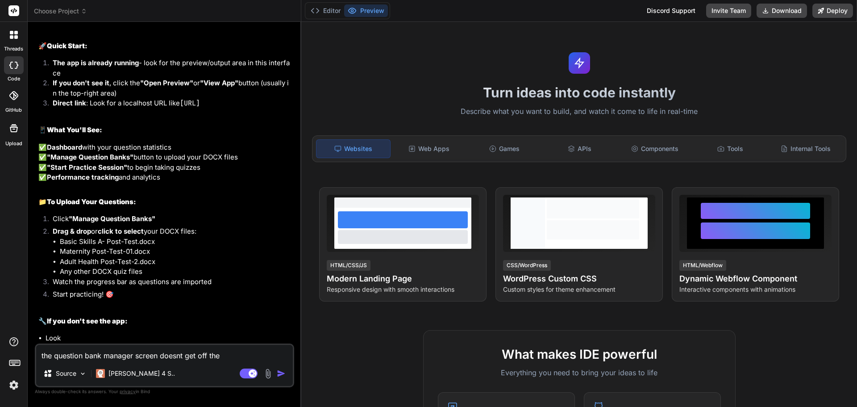
type textarea "x"
type textarea "the question bank manager screen doesnt get off the sc"
type textarea "x"
type textarea "the question bank manager screen doesnt get off the scr"
type textarea "x"
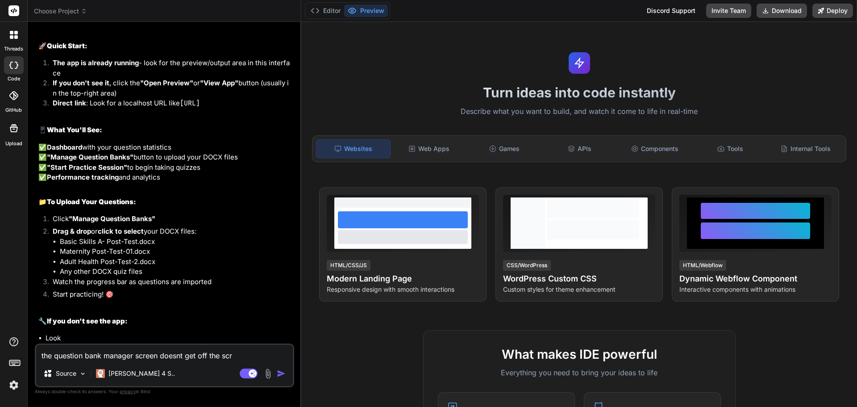
type textarea "the question bank manager screen doesnt get off the scre"
type textarea "x"
type textarea "the question bank manager screen doesnt get off the scree"
type textarea "x"
type textarea "the question bank manager screen doesnt get off the screen"
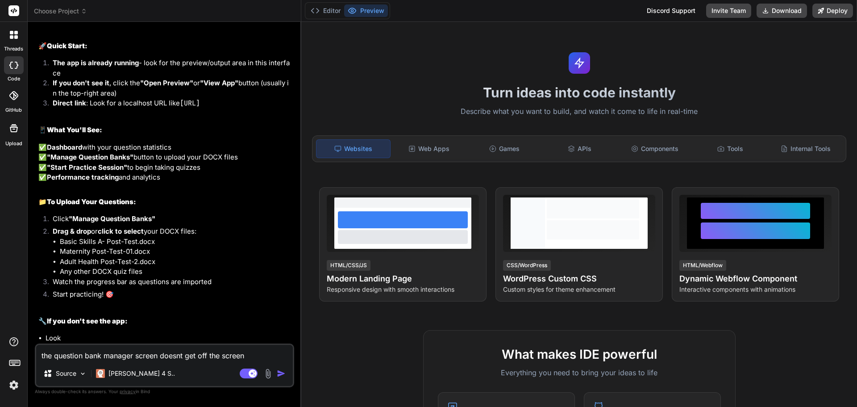
type textarea "x"
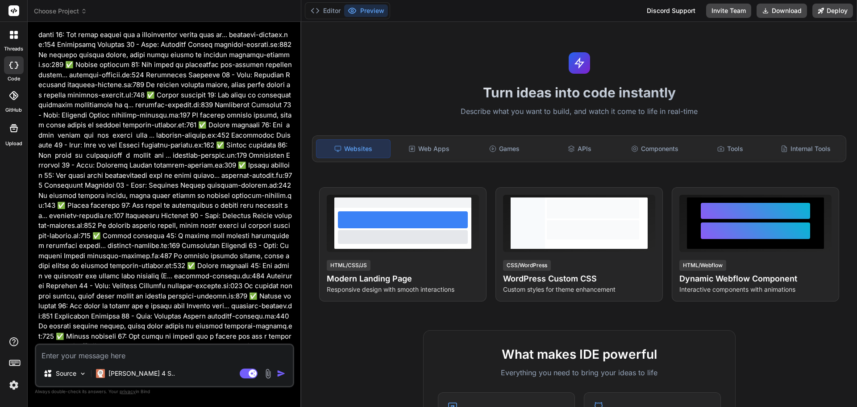
scroll to position [7990, 0]
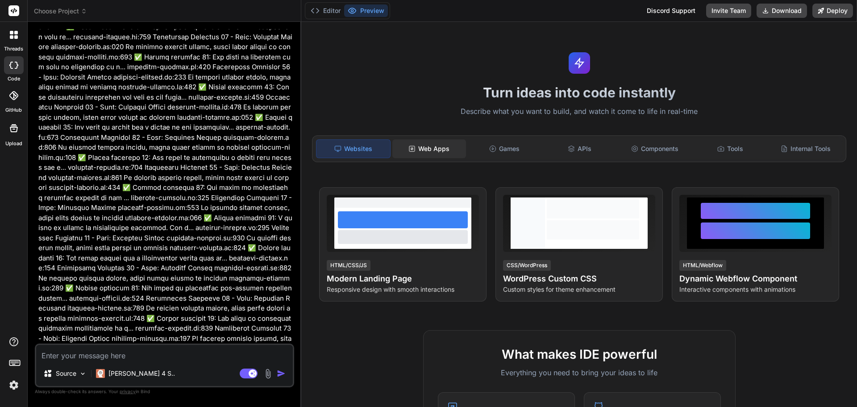
click at [435, 154] on div "Web Apps" at bounding box center [430, 148] width 74 height 19
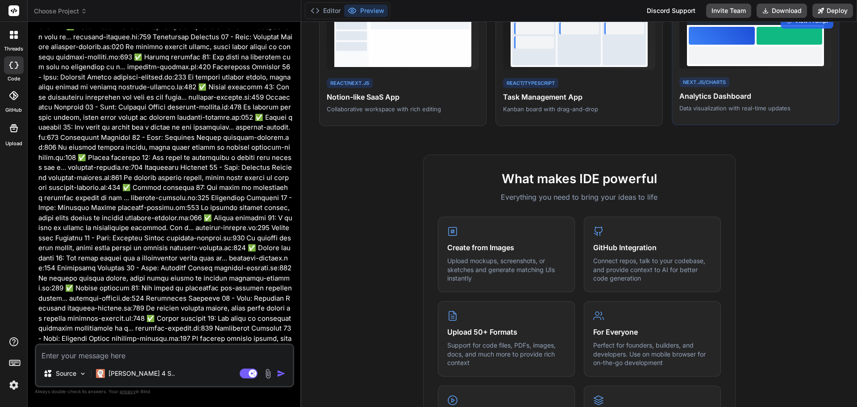
scroll to position [0, 0]
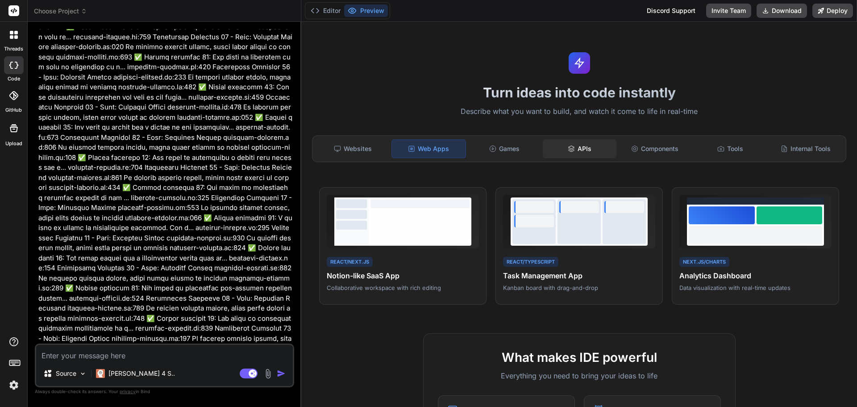
click at [585, 151] on div "APIs" at bounding box center [580, 148] width 74 height 19
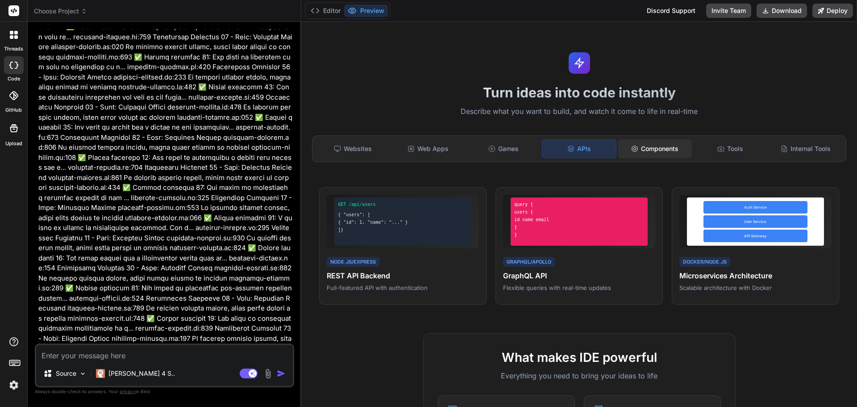
click at [652, 143] on div "Components" at bounding box center [655, 148] width 74 height 19
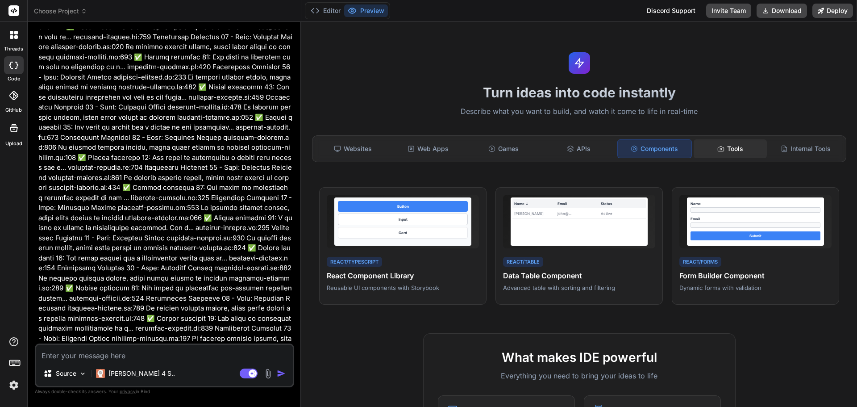
click at [722, 150] on div "Tools" at bounding box center [731, 148] width 74 height 19
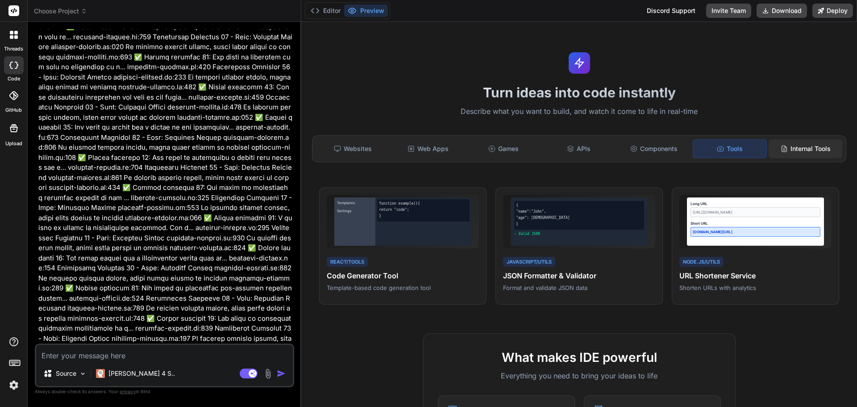
click at [801, 150] on div "Internal Tools" at bounding box center [806, 148] width 74 height 19
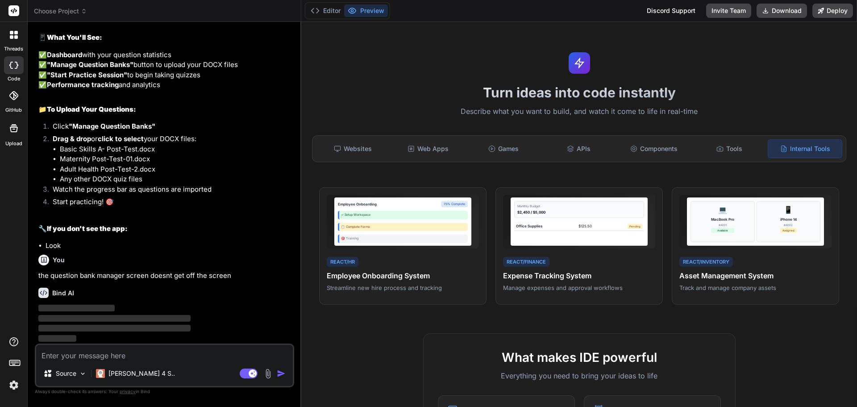
scroll to position [14376, 0]
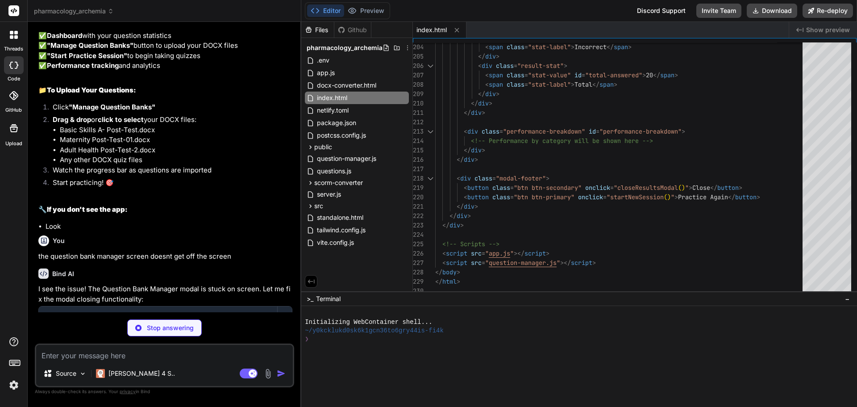
type textarea "x"
type textarea "} }"
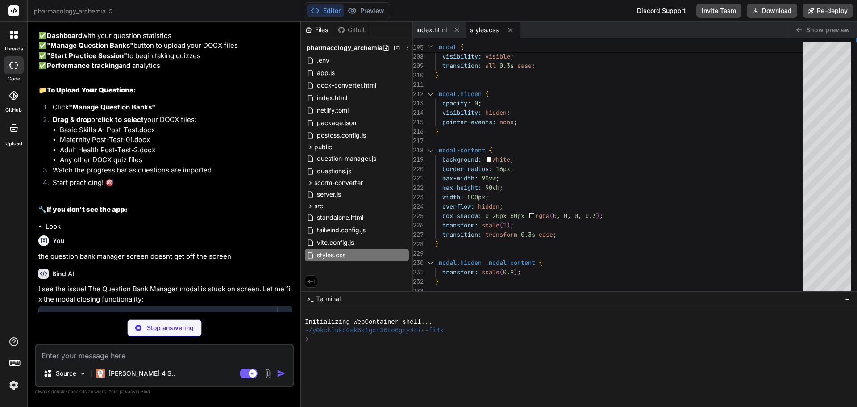
scroll to position [14473, 0]
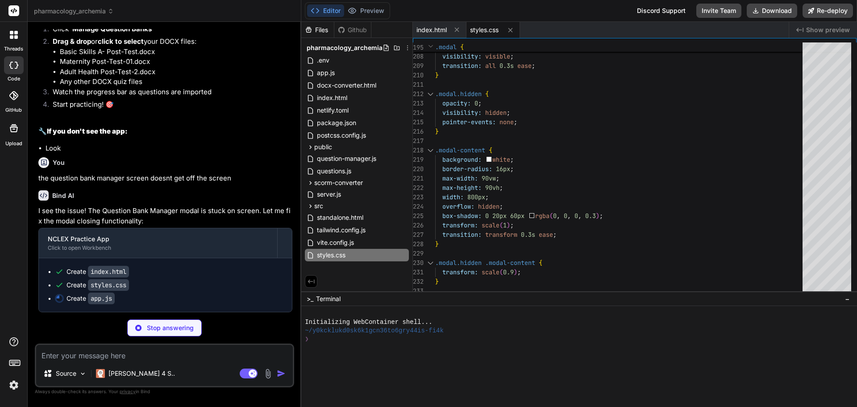
type textarea "x"
type textarea "// Utility functions function shuffleArray(array) { const shuffled = [...array]…"
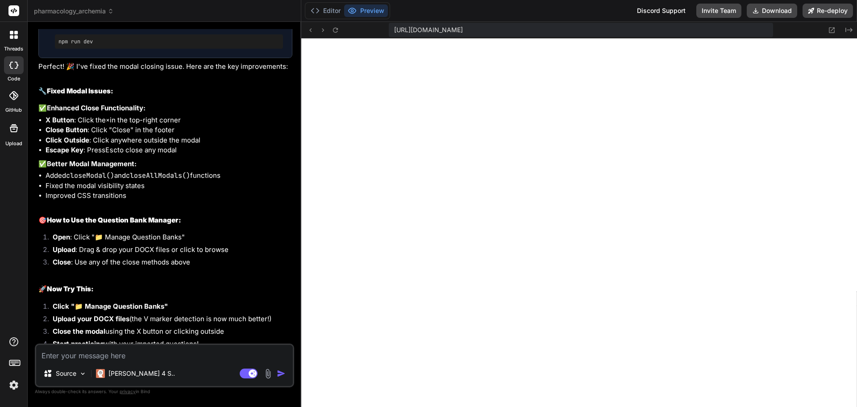
scroll to position [14804, 0]
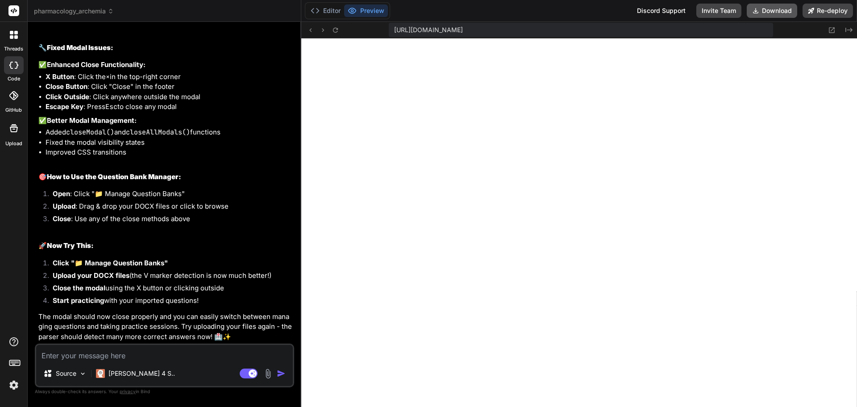
click at [781, 10] on button "Download" at bounding box center [772, 11] width 50 height 14
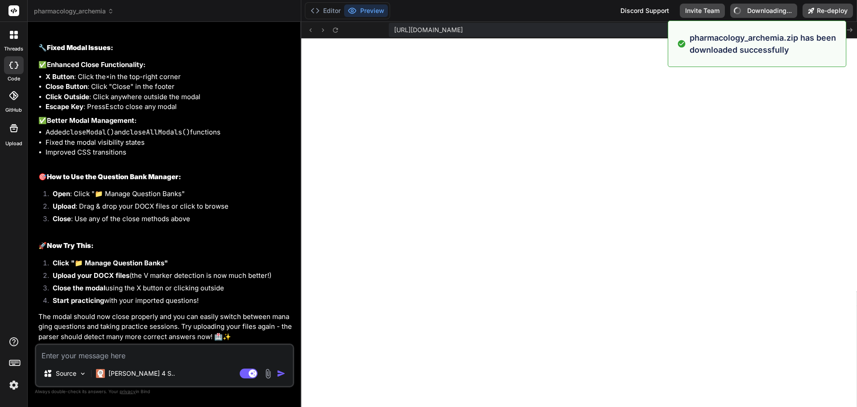
type textarea "x"
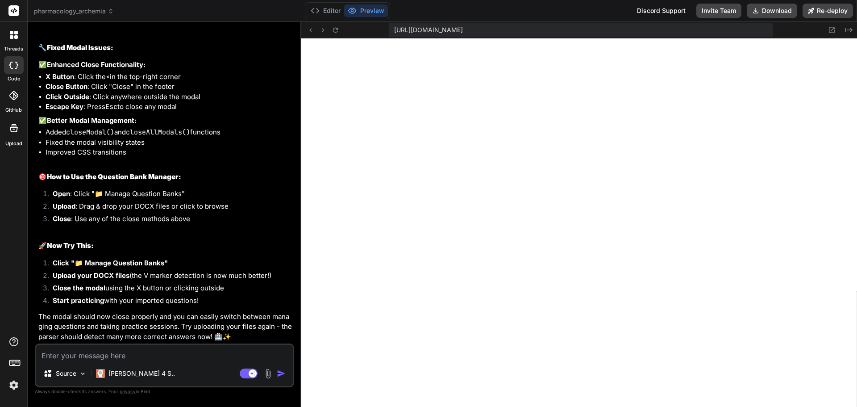
click at [120, 355] on textarea at bounding box center [164, 353] width 257 height 16
type textarea "i"
type textarea "x"
type textarea "it"
type textarea "x"
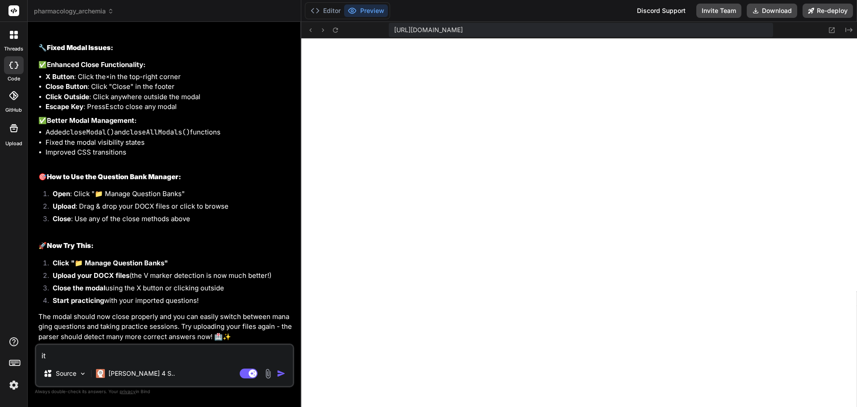
type textarea "its"
type textarea "x"
type textarea "it"
type textarea "x"
type textarea "i"
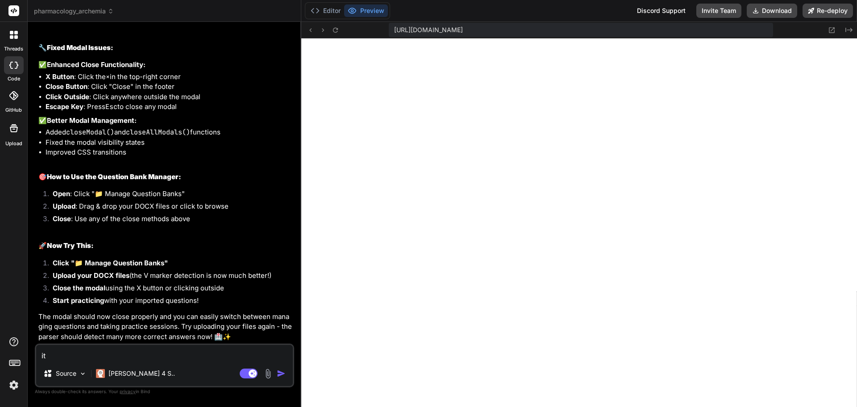
type textarea "x"
click at [96, 358] on textarea at bounding box center [164, 353] width 257 height 16
type textarea "i"
type textarea "x"
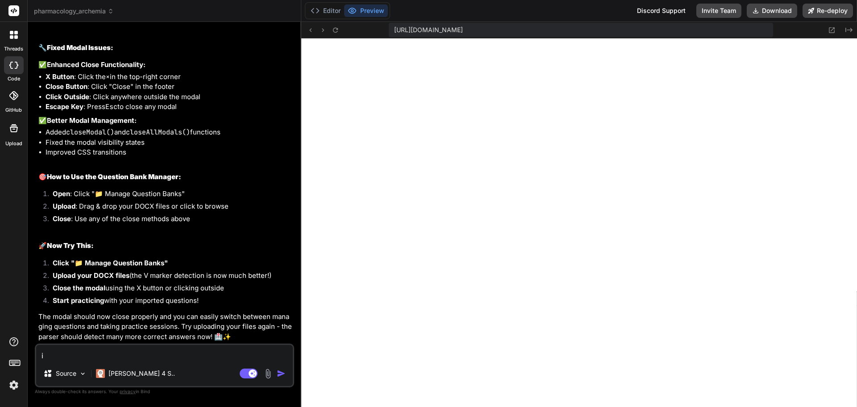
type textarea "it"
type textarea "x"
type textarea "its"
type textarea "x"
type textarea "it"
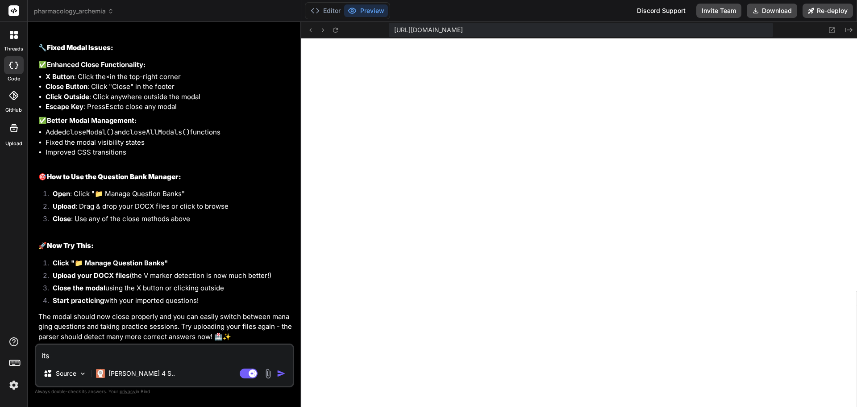
type textarea "x"
type textarea "it"
type textarea "x"
type textarea "it s"
type textarea "x"
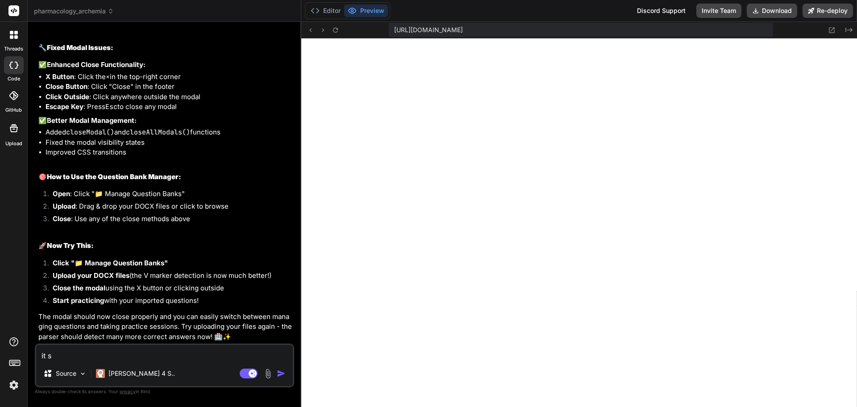
type textarea "it st"
type textarea "x"
type textarea "it sti"
type textarea "x"
type textarea "it stil"
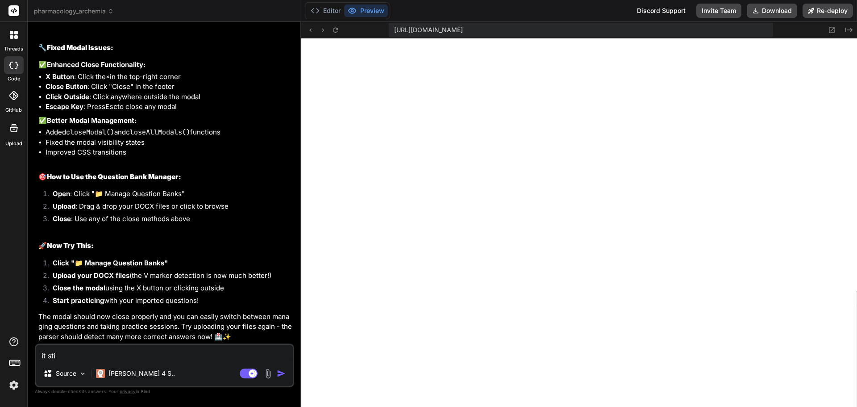
type textarea "x"
type textarea "it still"
type textarea "x"
type textarea "it still"
type textarea "x"
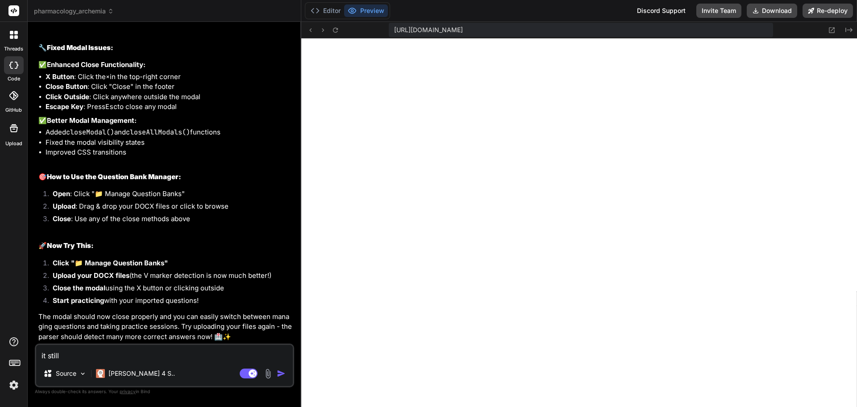
type textarea "it still n"
type textarea "x"
type textarea "it still no"
type textarea "x"
type textarea "it still not"
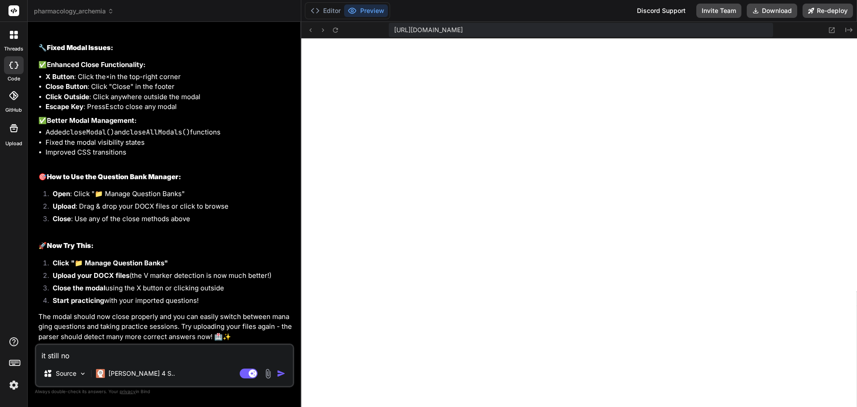
type textarea "x"
type textarea "it still not"
type textarea "x"
type textarea "it still not g"
type textarea "x"
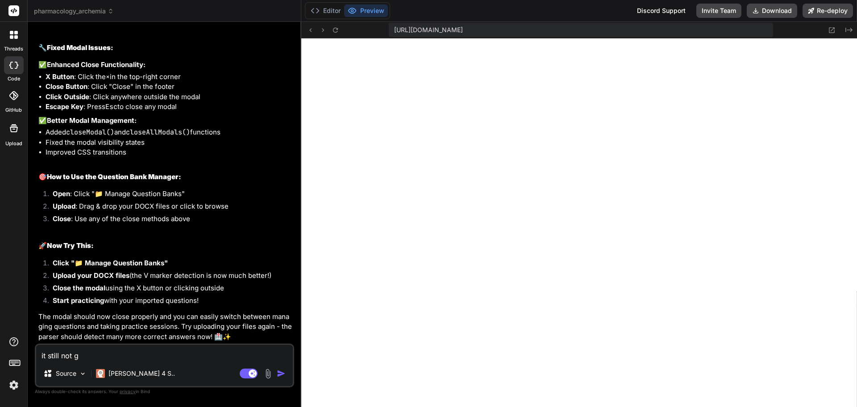
type textarea "it still not gr"
type textarea "x"
type textarea "it still not gro"
type textarea "x"
type textarea "it still not grou"
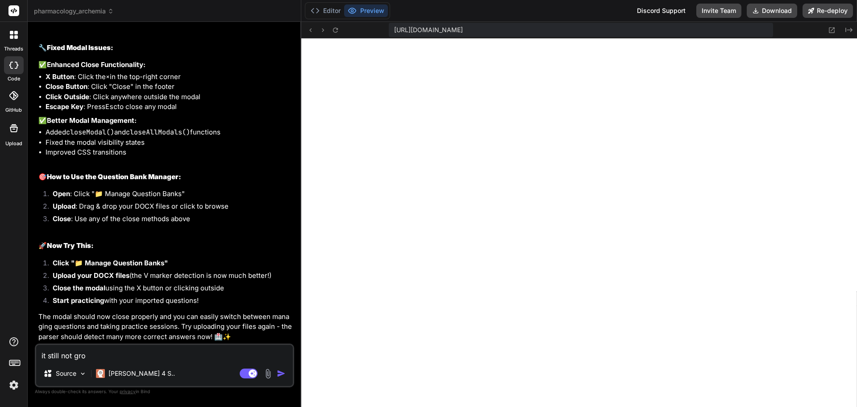
type textarea "x"
type textarea "it still not group"
type textarea "x"
type textarea "it still not groupi"
type textarea "x"
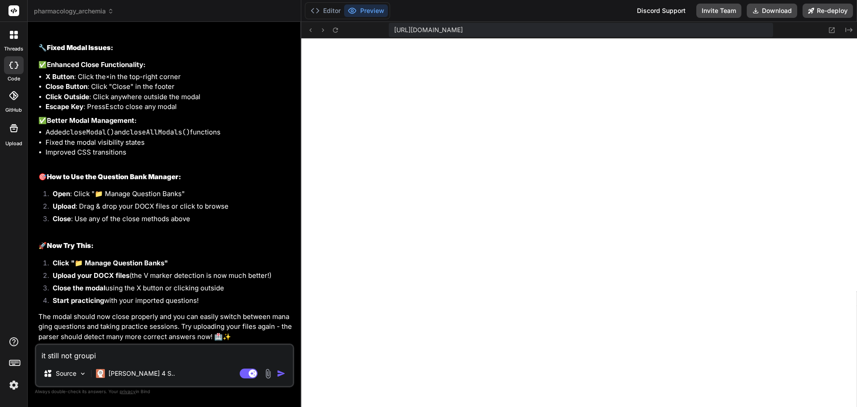
type textarea "it still not groupin"
type textarea "x"
type textarea "it still not grouping"
type textarea "x"
type textarea "it still not grouping"
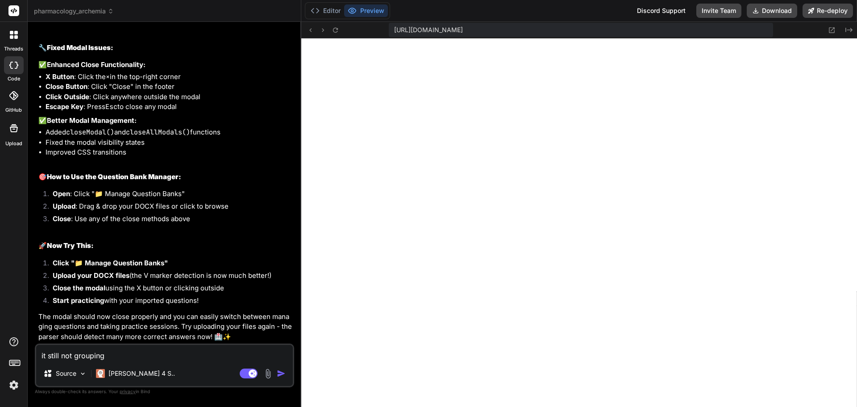
type textarea "x"
type textarea "it still not grouping t"
type textarea "x"
type textarea "it still not grouping th"
type textarea "x"
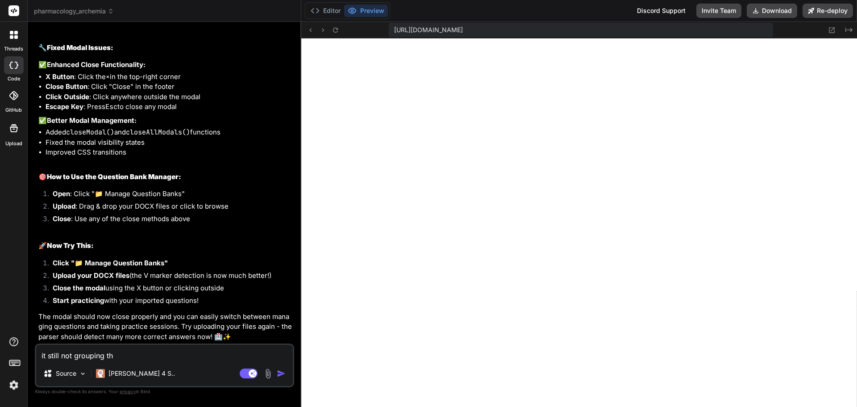
type textarea "it still not grouping the"
type textarea "x"
type textarea "it still not grouping the"
type textarea "x"
type textarea "it still not grouping the q"
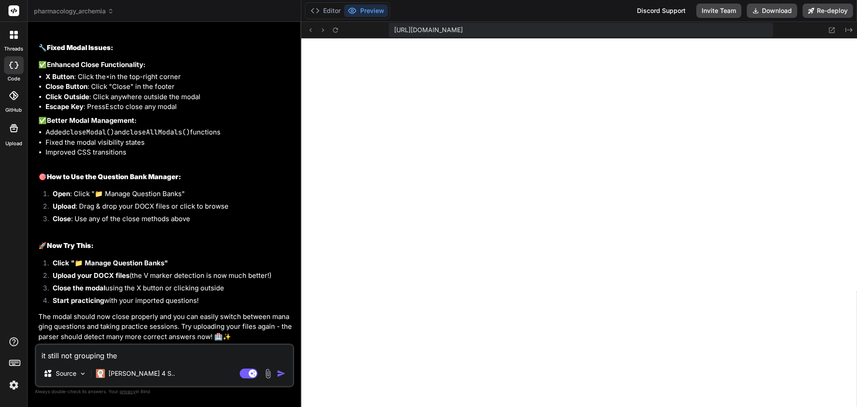
type textarea "x"
type textarea "it still not grouping the qu"
type textarea "x"
type textarea "it still not grouping the que"
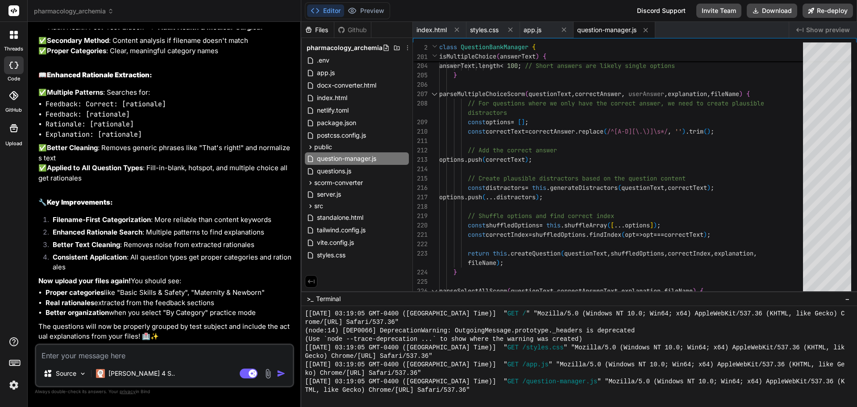
scroll to position [15344, 0]
click at [785, 12] on button "Download" at bounding box center [772, 11] width 50 height 14
click at [155, 357] on textarea at bounding box center [164, 353] width 257 height 16
click at [140, 354] on textarea at bounding box center [164, 353] width 257 height 16
click at [137, 355] on textarea at bounding box center [164, 353] width 257 height 16
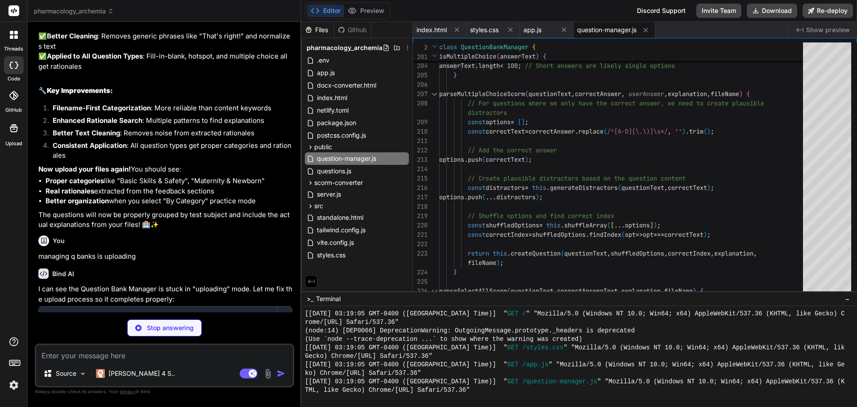
scroll to position [15507, 0]
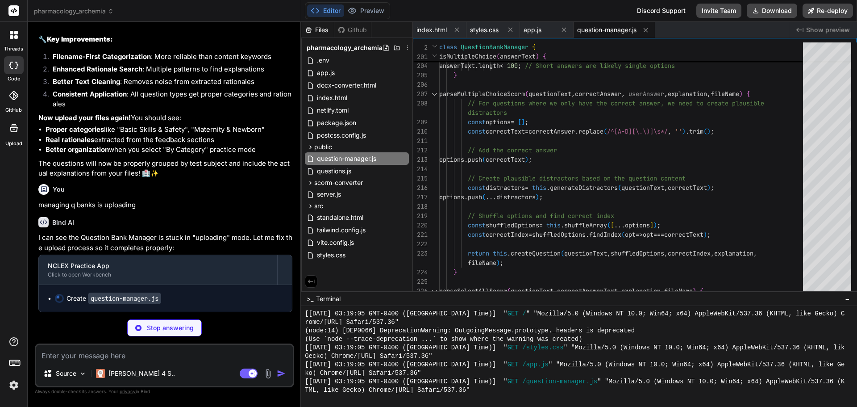
click at [177, 329] on p "Stop answering" at bounding box center [170, 327] width 47 height 9
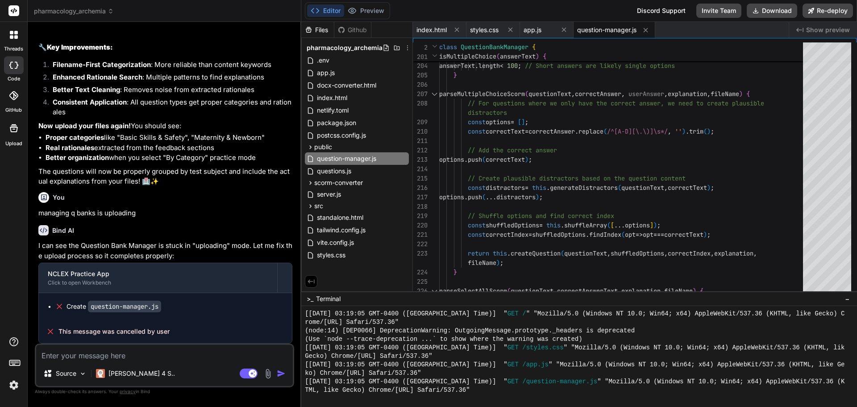
click at [105, 359] on textarea at bounding box center [164, 353] width 257 height 16
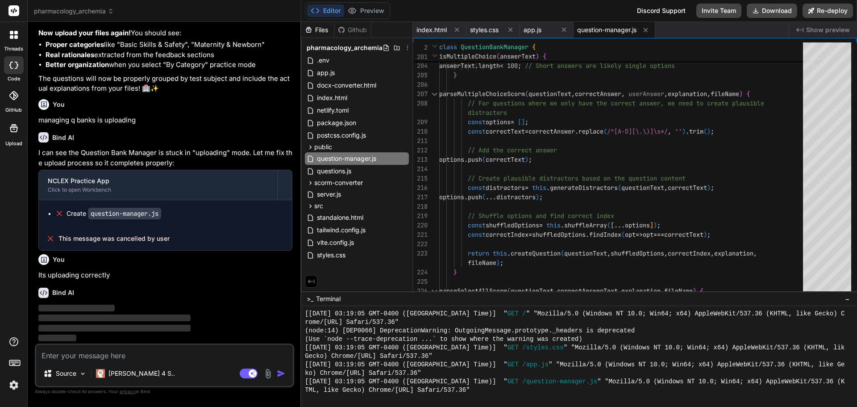
scroll to position [15560, 0]
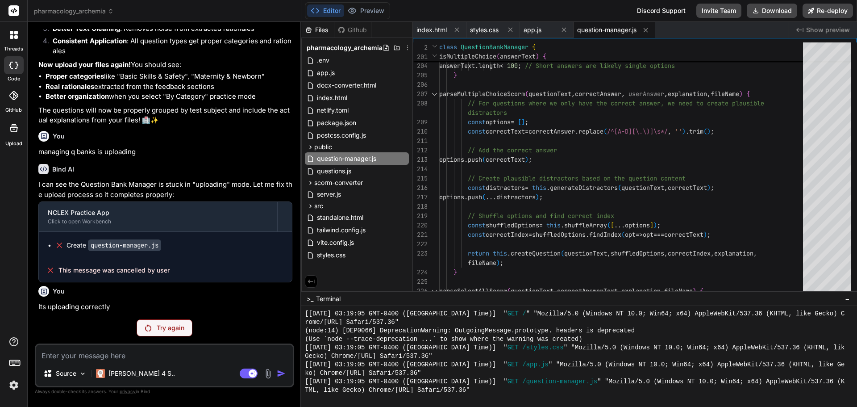
click at [171, 326] on p "Try again" at bounding box center [171, 327] width 28 height 9
click at [77, 357] on textarea at bounding box center [164, 353] width 257 height 16
click at [74, 356] on textarea at bounding box center [164, 353] width 257 height 16
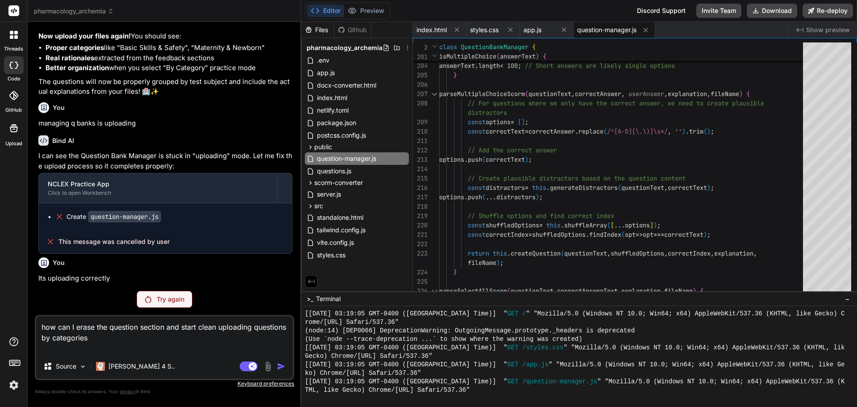
scroll to position [15589, 0]
click at [138, 340] on textarea "how can I erase the question section and start clean uploading questions by cat…" at bounding box center [164, 335] width 257 height 38
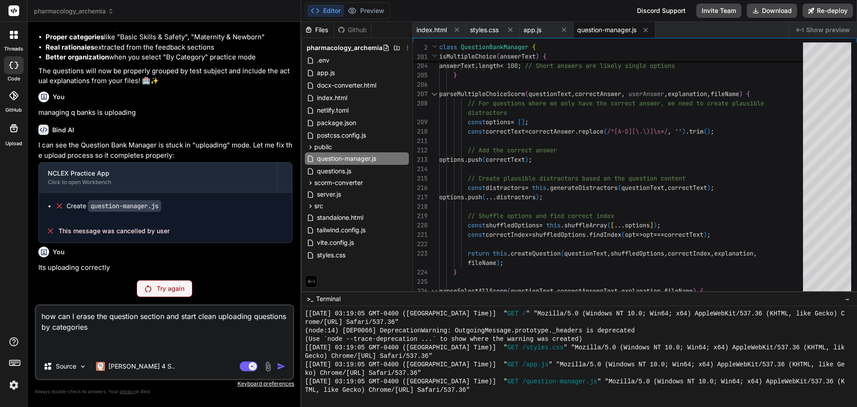
scroll to position [15600, 0]
click at [165, 283] on div "Try again" at bounding box center [165, 288] width 56 height 17
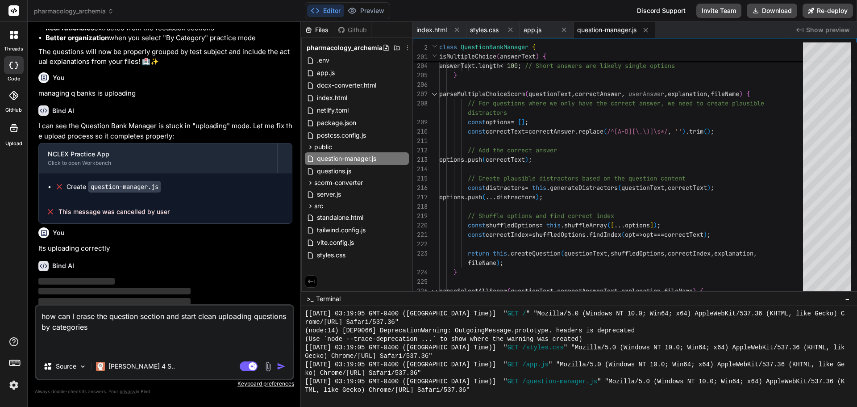
scroll to position [15631, 0]
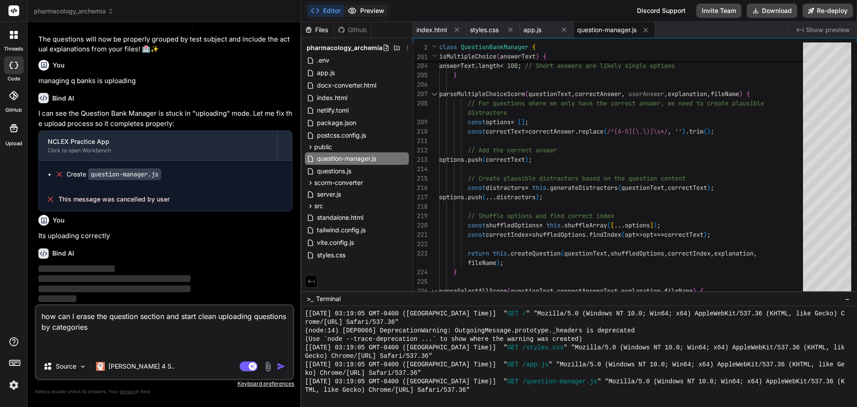
click at [370, 13] on button "Preview" at bounding box center [366, 10] width 44 height 13
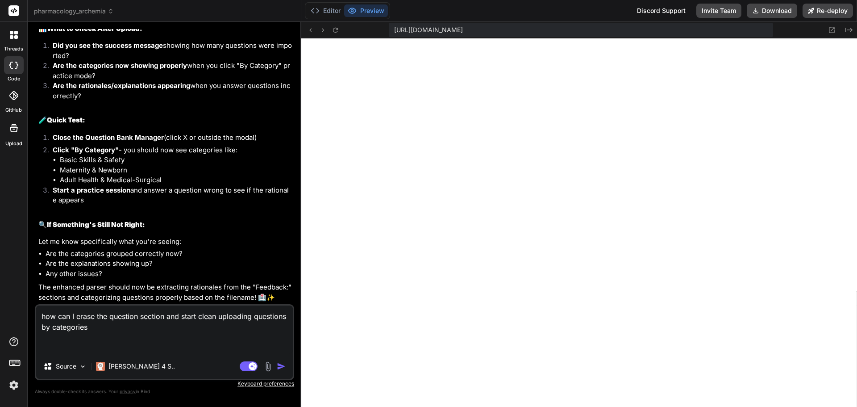
scroll to position [15906, 0]
click at [280, 364] on img "button" at bounding box center [281, 366] width 9 height 9
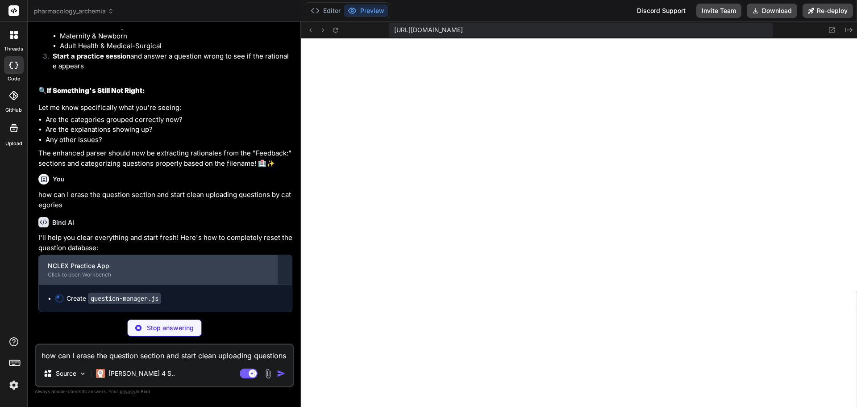
scroll to position [16040, 0]
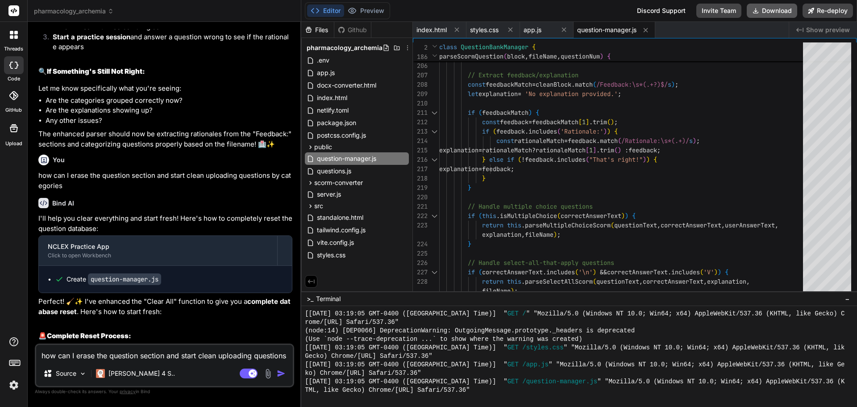
click at [767, 12] on button "Download" at bounding box center [772, 11] width 50 height 14
click at [366, 13] on button "Preview" at bounding box center [366, 10] width 44 height 13
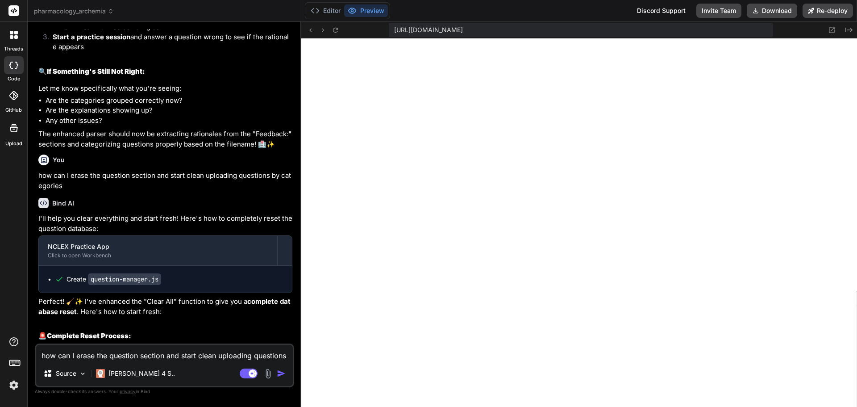
click at [86, 350] on textarea "how can I erase the question section and start clean uploading questions by cat…" at bounding box center [164, 353] width 257 height 16
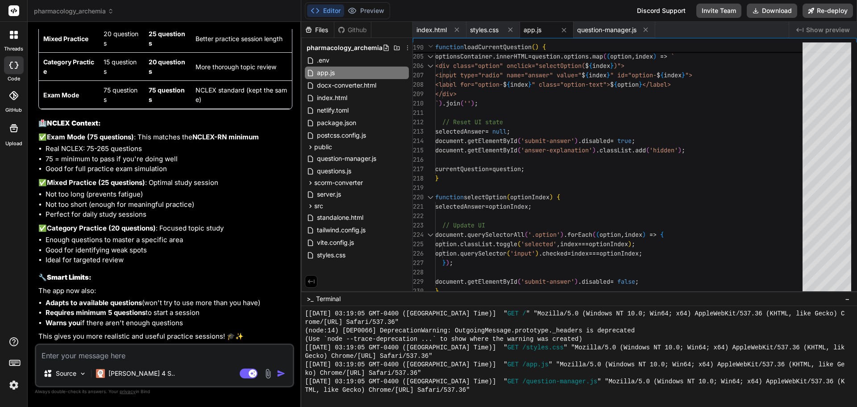
scroll to position [16892, 0]
click at [101, 352] on textarea at bounding box center [164, 353] width 257 height 16
click at [777, 12] on button "Download" at bounding box center [772, 11] width 50 height 14
click at [128, 358] on textarea at bounding box center [164, 353] width 257 height 16
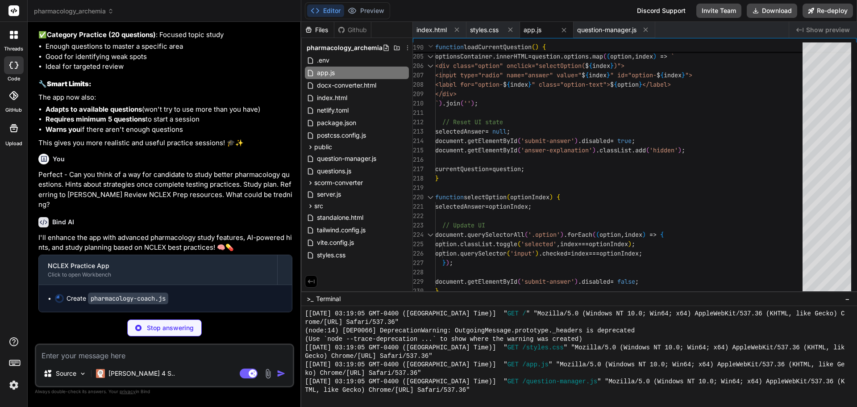
scroll to position [17076, 0]
